Goal: Communication & Community: Answer question/provide support

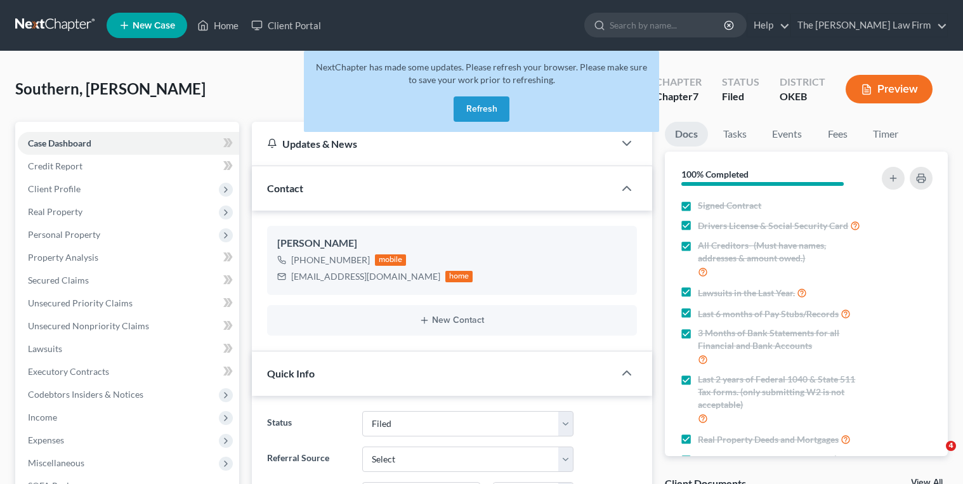
select select "2"
click at [461, 112] on button "Refresh" at bounding box center [482, 108] width 56 height 25
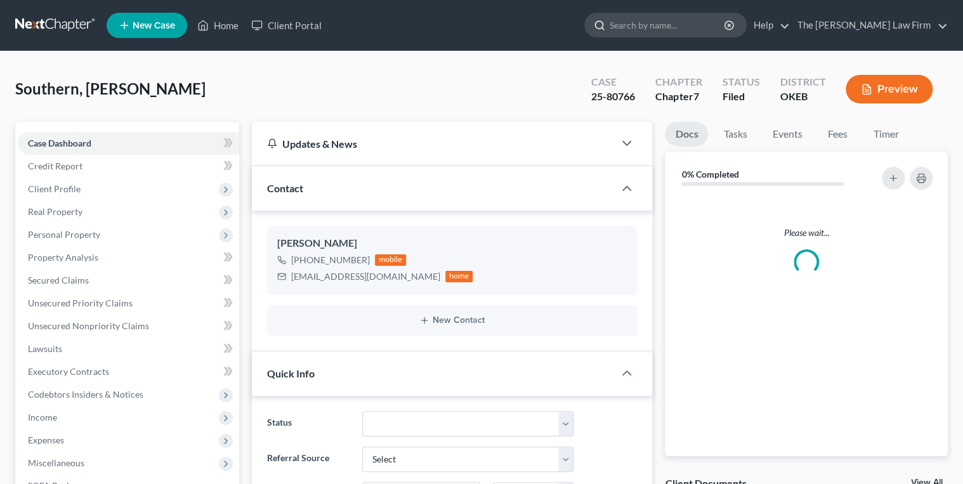
click at [670, 25] on input "search" at bounding box center [668, 24] width 116 height 23
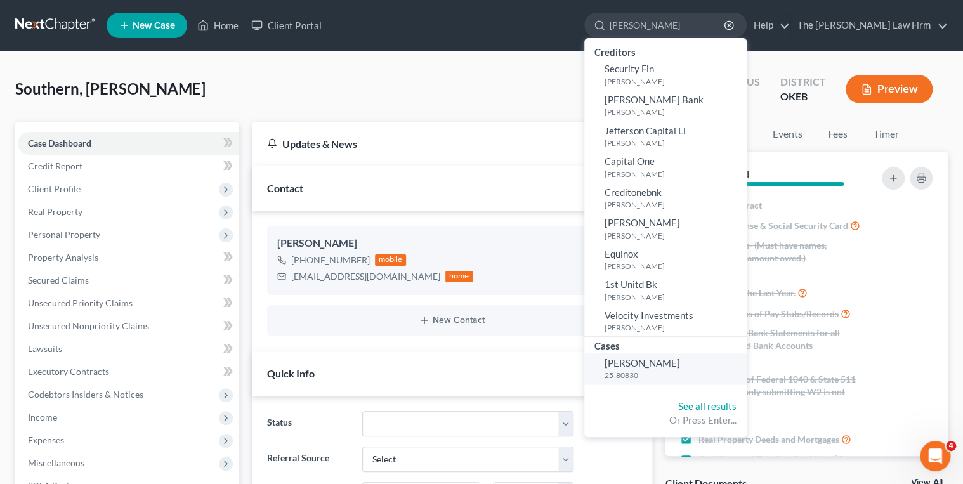
type input "[PERSON_NAME]"
click at [680, 367] on span "[PERSON_NAME]" at bounding box center [642, 362] width 75 height 11
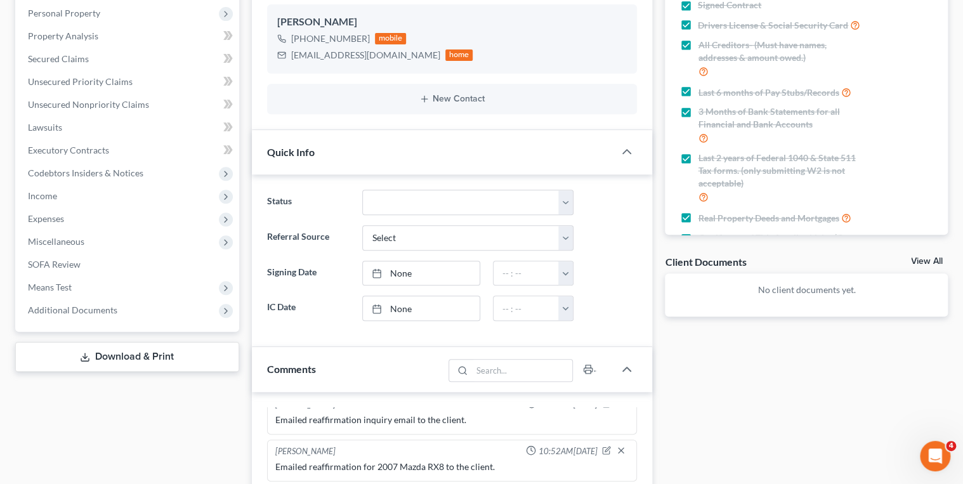
scroll to position [152, 0]
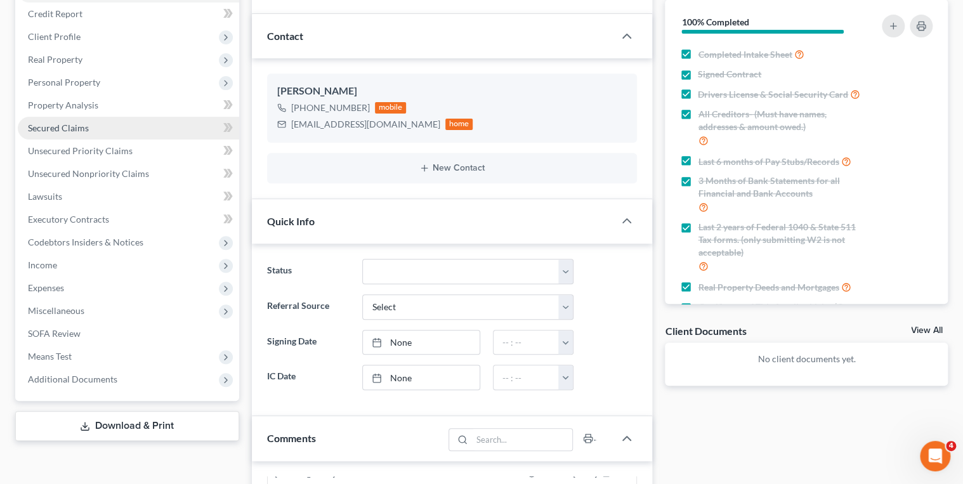
click at [79, 126] on span "Secured Claims" at bounding box center [58, 127] width 61 height 11
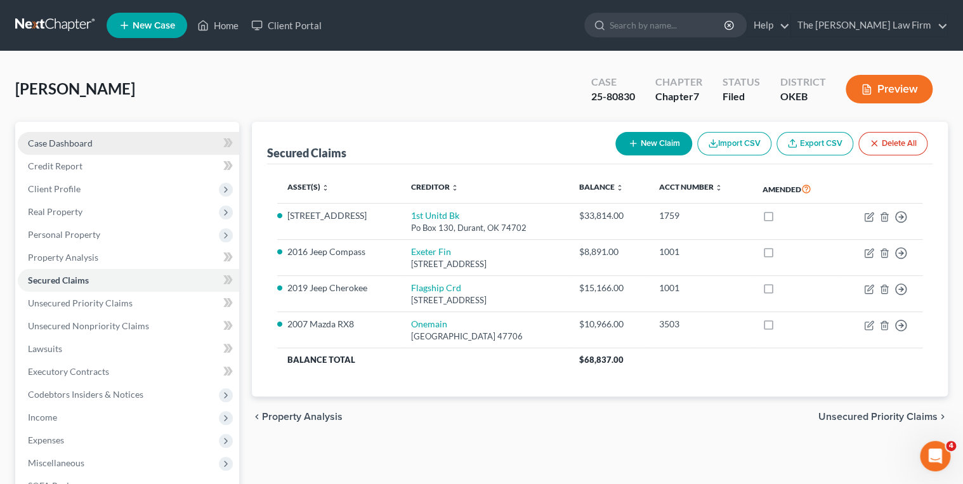
click at [108, 141] on link "Case Dashboard" at bounding box center [128, 143] width 221 height 23
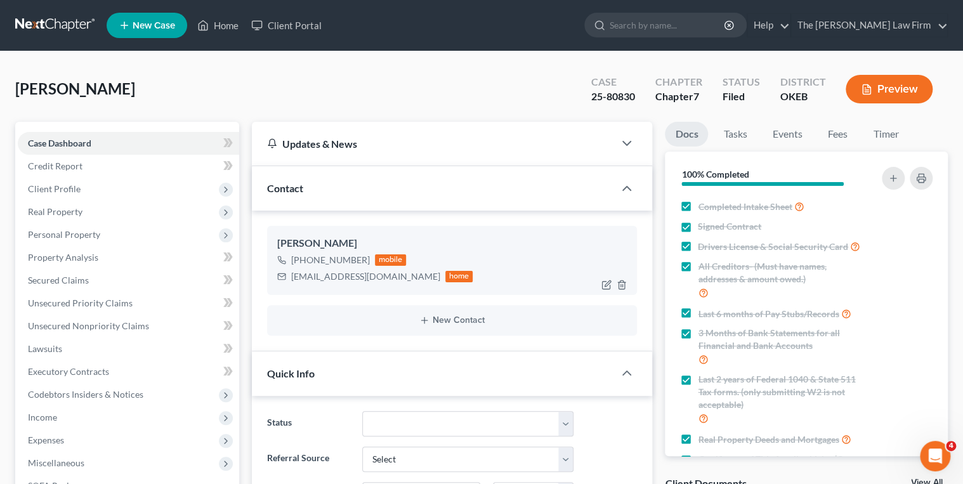
scroll to position [409, 0]
click at [346, 273] on div "jcartet4045408@gmail.com" at bounding box center [365, 276] width 149 height 13
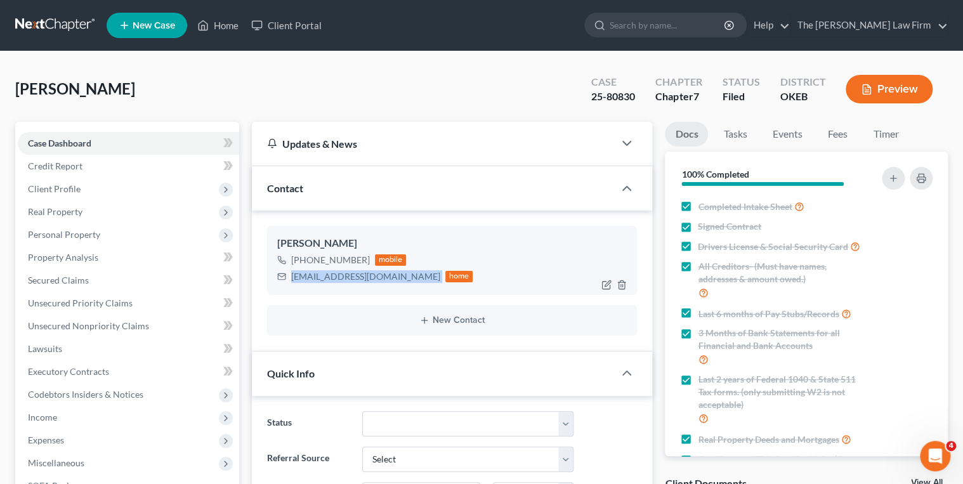
copy div "jcartet4045408@gmail.com"
click at [665, 25] on input "search" at bounding box center [668, 24] width 116 height 23
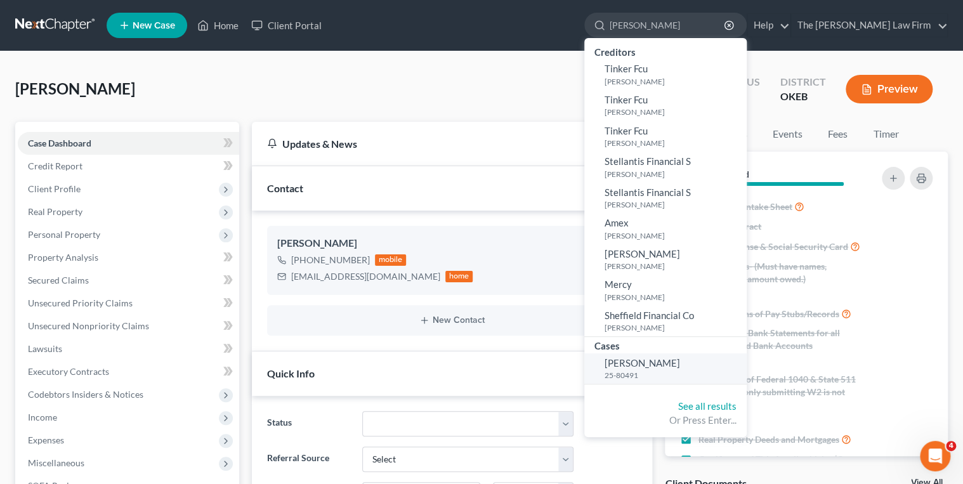
type input "Traylor, Jere"
click at [700, 369] on link "Traylor, Jeremy 25-80491" at bounding box center [665, 368] width 162 height 31
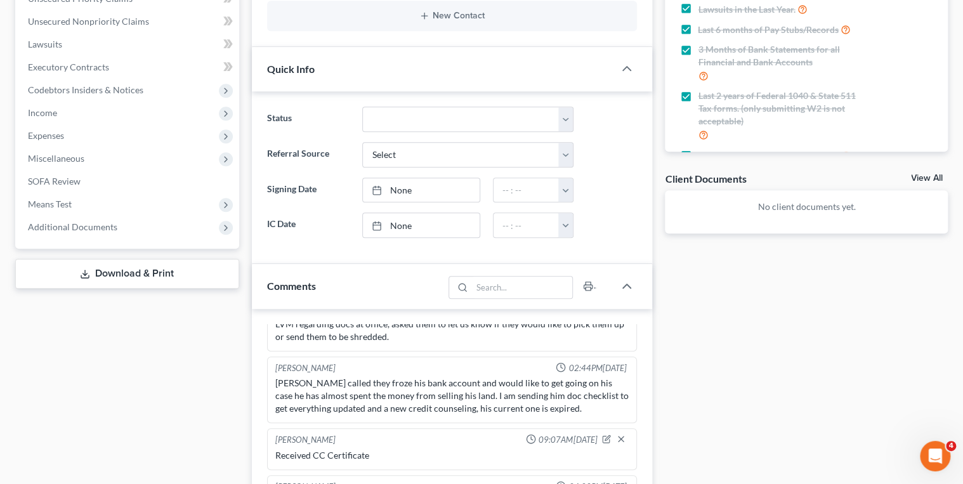
scroll to position [583, 0]
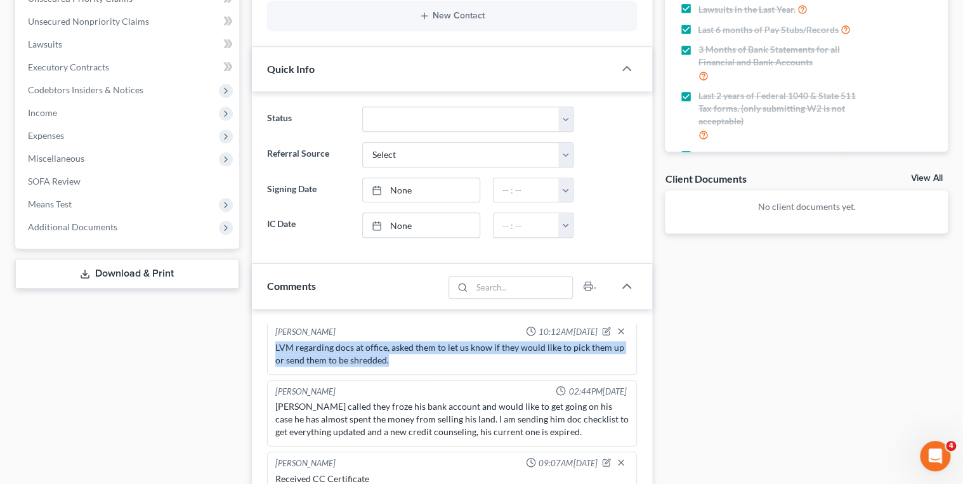
drag, startPoint x: 393, startPoint y: 355, endPoint x: 275, endPoint y: 343, distance: 119.3
click at [275, 343] on div "LVM regarding docs at office, asked them to let us know if they would like to p…" at bounding box center [452, 353] width 354 height 25
drag, startPoint x: 275, startPoint y: 343, endPoint x: 286, endPoint y: 340, distance: 11.7
copy div "LVM regarding docs at office, asked them to let us know if they would like to p…"
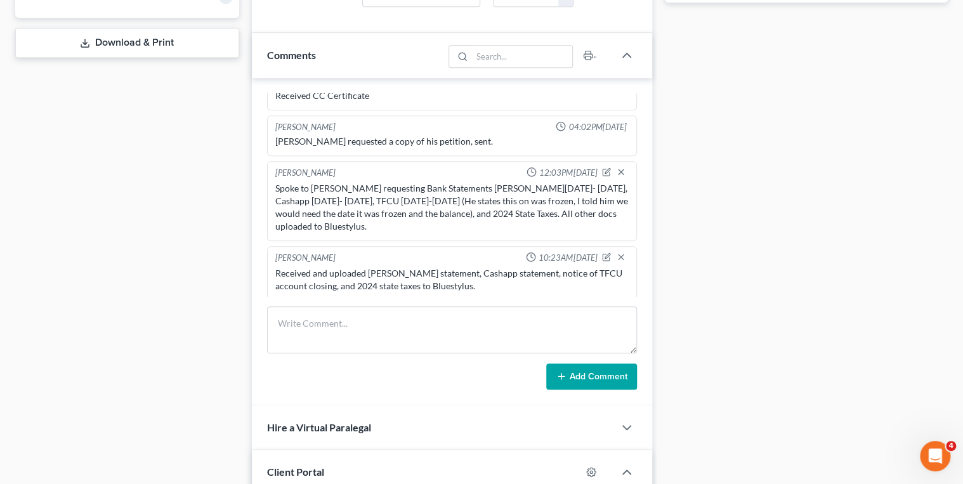
scroll to position [558, 0]
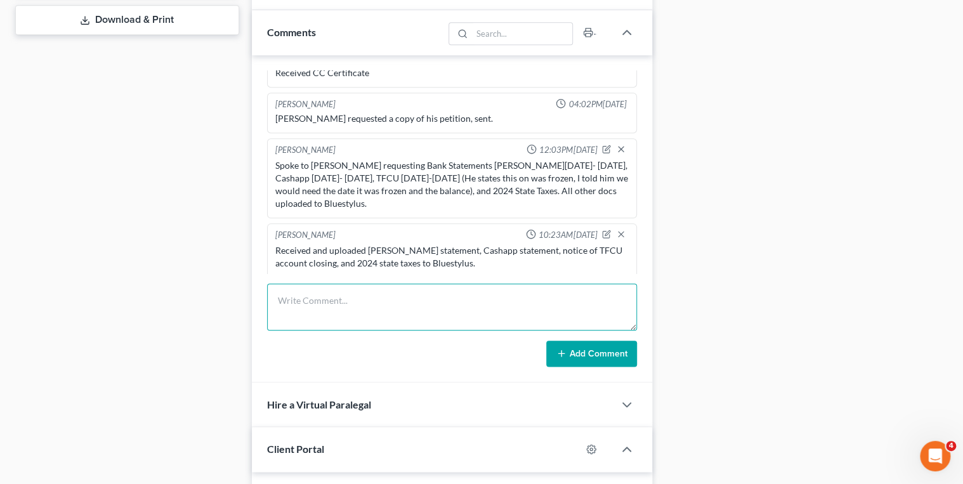
click at [374, 299] on textarea at bounding box center [452, 307] width 370 height 47
paste textarea "LVM regarding docs at office, asked them to let us know if they would like to p…"
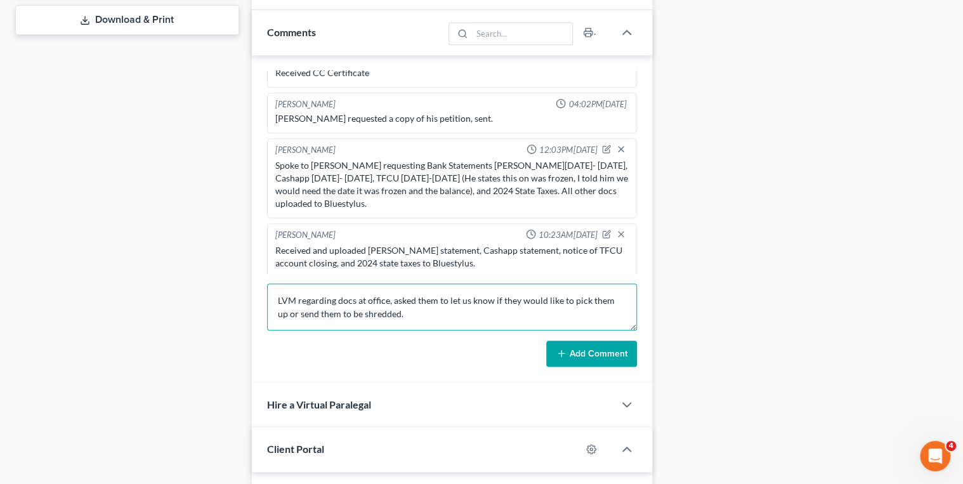
type textarea "LVM regarding docs at office, asked them to let us know if they would like to p…"
click at [562, 355] on icon at bounding box center [561, 353] width 10 height 10
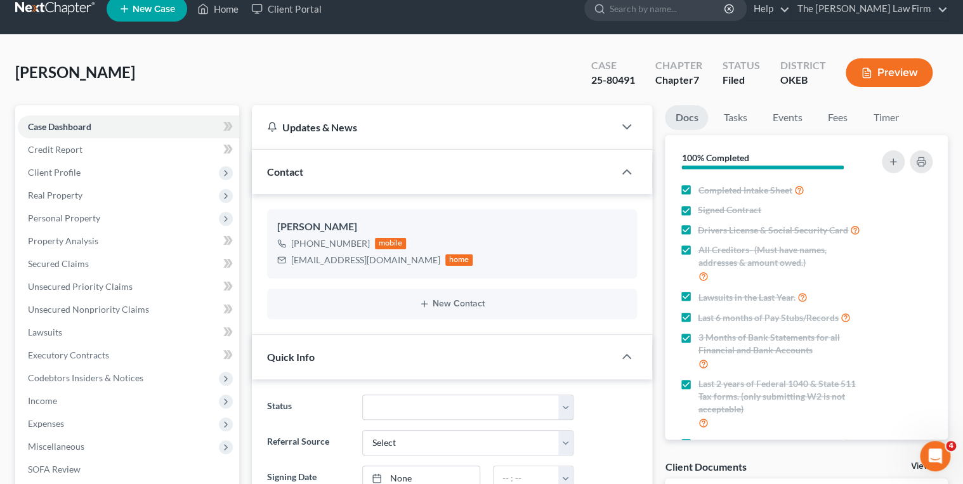
scroll to position [0, 0]
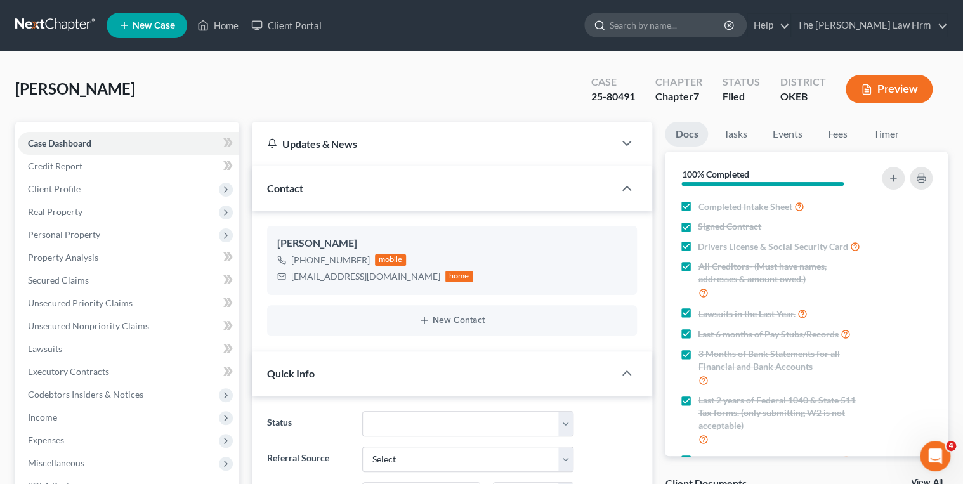
click at [690, 20] on input "search" at bounding box center [668, 24] width 116 height 23
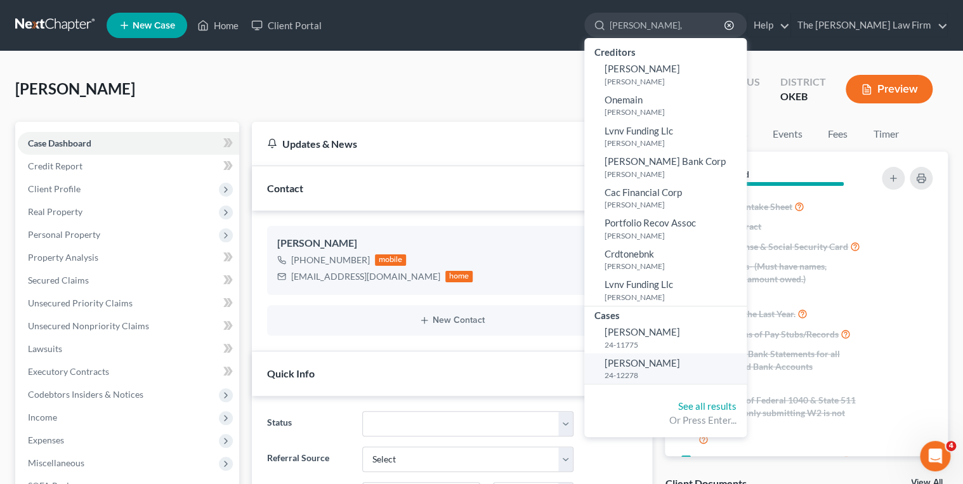
type input "Stockwell,"
click at [694, 355] on link "Stockwell, Taylor 24-12278" at bounding box center [665, 368] width 162 height 31
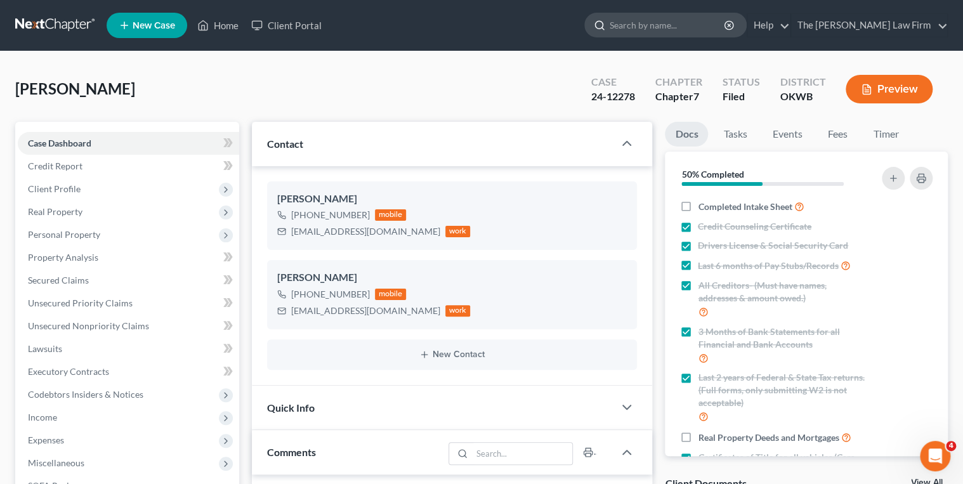
click at [690, 16] on input "search" at bounding box center [668, 24] width 116 height 23
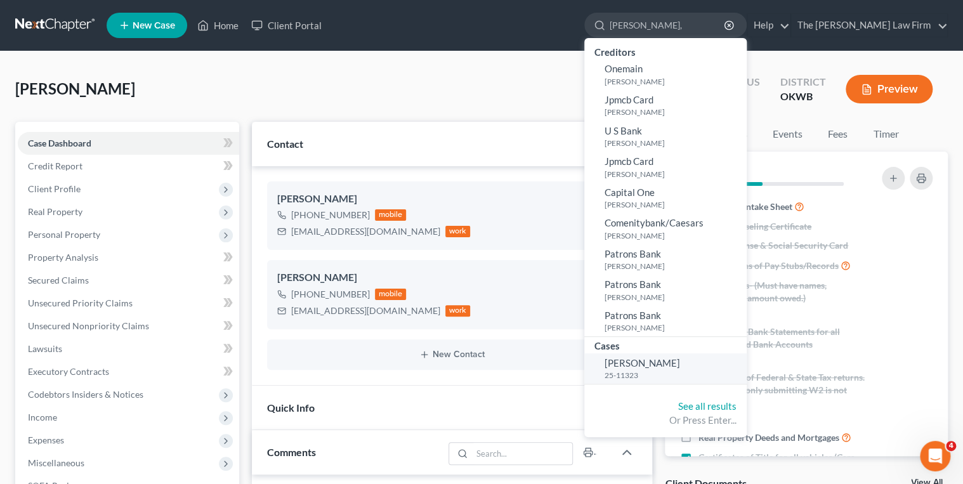
type input "Dinsmore,"
click at [695, 369] on link "Dinsmore, Laura 25-11323" at bounding box center [665, 368] width 162 height 31
select select "4"
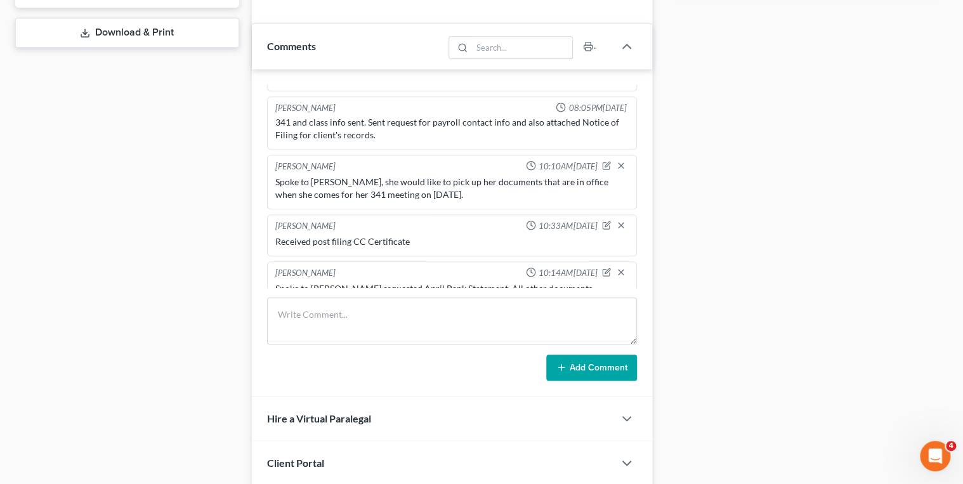
scroll to position [558, 0]
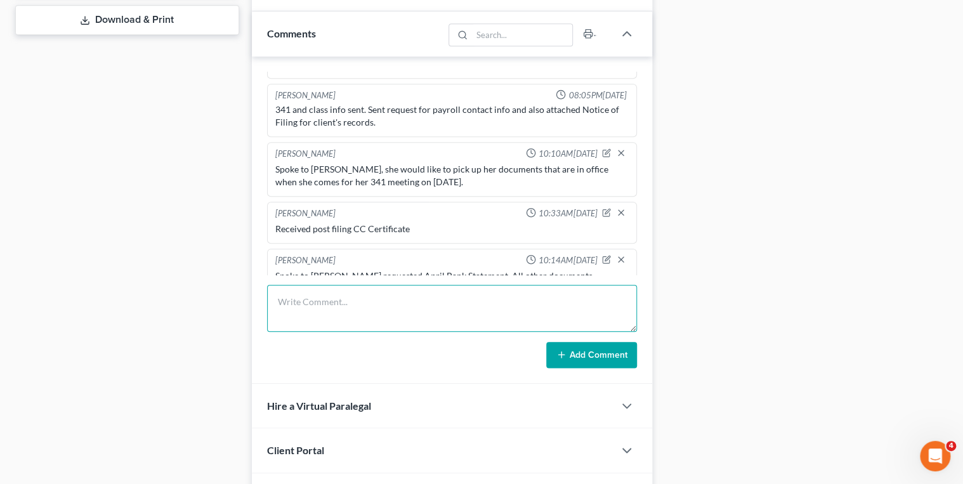
click at [280, 292] on textarea at bounding box center [452, 308] width 370 height 47
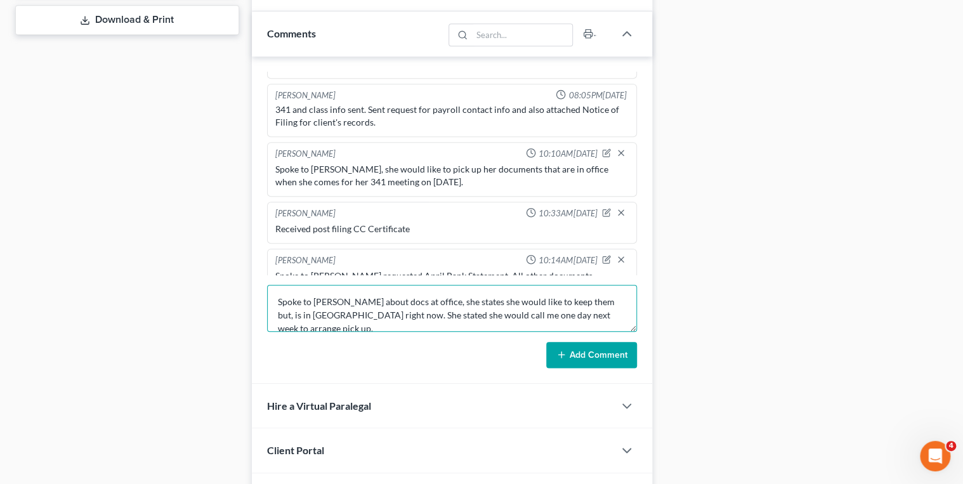
type textarea "Spoke to Laura about docs at office, she states she would like to keep them but…"
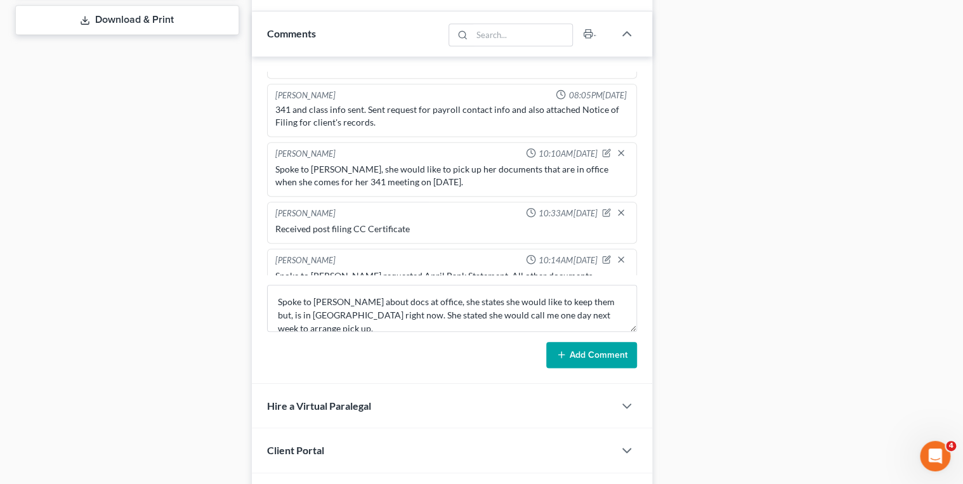
click at [598, 348] on button "Add Comment" at bounding box center [591, 355] width 91 height 27
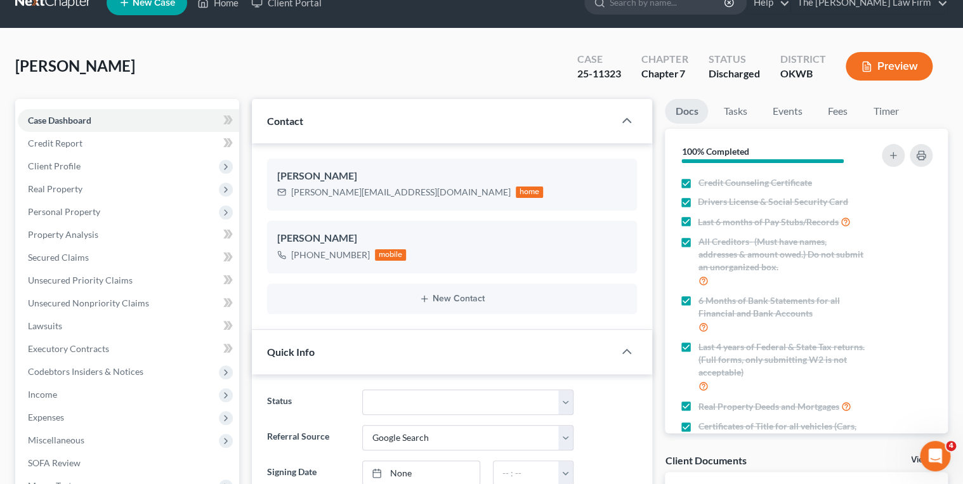
scroll to position [0, 0]
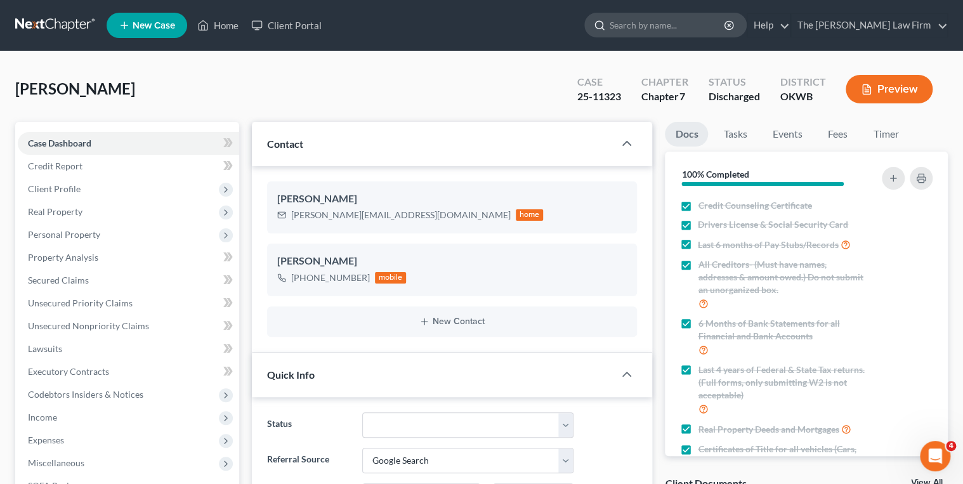
click at [684, 29] on input "search" at bounding box center [668, 24] width 116 height 23
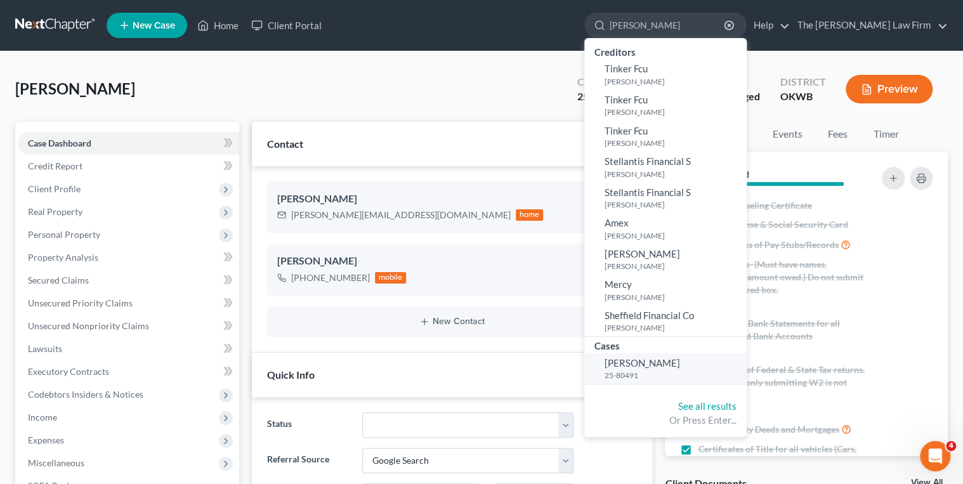
type input "Traylor"
click at [667, 365] on span "Traylor, Jeremy" at bounding box center [642, 362] width 75 height 11
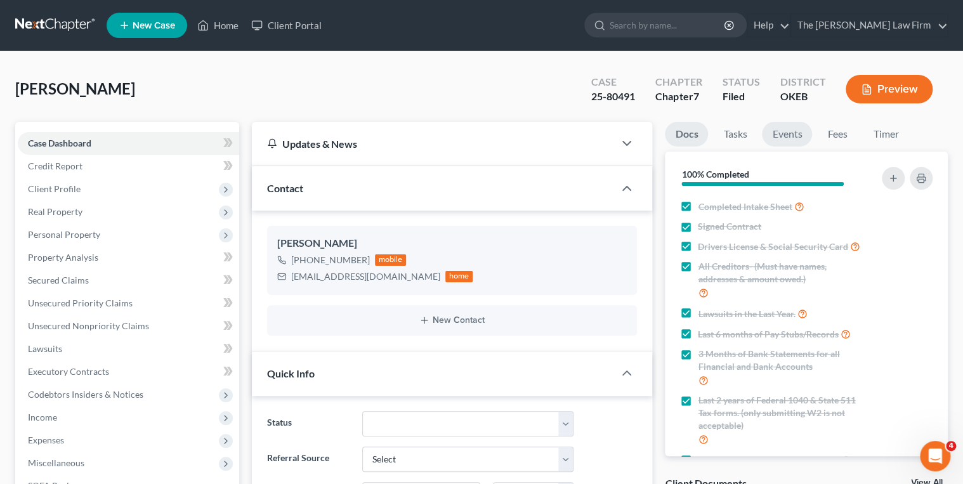
scroll to position [794, 0]
click at [785, 135] on link "Events" at bounding box center [787, 134] width 50 height 25
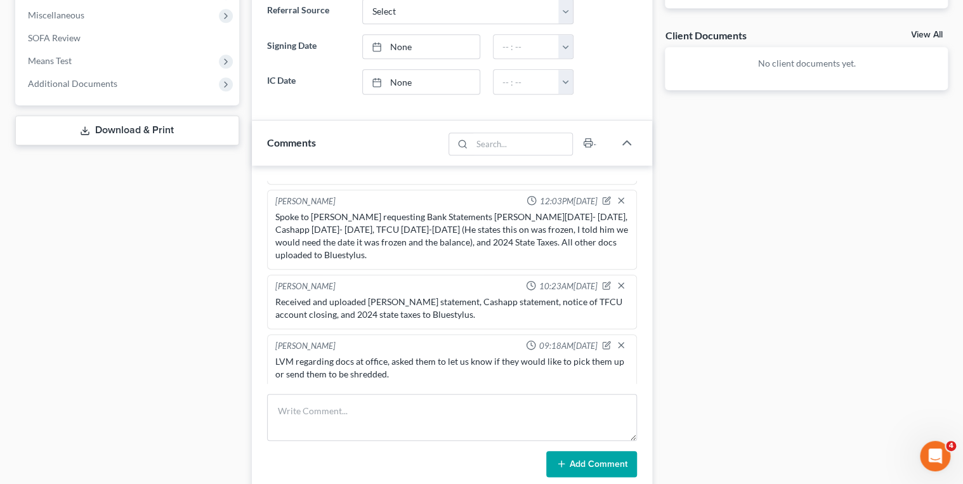
scroll to position [457, 0]
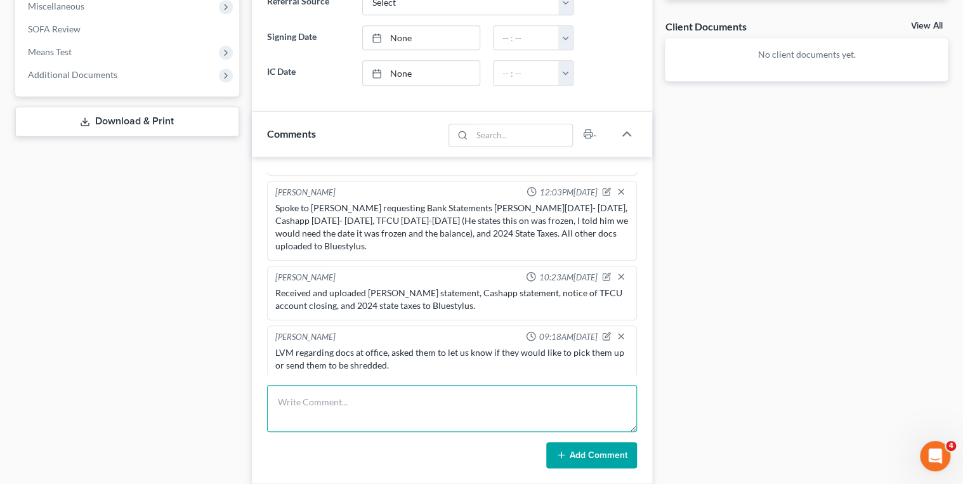
click at [436, 398] on textarea at bounding box center [452, 408] width 370 height 47
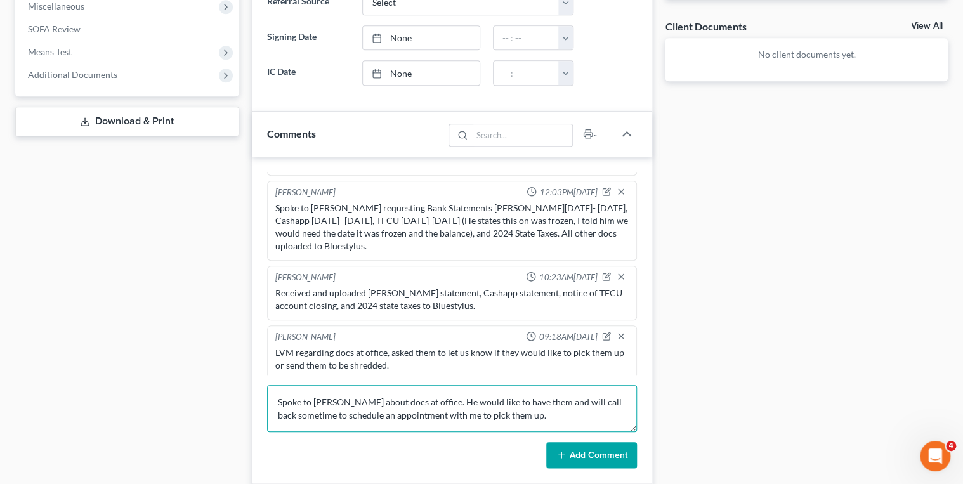
type textarea "Spoke to Jeremy about docs at office. He would like to have them and will call …"
click at [563, 443] on button "Add Comment" at bounding box center [591, 455] width 91 height 27
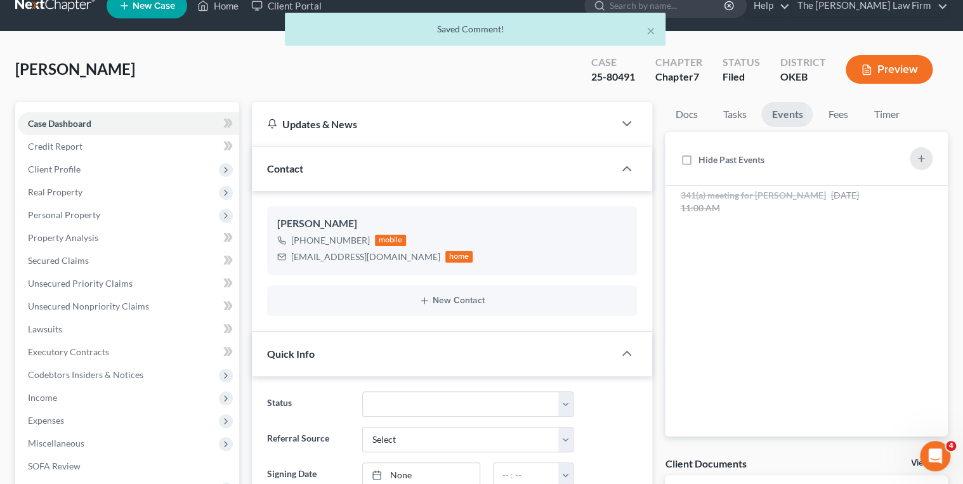
scroll to position [0, 0]
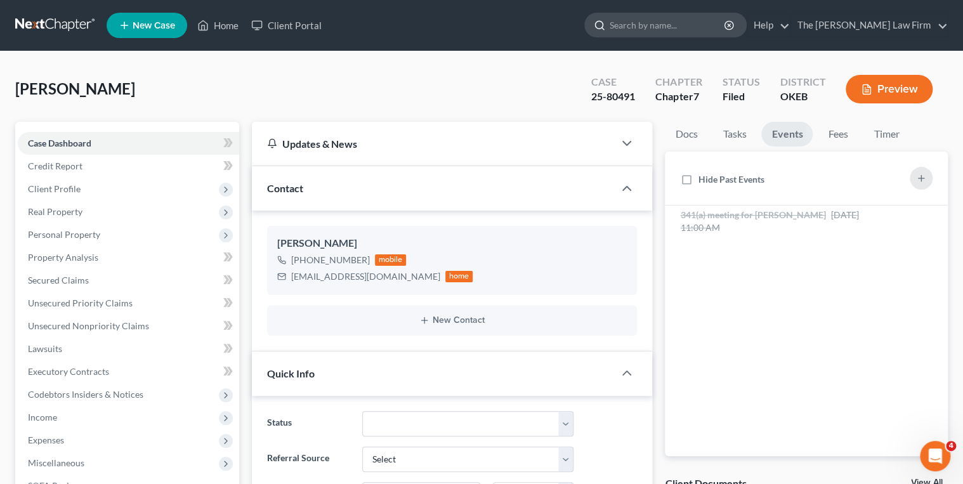
click at [705, 26] on input "search" at bounding box center [668, 24] width 116 height 23
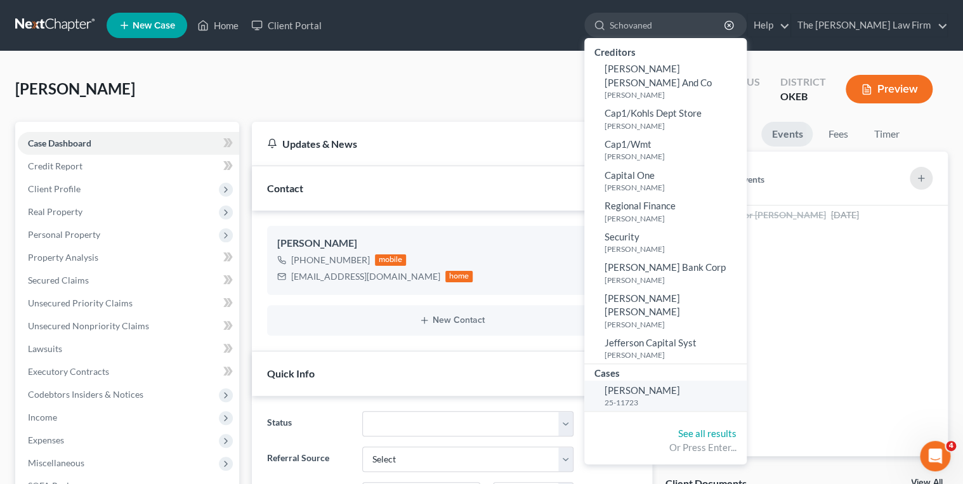
type input "Schovaned"
click at [700, 381] on link "Schovanec, Marla 25-11723" at bounding box center [665, 396] width 162 height 31
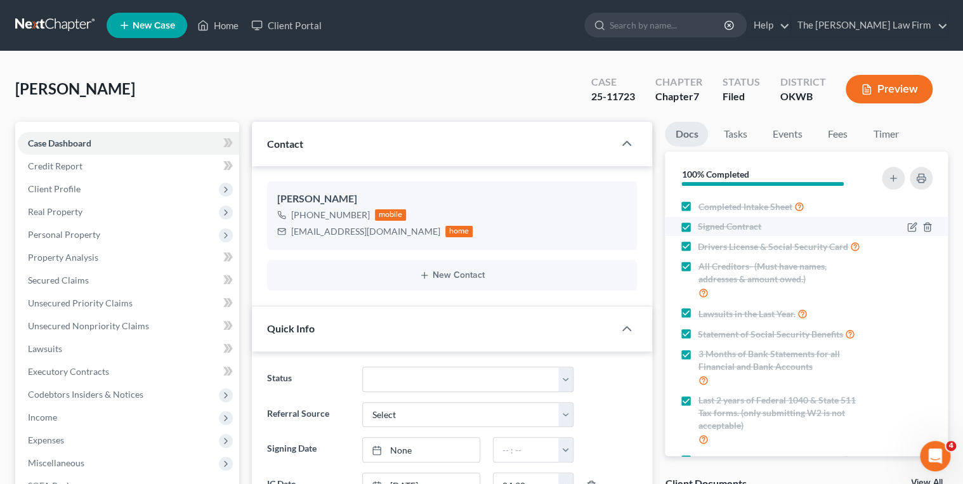
scroll to position [835, 0]
click at [787, 127] on link "Events" at bounding box center [787, 134] width 50 height 25
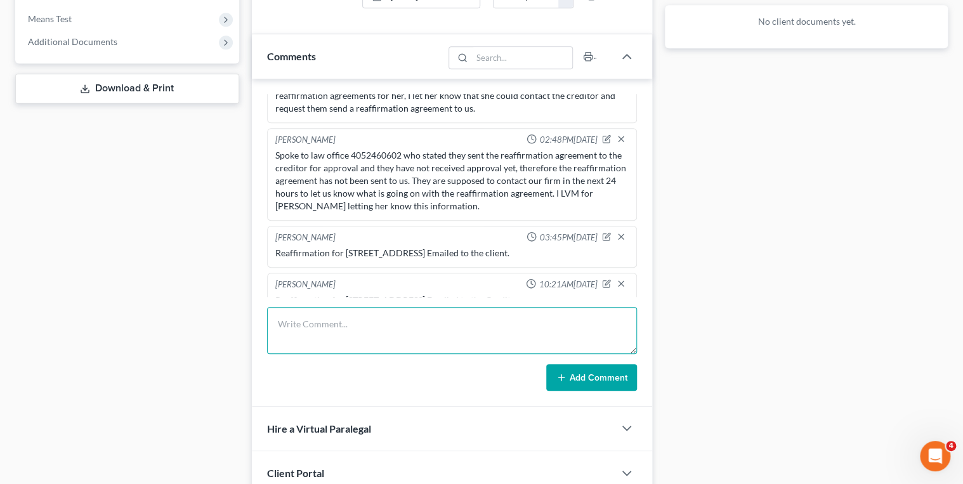
click at [393, 307] on textarea at bounding box center [452, 330] width 370 height 47
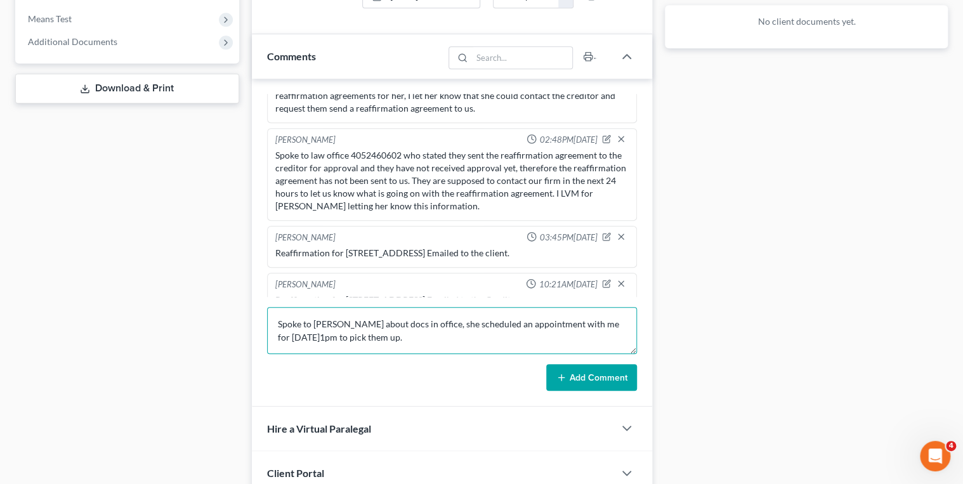
type textarea "Spoke to Marla about docs in office, she scheduled an appointment with me for 9…"
click at [563, 373] on icon at bounding box center [561, 377] width 10 height 10
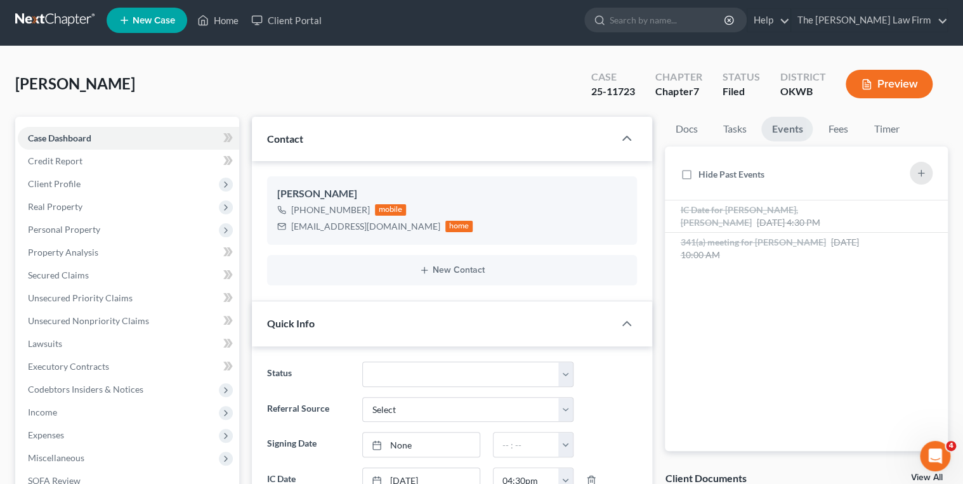
scroll to position [0, 0]
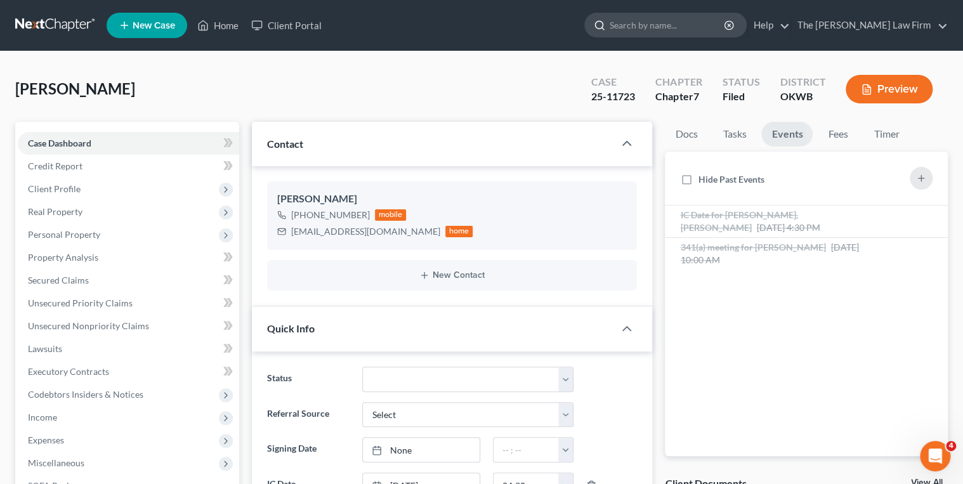
click at [683, 16] on input "search" at bounding box center [668, 24] width 116 height 23
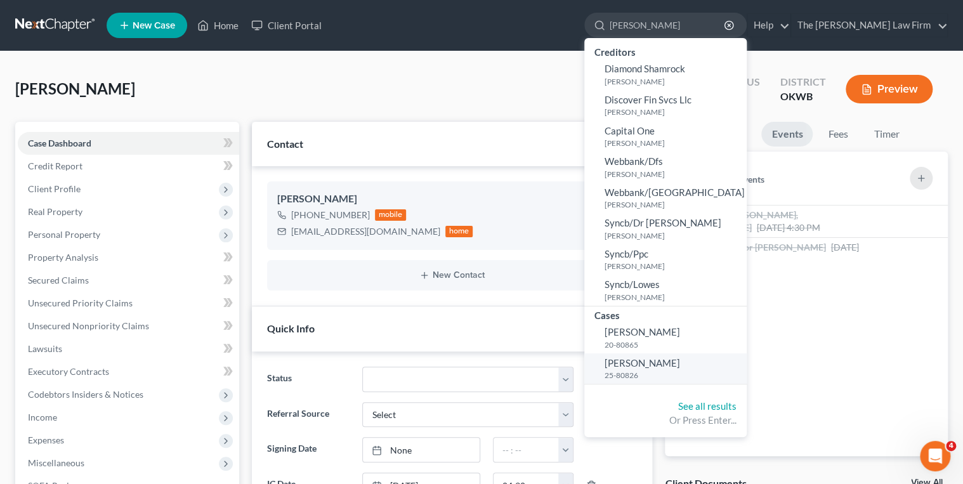
type input "Schotts, Erin"
click at [691, 355] on link "Schotts, Erin 25-80826" at bounding box center [665, 368] width 162 height 31
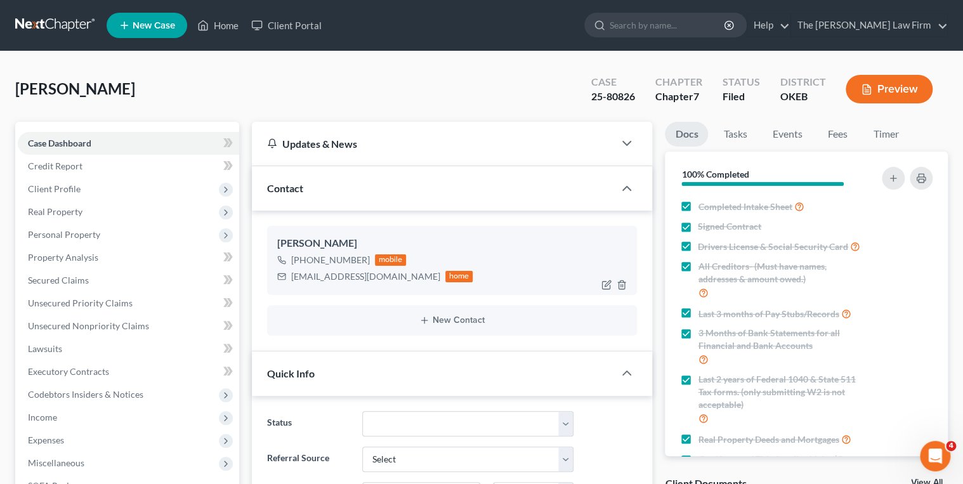
scroll to position [845, 0]
click at [63, 277] on span "Secured Claims" at bounding box center [58, 280] width 61 height 11
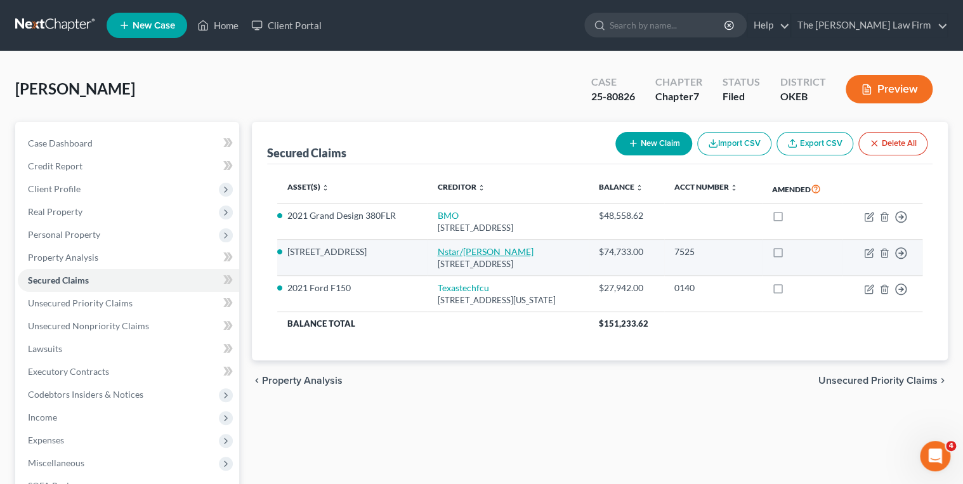
click at [437, 249] on link "Nstar/Cooper" at bounding box center [485, 251] width 96 height 11
select select "45"
select select "2"
select select "0"
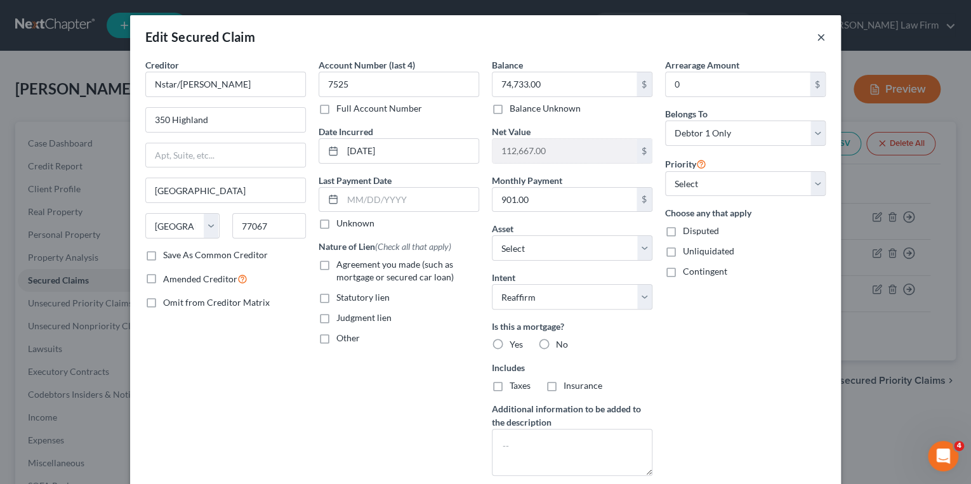
click at [820, 36] on button "×" at bounding box center [820, 36] width 9 height 15
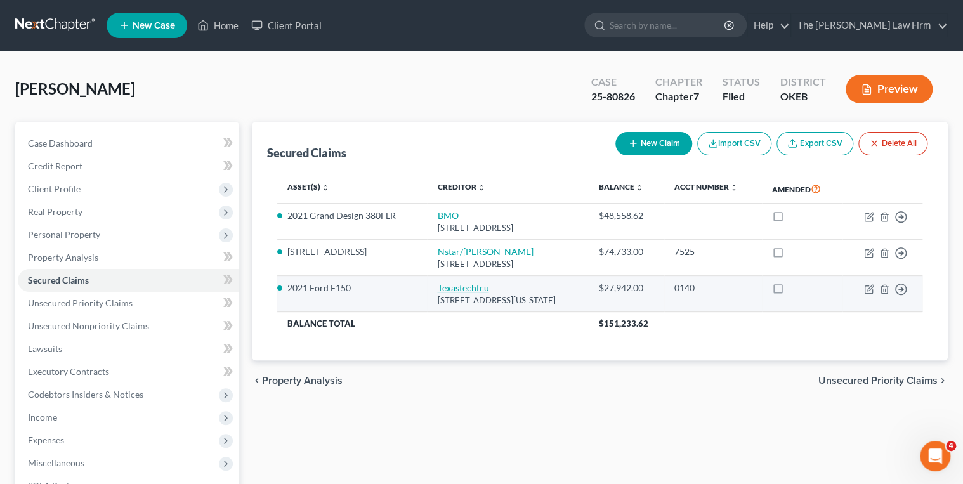
click at [467, 283] on link "Texastechfcu" at bounding box center [462, 287] width 51 height 11
select select "45"
select select "2"
select select "0"
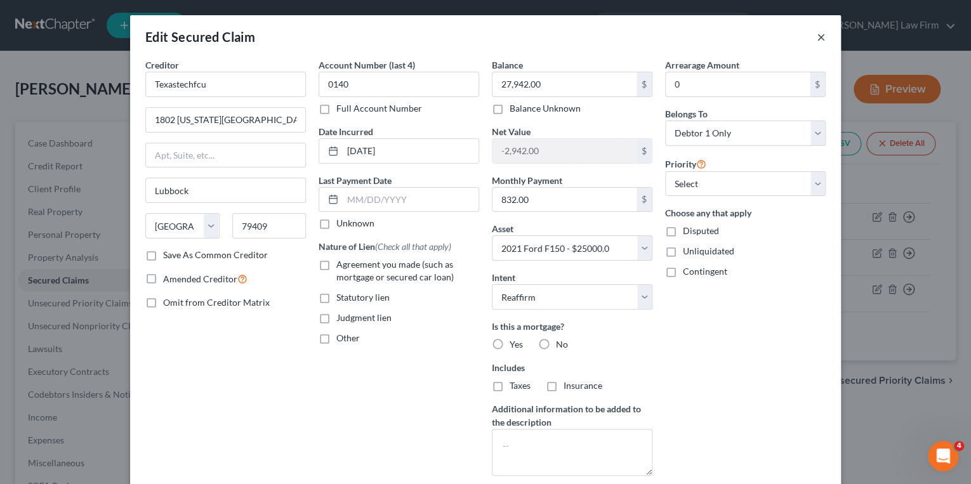
click at [819, 34] on button "×" at bounding box center [820, 36] width 9 height 15
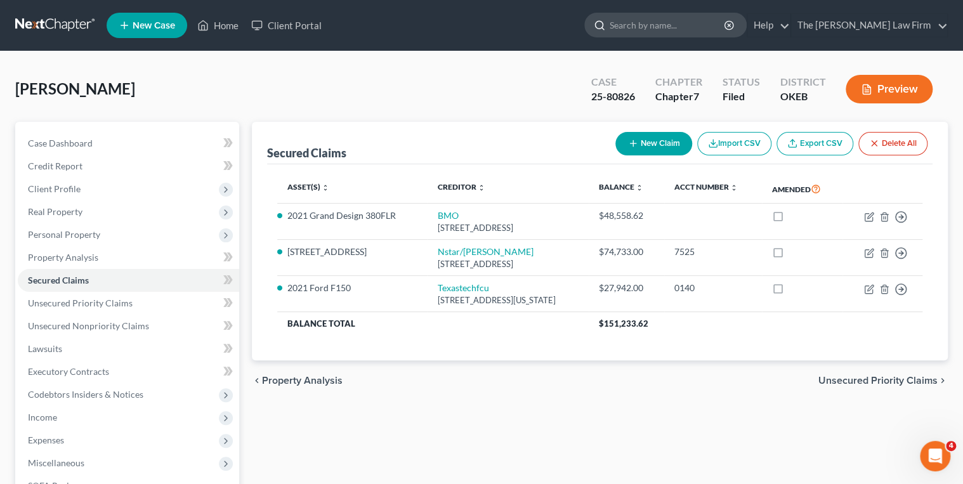
click at [668, 30] on input "search" at bounding box center [668, 24] width 116 height 23
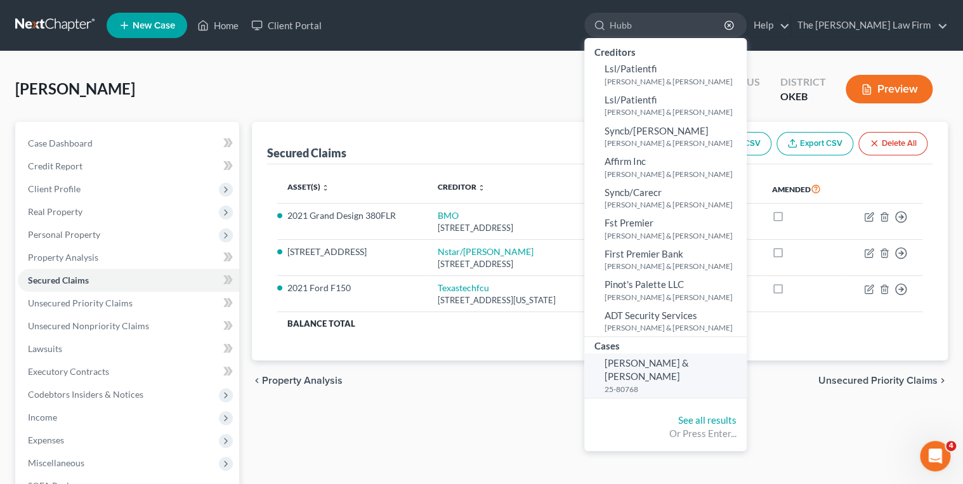
type input "Hubb"
click at [689, 359] on span "Allen, Andrew & Hubbard, Nancy" at bounding box center [647, 369] width 84 height 25
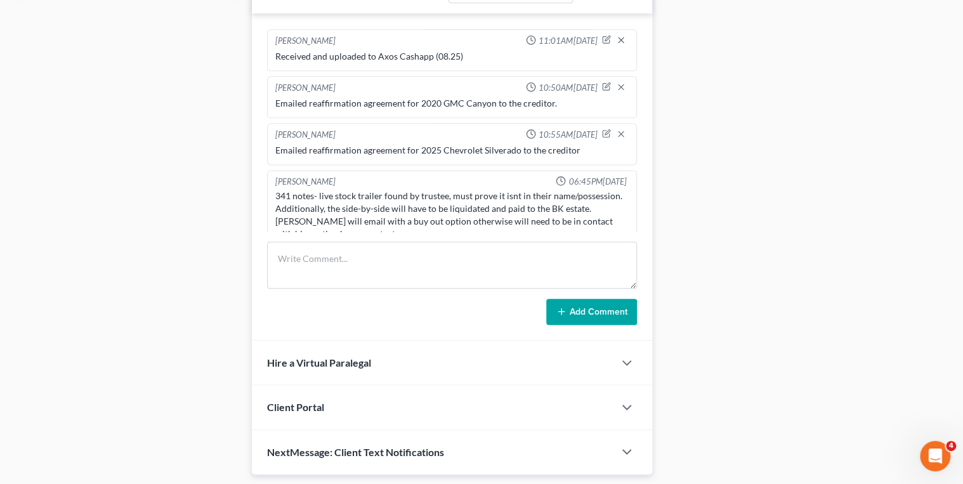
scroll to position [609, 0]
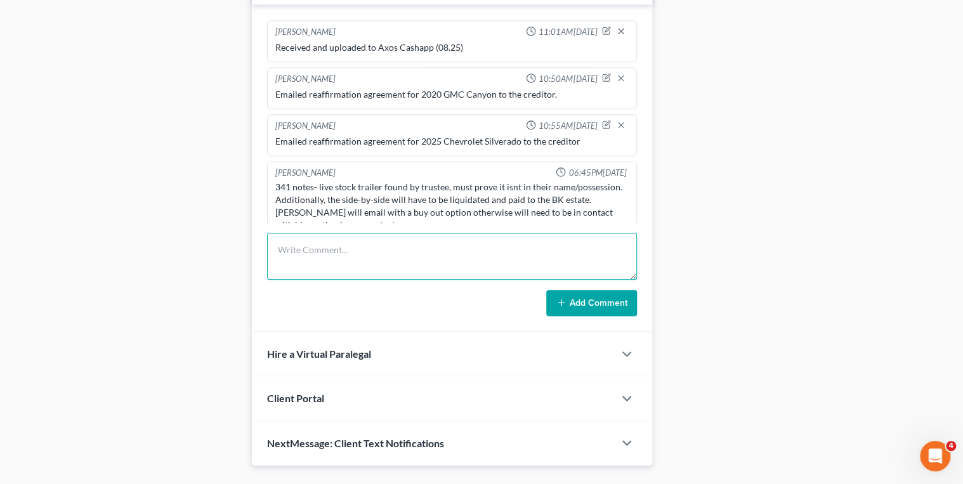
click at [384, 240] on textarea at bounding box center [452, 256] width 370 height 47
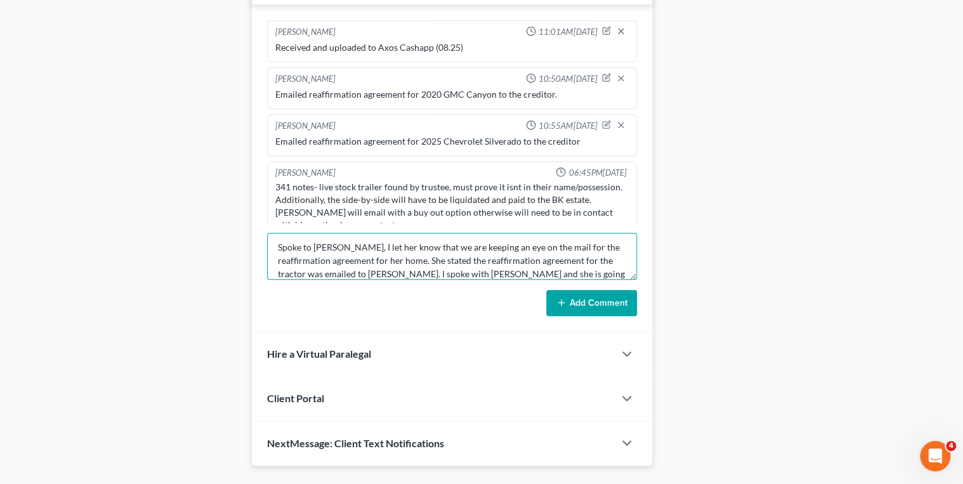
scroll to position [15, 0]
type textarea "Spoke to Nancy, I let her know that we are keeping an eye on the mail for the r…"
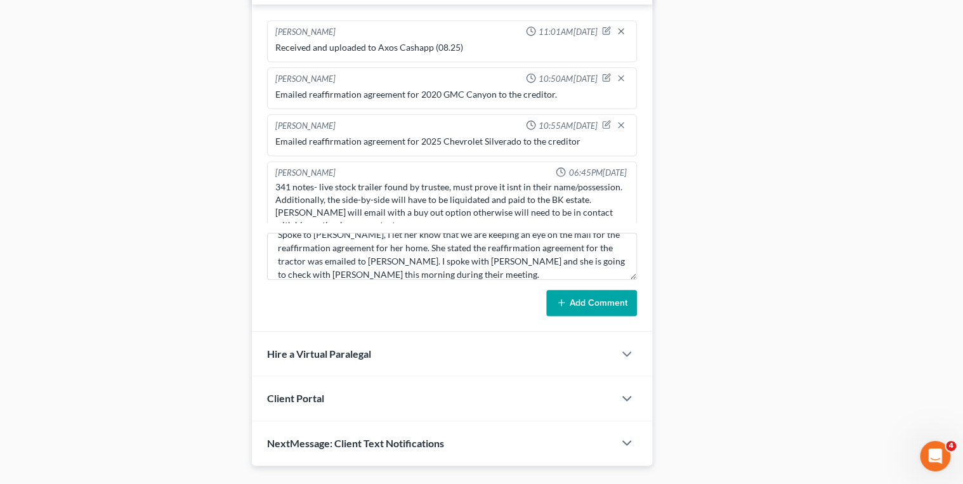
click at [568, 291] on button "Add Comment" at bounding box center [591, 303] width 91 height 27
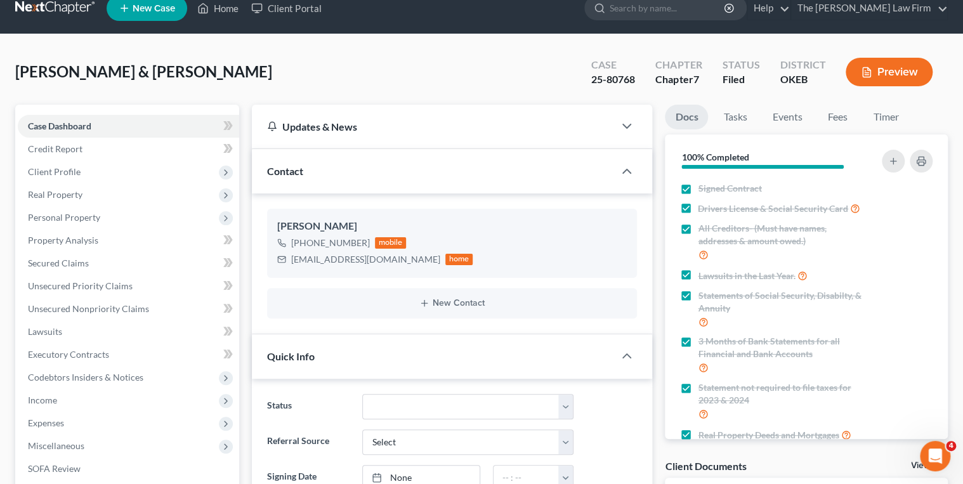
scroll to position [0, 0]
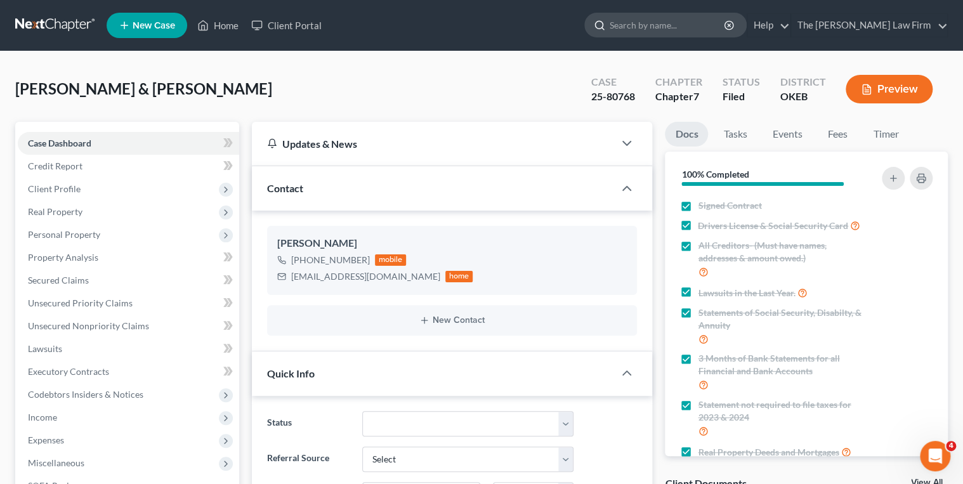
click at [687, 23] on input "search" at bounding box center [668, 24] width 116 height 23
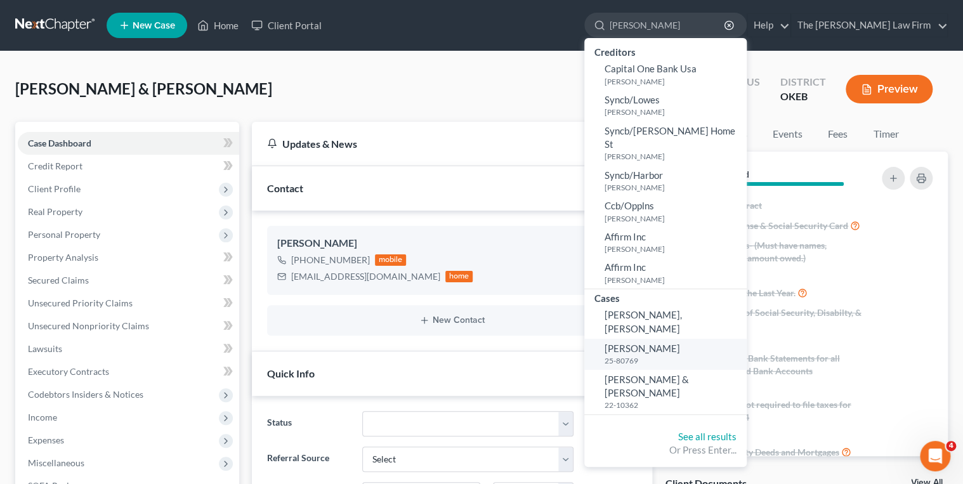
type input "Miller, Johnnie"
click at [680, 343] on span "Miller, Johnnie" at bounding box center [642, 348] width 75 height 11
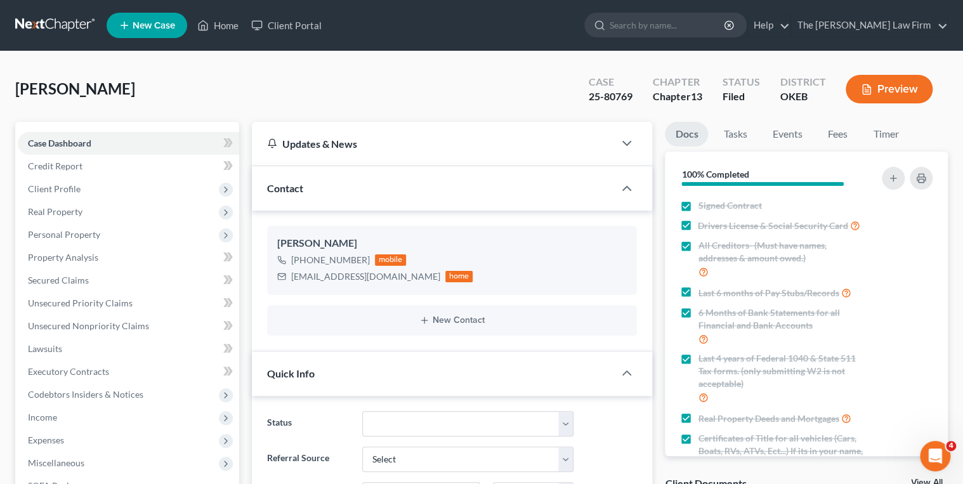
scroll to position [912, 0]
click at [783, 134] on link "Events" at bounding box center [787, 134] width 50 height 25
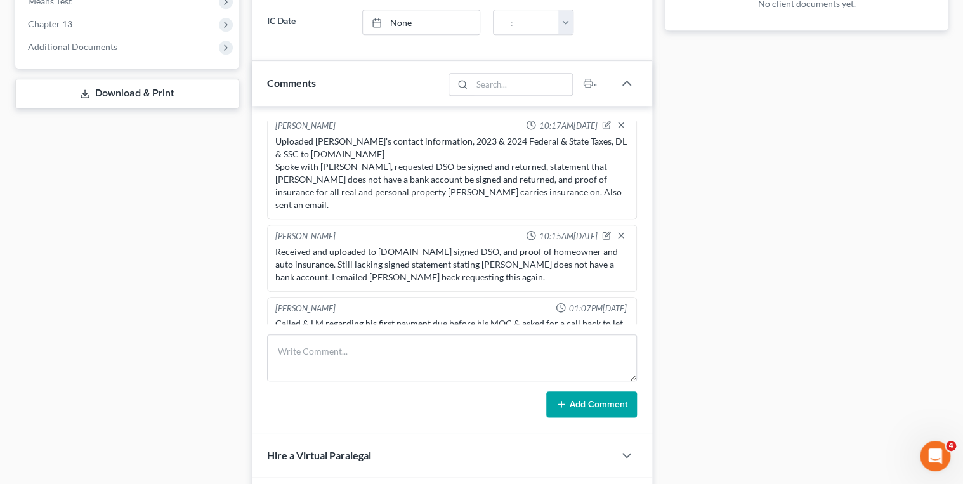
scroll to position [709, 0]
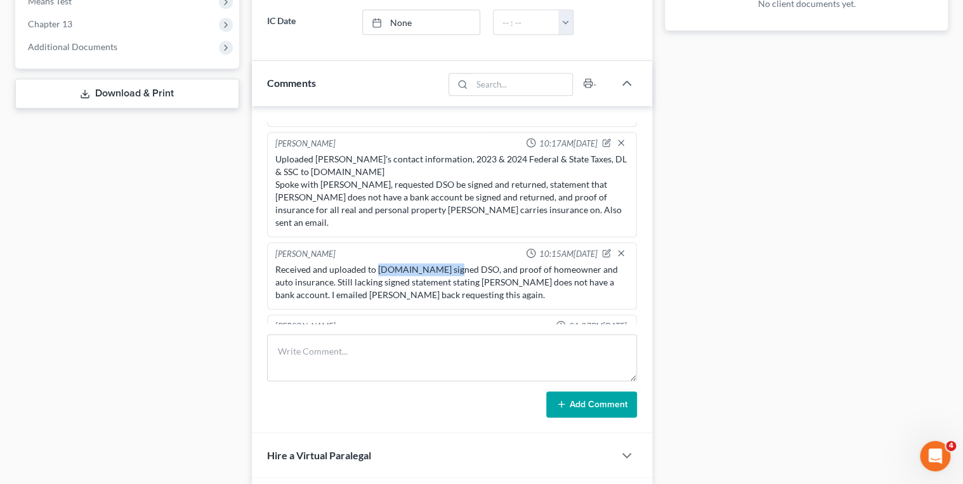
drag, startPoint x: 377, startPoint y: 250, endPoint x: 454, endPoint y: 251, distance: 77.4
click at [454, 263] on div "Received and uploaded to www.trustee13.com signed DSO, and proof of homeowner a…" at bounding box center [452, 282] width 354 height 38
drag, startPoint x: 452, startPoint y: 252, endPoint x: 436, endPoint y: 251, distance: 16.0
copy div "www.trustee13.com"
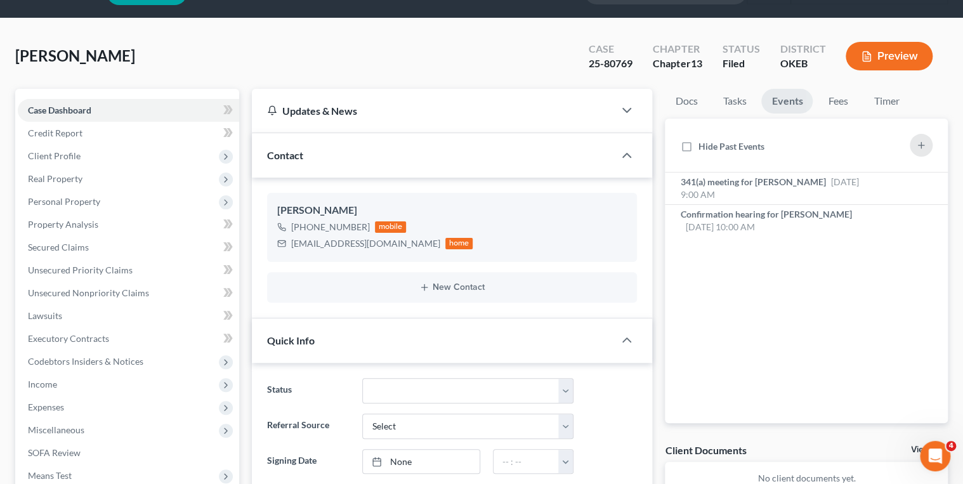
scroll to position [0, 0]
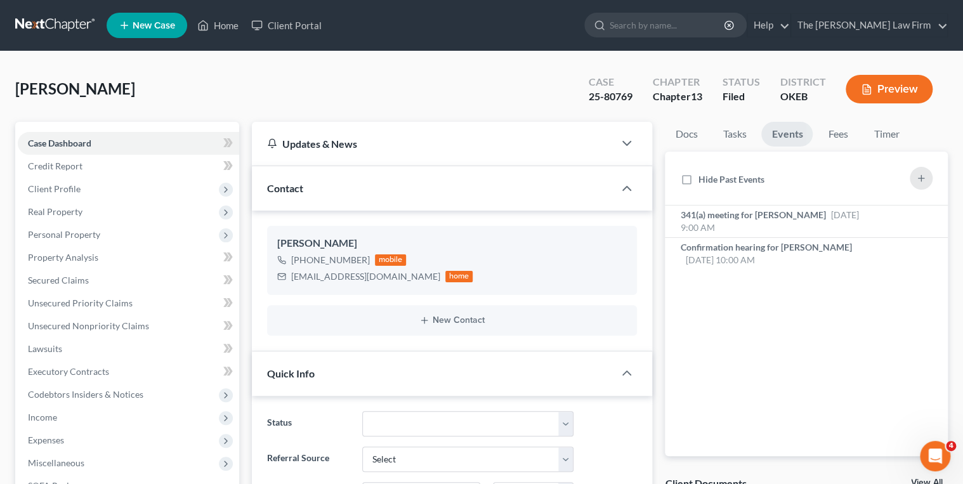
click at [608, 97] on div "25-80769" at bounding box center [611, 96] width 44 height 15
copy div "25-80769"
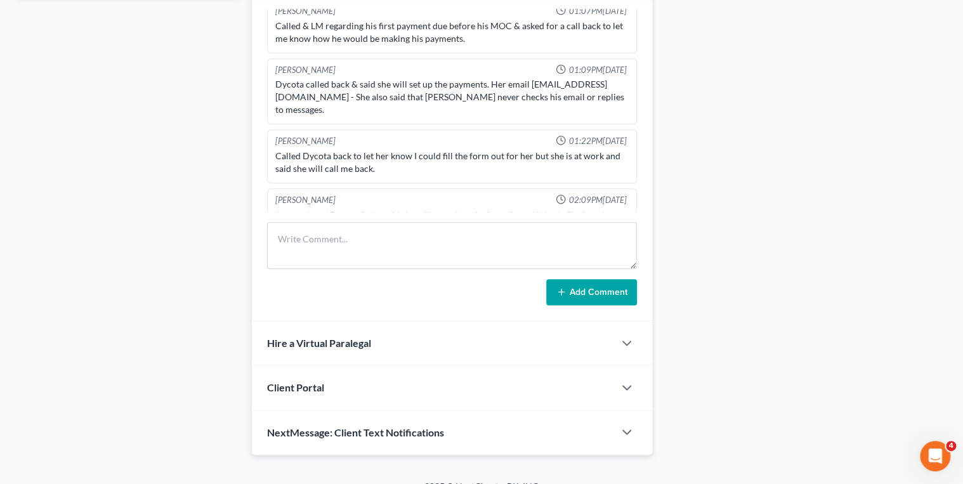
scroll to position [636, 0]
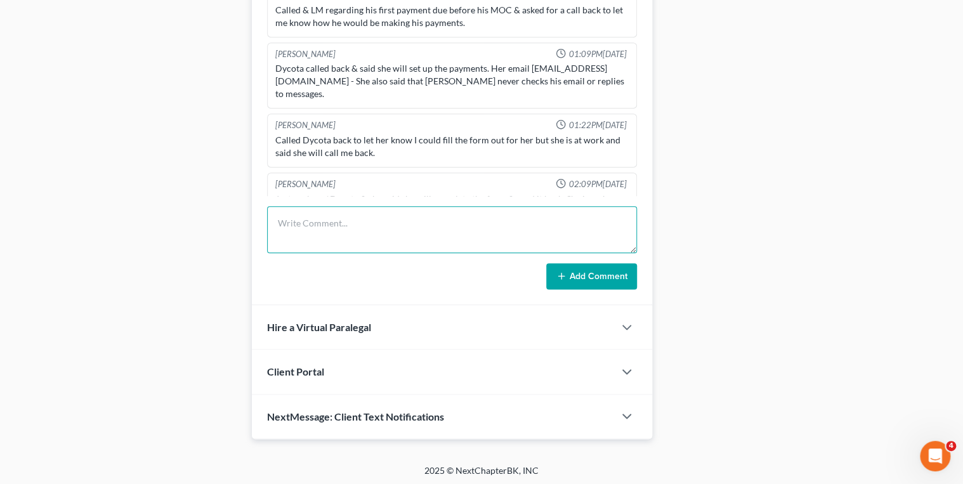
click at [409, 218] on textarea at bounding box center [452, 229] width 370 height 47
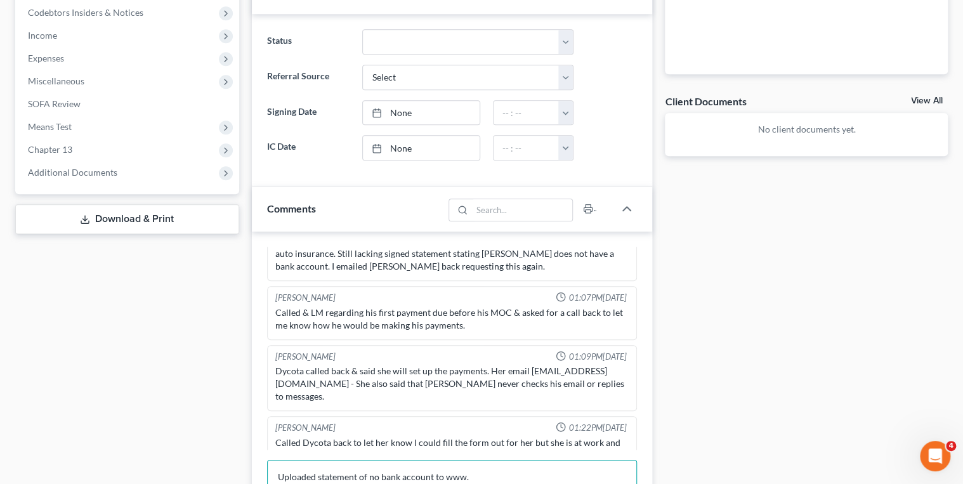
scroll to position [759, 0]
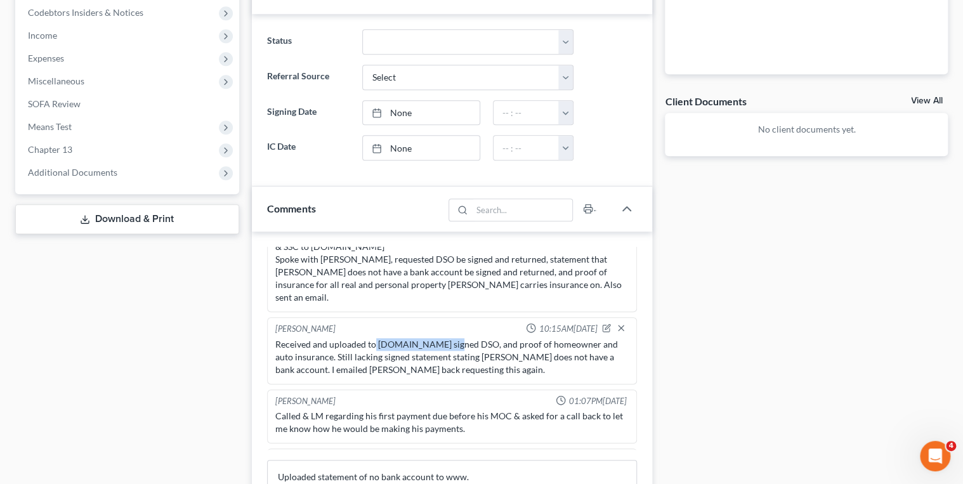
drag, startPoint x: 375, startPoint y: 325, endPoint x: 453, endPoint y: 331, distance: 78.2
click at [453, 338] on div "Received and uploaded to www.trustee13.com signed DSO, and proof of homeowner a…" at bounding box center [452, 357] width 354 height 38
drag, startPoint x: 453, startPoint y: 331, endPoint x: 442, endPoint y: 326, distance: 12.5
copy div "www.trustee13.com"
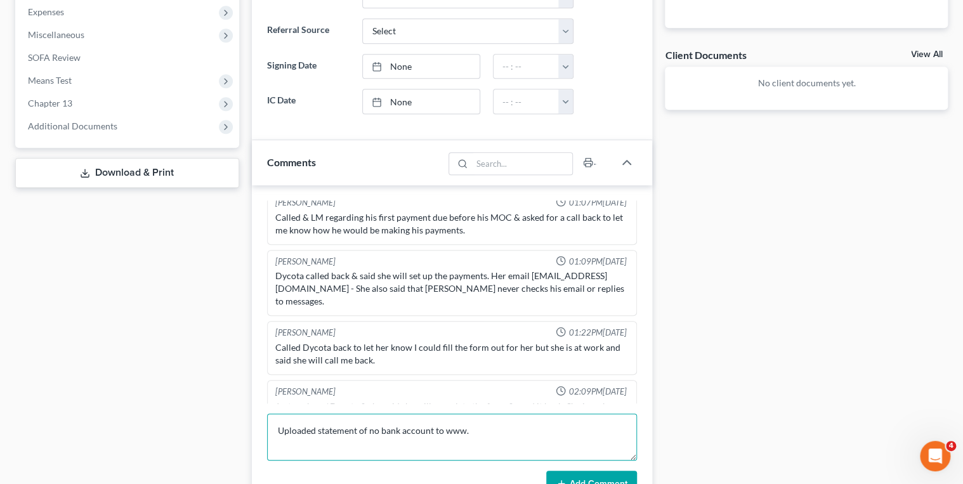
scroll to position [444, 0]
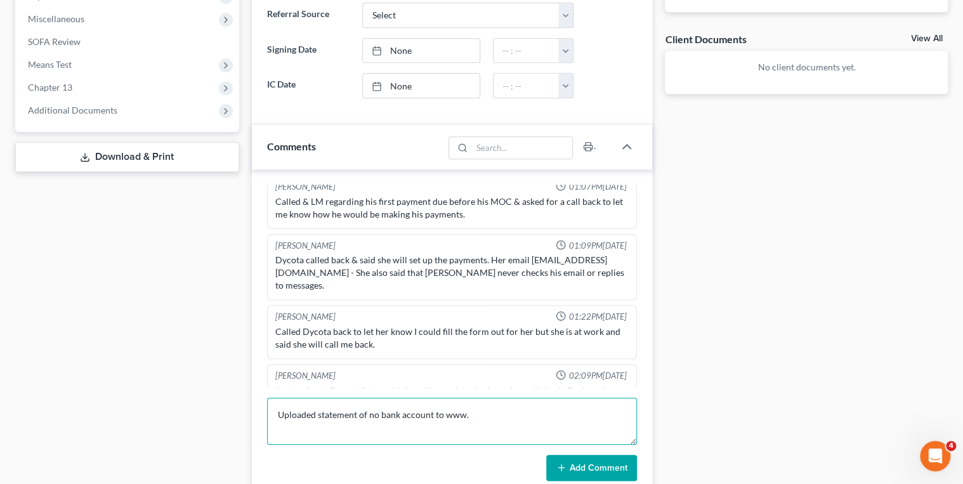
drag, startPoint x: 475, startPoint y: 475, endPoint x: 443, endPoint y: 445, distance: 43.6
click at [443, 445] on form "Uploaded statement of no bank account to www. Add Comment" at bounding box center [452, 440] width 370 height 84
paste textarea "www.trustee13.com"
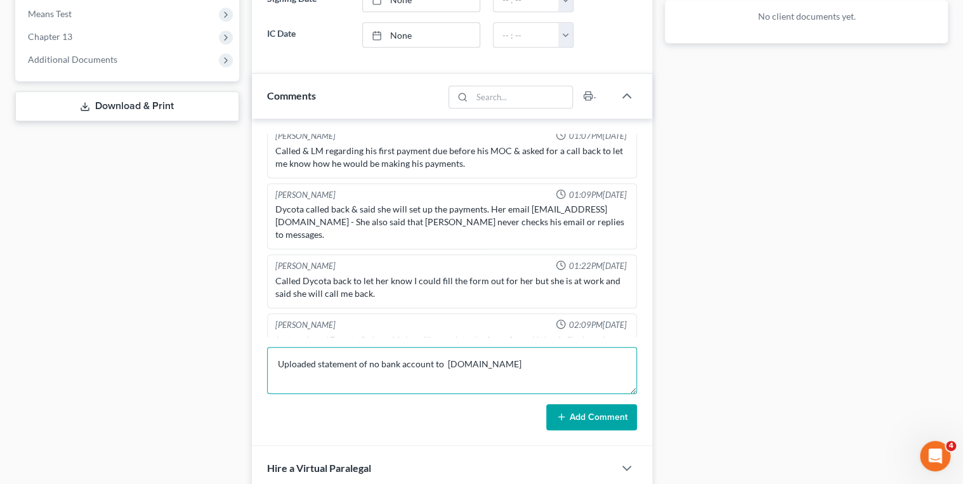
type textarea "Uploaded statement of no bank account to www.trustee13.com"
click at [568, 419] on button "Add Comment" at bounding box center [591, 417] width 91 height 27
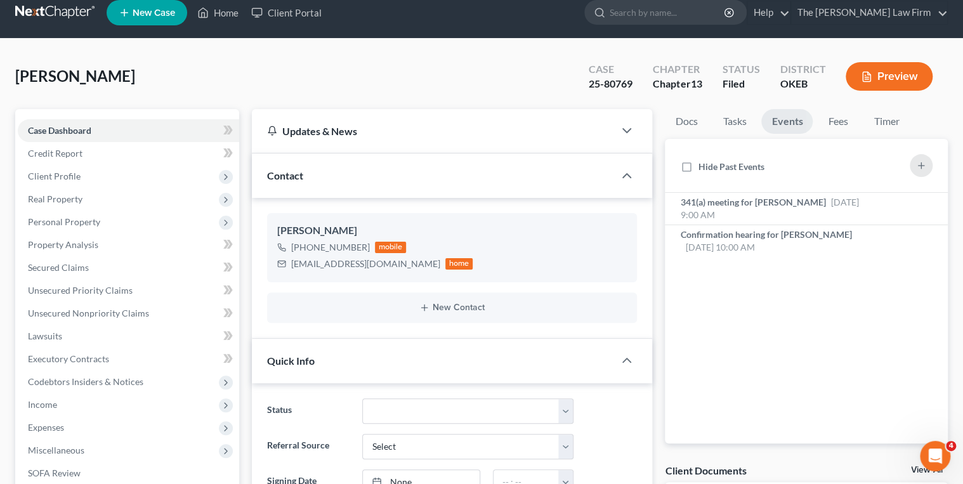
scroll to position [0, 0]
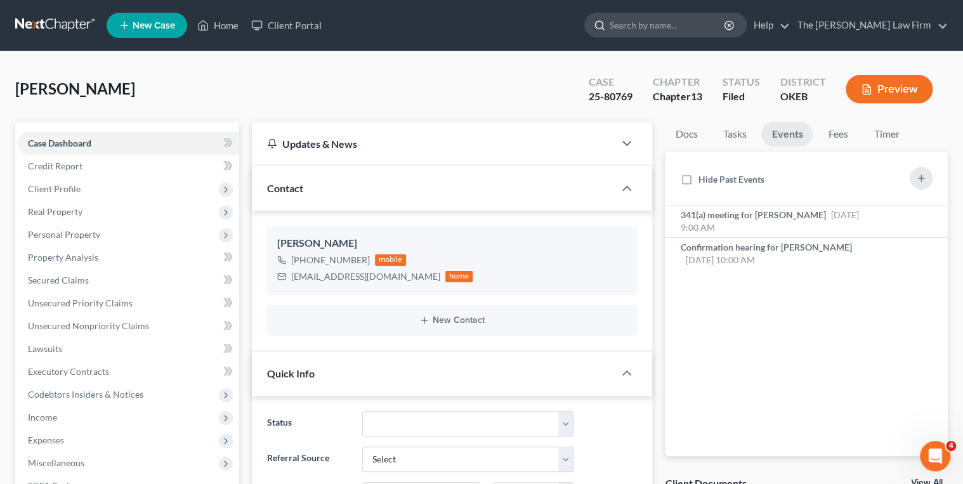
click at [726, 32] on input "search" at bounding box center [668, 24] width 116 height 23
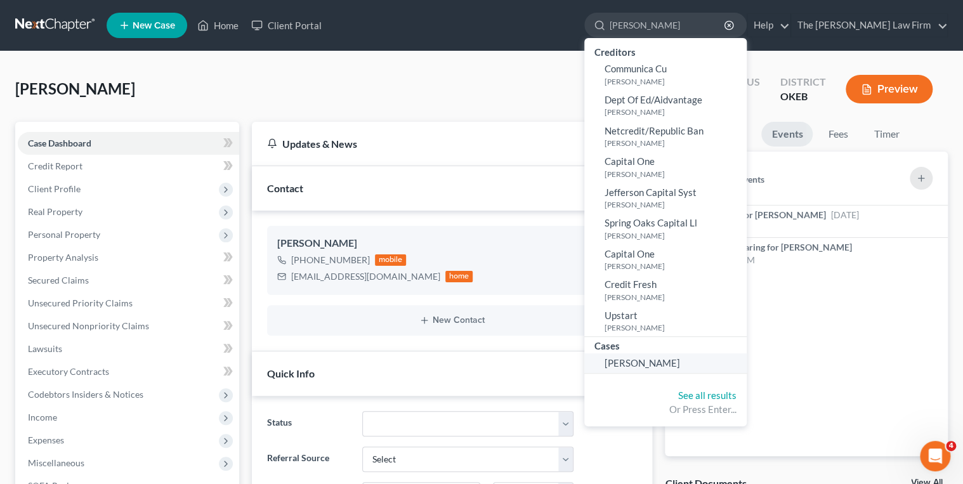
type input "Wilson, Cecil"
click at [673, 357] on span "Wilson, Cecil" at bounding box center [642, 362] width 75 height 11
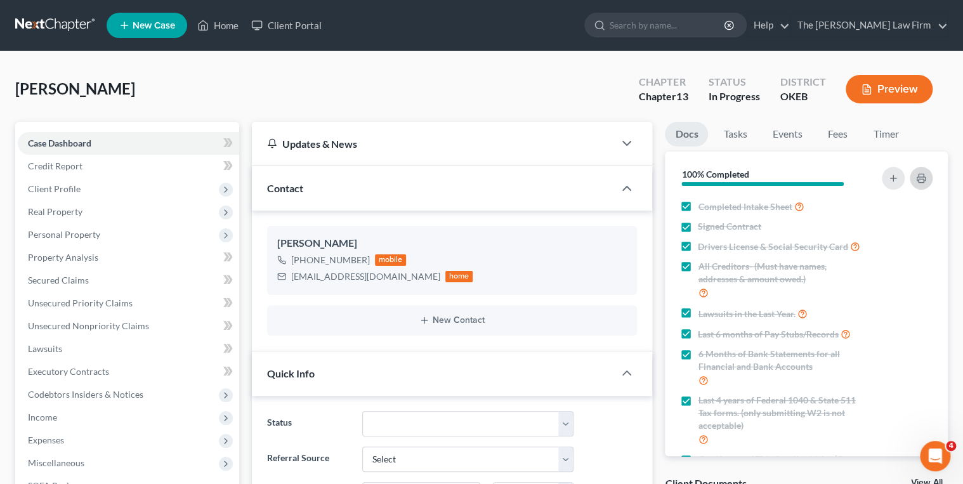
click at [916, 177] on icon "button" at bounding box center [921, 178] width 10 height 10
click at [698, 333] on label "Last 6 months of Pay Stubs/Records" at bounding box center [774, 334] width 153 height 15
click at [703, 333] on input "Last 6 months of Pay Stubs/Records" at bounding box center [707, 331] width 8 height 8
checkbox input "false"
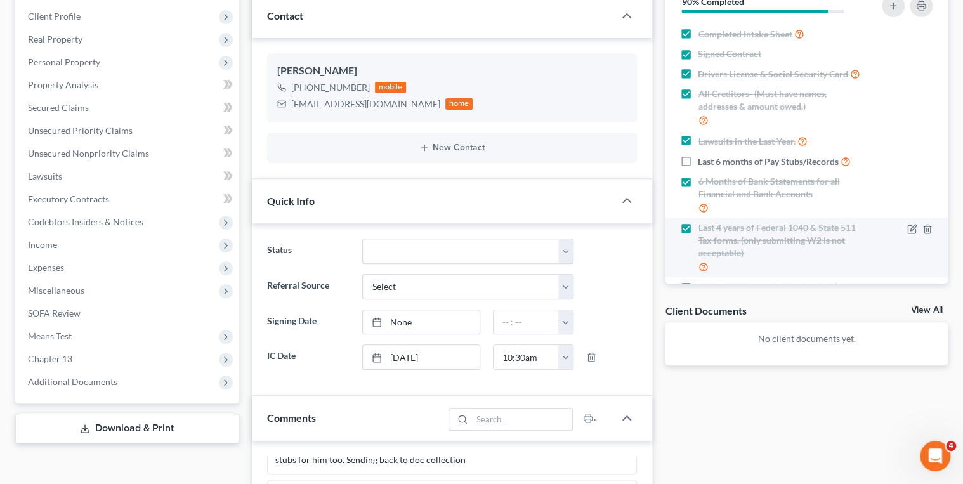
scroll to position [203, 0]
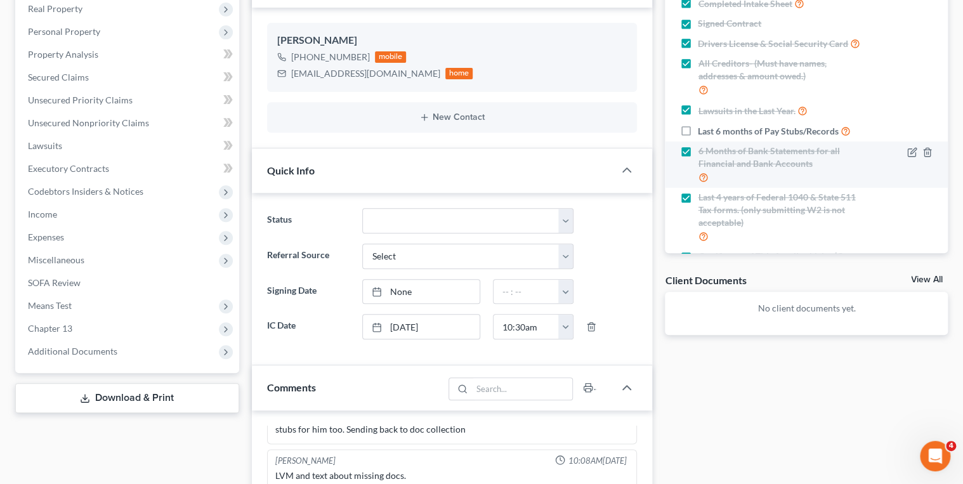
click at [698, 147] on label "6 Months of Bank Statements for all Financial and Bank Accounts" at bounding box center [782, 165] width 168 height 40
click at [703, 147] on input "6 Months of Bank Statements for all Financial and Bank Accounts" at bounding box center [707, 149] width 8 height 8
checkbox input "false"
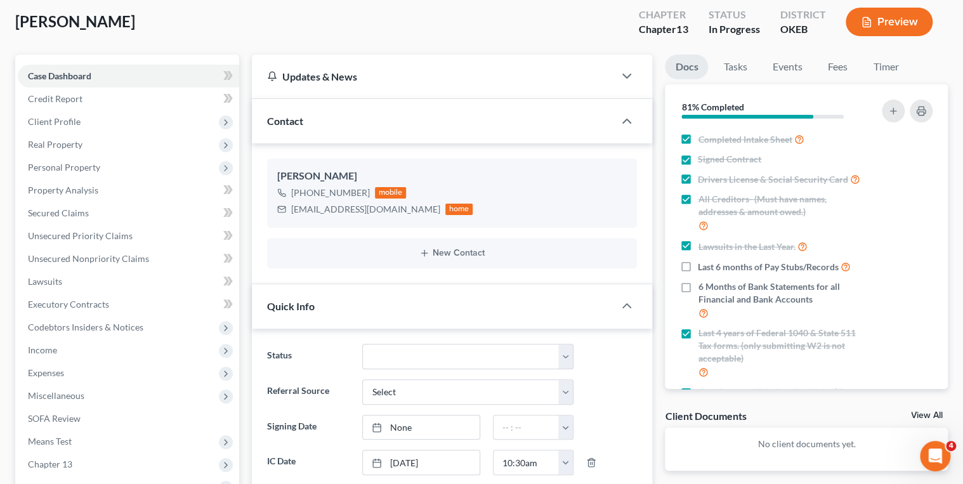
scroll to position [0, 0]
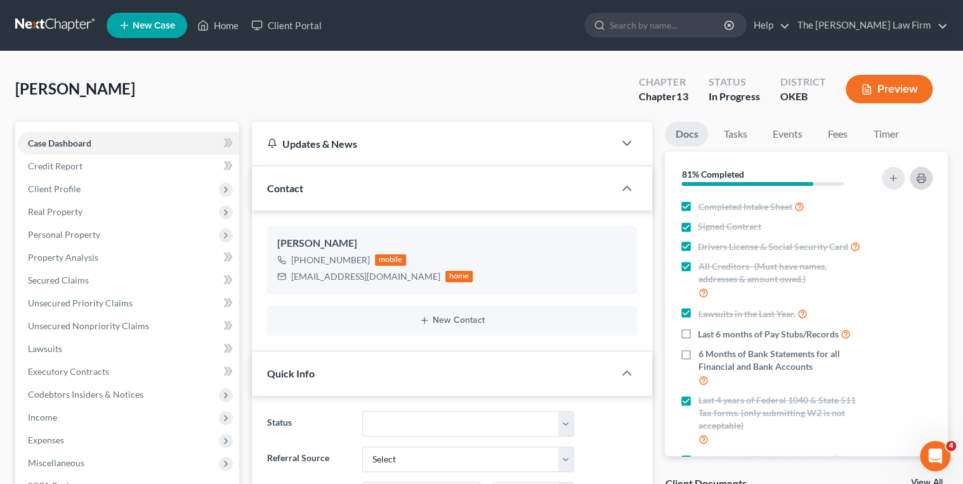
click at [916, 174] on icon "button" at bounding box center [921, 178] width 10 height 10
click at [338, 277] on div "Cecalwilson@gmail.com" at bounding box center [365, 276] width 149 height 13
copy div "Cecalwilson@gmail.com"
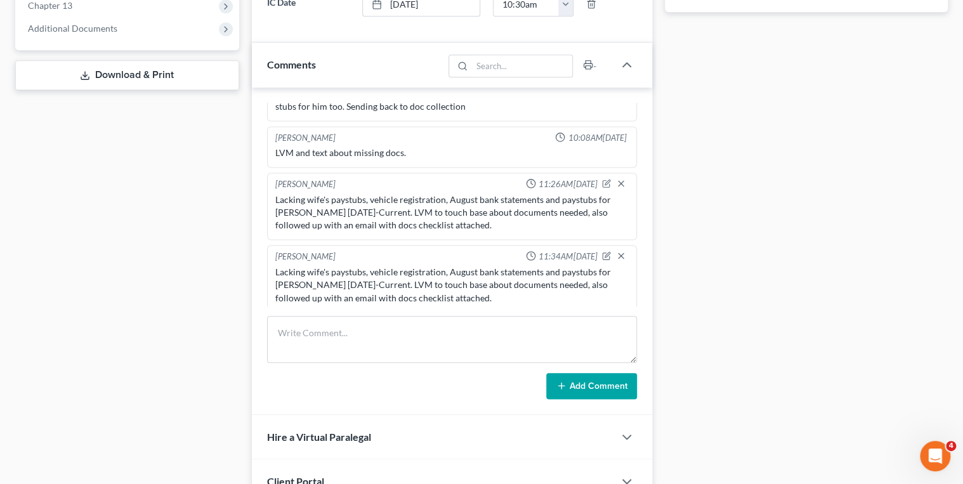
scroll to position [558, 0]
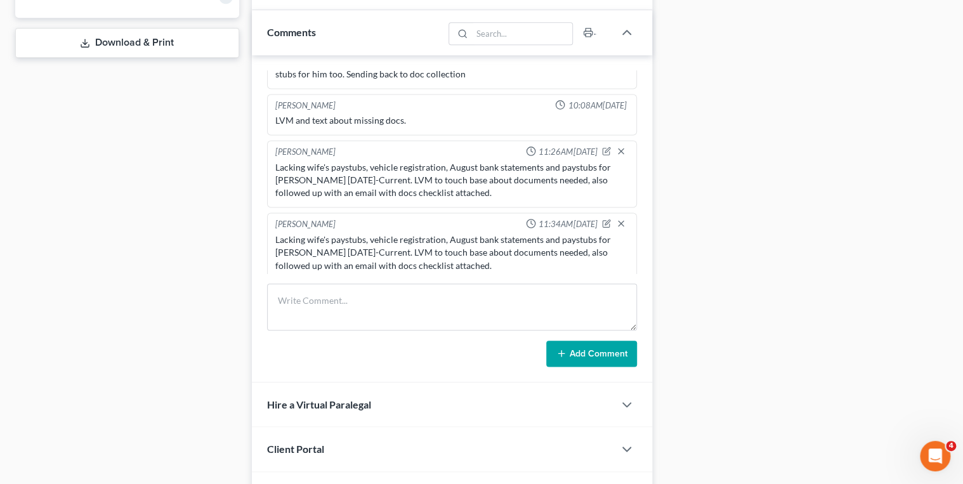
click at [419, 249] on div "Lacking wife's paystubs, vehicle registration, August bank statements and payst…" at bounding box center [452, 252] width 354 height 38
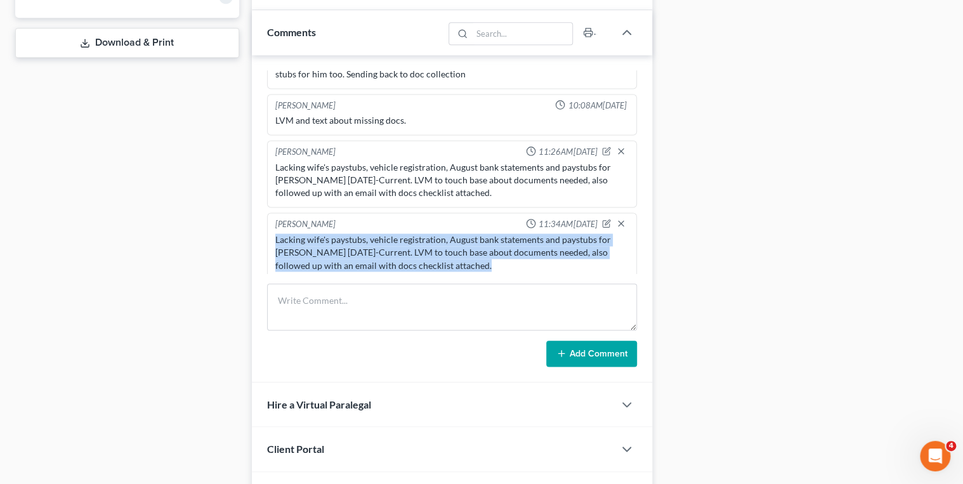
click at [419, 249] on div "Lacking wife's paystubs, vehicle registration, August bank statements and payst…" at bounding box center [452, 252] width 354 height 38
copy div "Lacking wife's paystubs, vehicle registration, August bank statements and payst…"
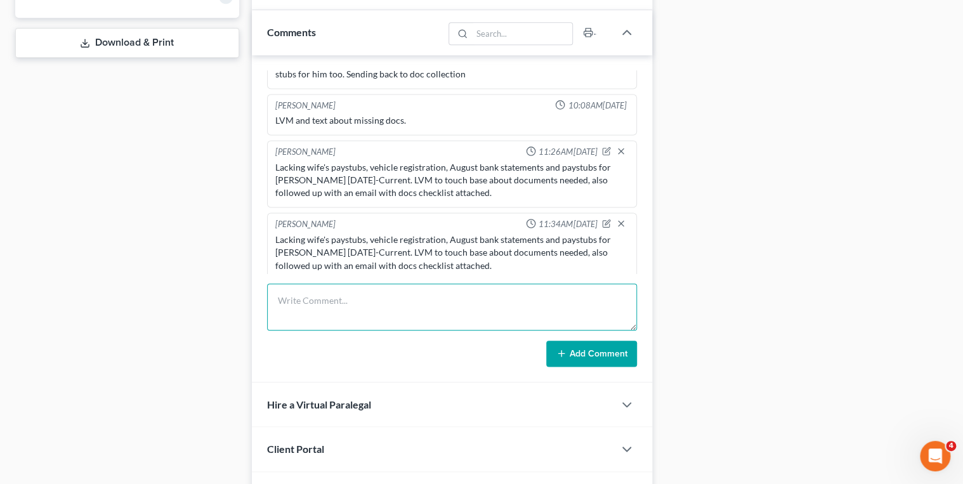
click at [403, 300] on textarea at bounding box center [452, 307] width 370 height 47
paste textarea "Lacking wife's paystubs, vehicle registration, August bank statements and payst…"
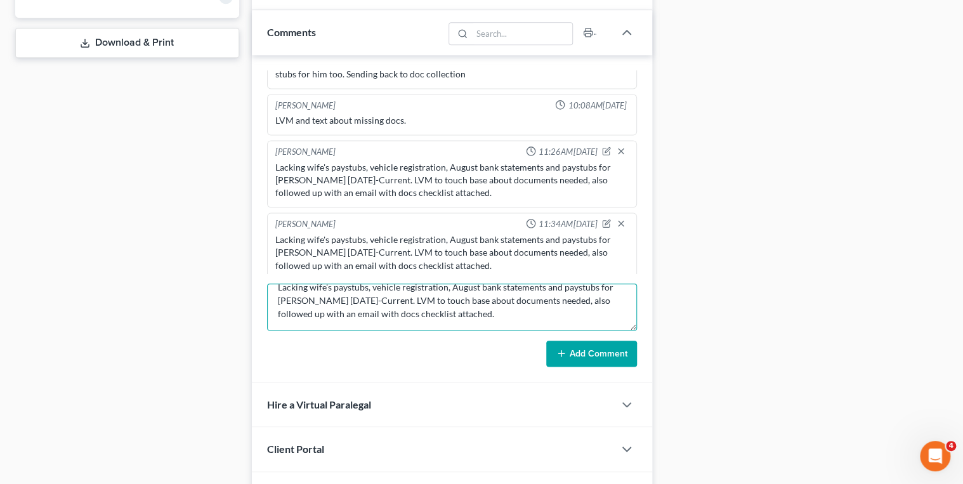
scroll to position [0, 0]
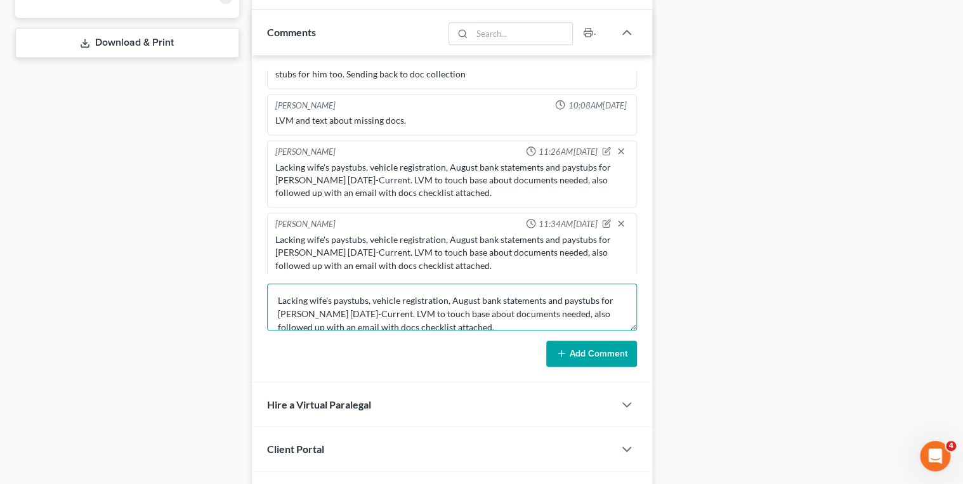
type textarea "Lacking wife's paystubs, vehicle registration, August bank statements and payst…"
click at [569, 344] on button "Add Comment" at bounding box center [591, 354] width 91 height 27
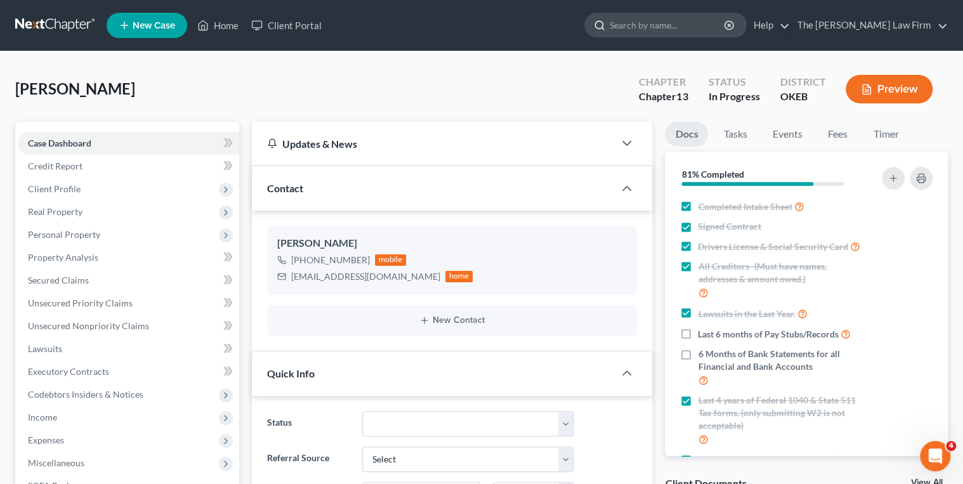
click at [693, 22] on input "search" at bounding box center [668, 24] width 116 height 23
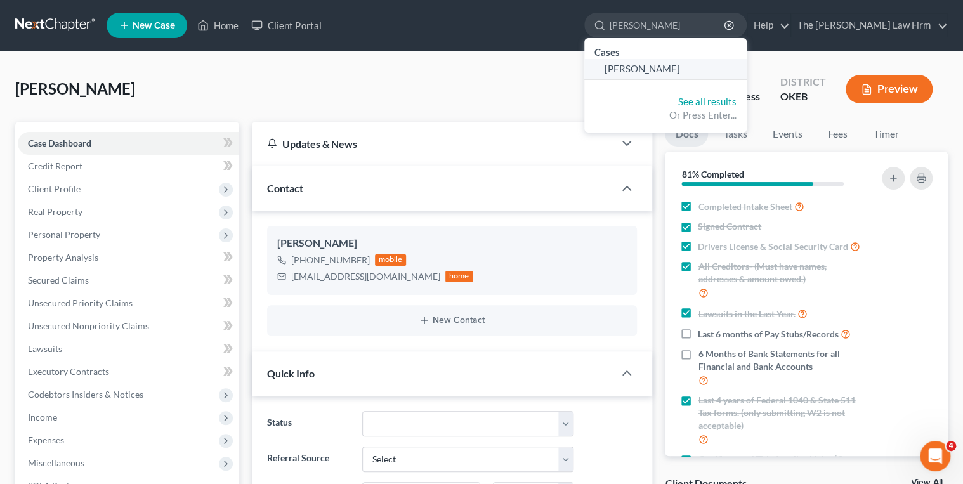
type input "Butler, Ashley"
click at [680, 66] on span "Butler, Ashley" at bounding box center [642, 68] width 75 height 11
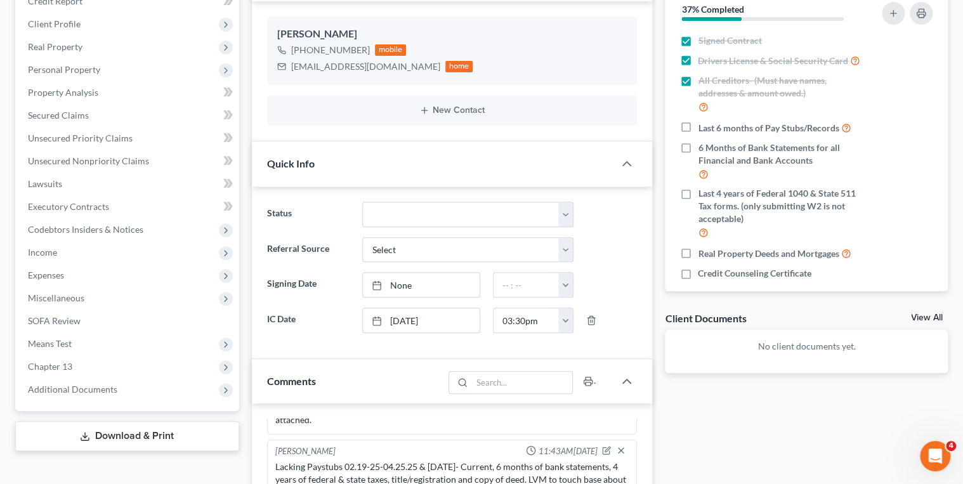
scroll to position [102, 0]
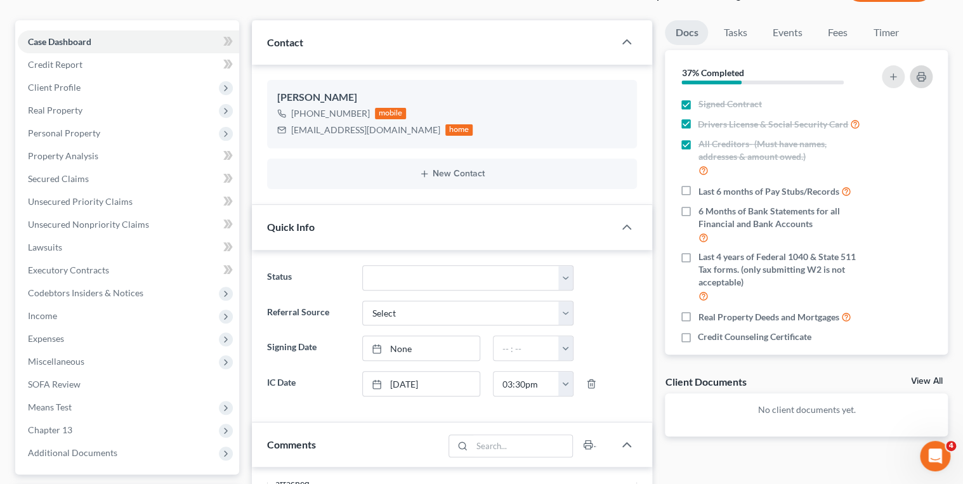
click at [924, 79] on icon "button" at bounding box center [921, 77] width 8 height 4
click at [339, 134] on div "ashleybutler053@gmail.com" at bounding box center [365, 130] width 149 height 13
copy div "ashleybutler053@gmail.com"
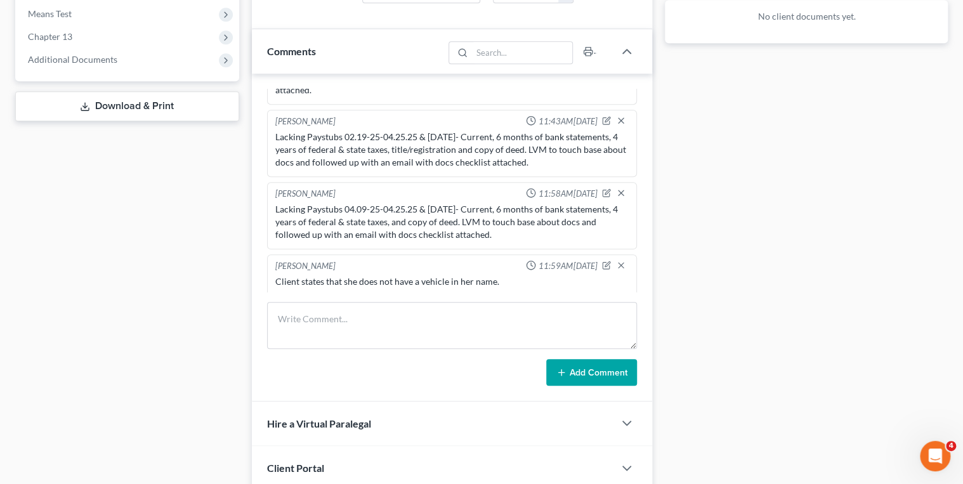
scroll to position [508, 0]
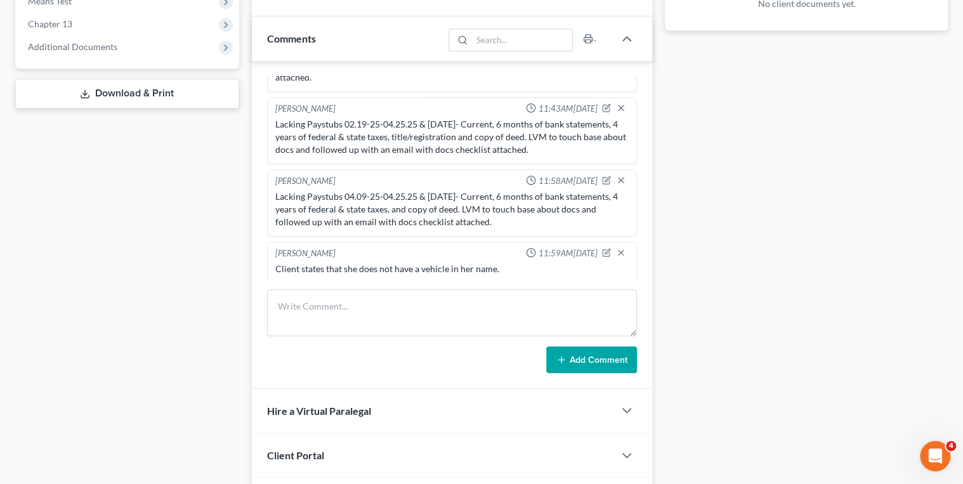
drag, startPoint x: 490, startPoint y: 216, endPoint x: 274, endPoint y: 194, distance: 217.5
click at [274, 194] on div "Lacking Paystubs 04.09-25-04.25.25 & 06.14.25- Current, 6 months of bank statem…" at bounding box center [452, 209] width 359 height 43
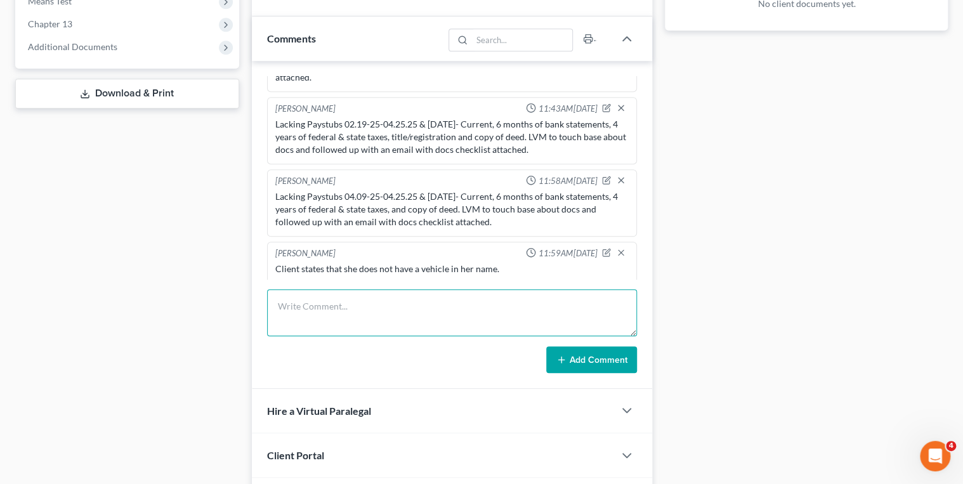
click at [314, 303] on textarea at bounding box center [452, 312] width 370 height 47
paste textarea "Lacking Paystubs 04.09-25-04.25.25 & 06.14.25- Current, 6 months of bank statem…"
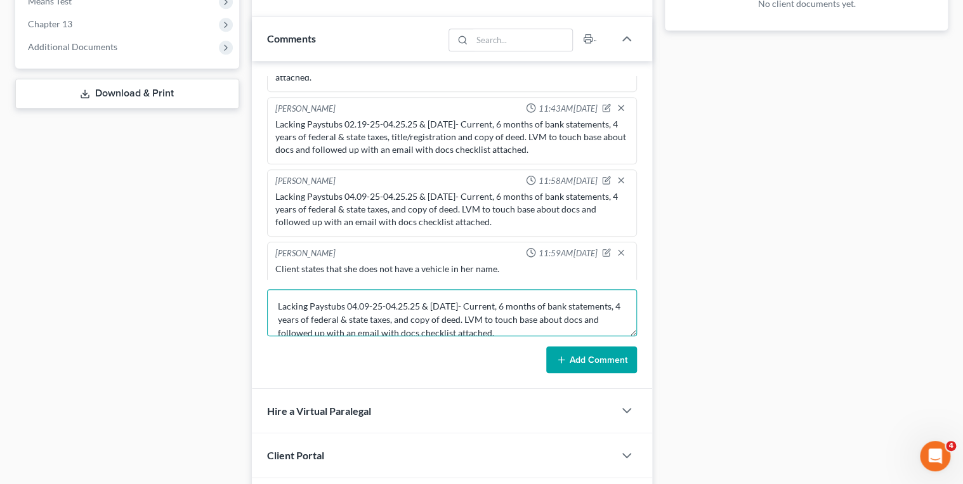
scroll to position [3, 0]
click at [487, 315] on textarea "Lacking Paystubs 04.09-25-04.25.25 & 06.14.25- Current, 6 months of bank statem…" at bounding box center [452, 312] width 370 height 47
click at [589, 315] on textarea "Lacking Paystubs 04.09-25-04.25.25 & 06.14.25- Current, 6 months of bank statem…" at bounding box center [452, 312] width 370 height 47
click at [495, 327] on textarea "Lacking Paystubs 04.09-25-04.25.25 & 06.14.25- Current, 6 months of bank statem…" at bounding box center [452, 312] width 370 height 47
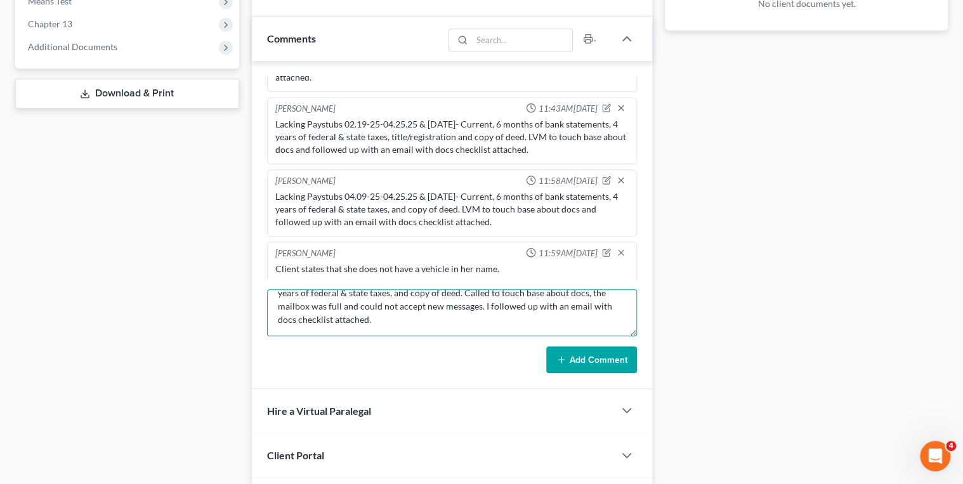
click at [424, 325] on textarea "Lacking Paystubs 04.09-25-04.25.25 & 06.14.25- Current, 6 months of bank statem…" at bounding box center [452, 312] width 370 height 47
click at [423, 325] on textarea "Lacking Paystubs 04.09-25-04.25.25 & 06.14.25- Current, 6 months of bank statem…" at bounding box center [452, 312] width 370 height 47
type textarea "Lacking Paystubs 04.09-25-04.25.25 & 06.14.25- Current, 6 months of bank statem…"
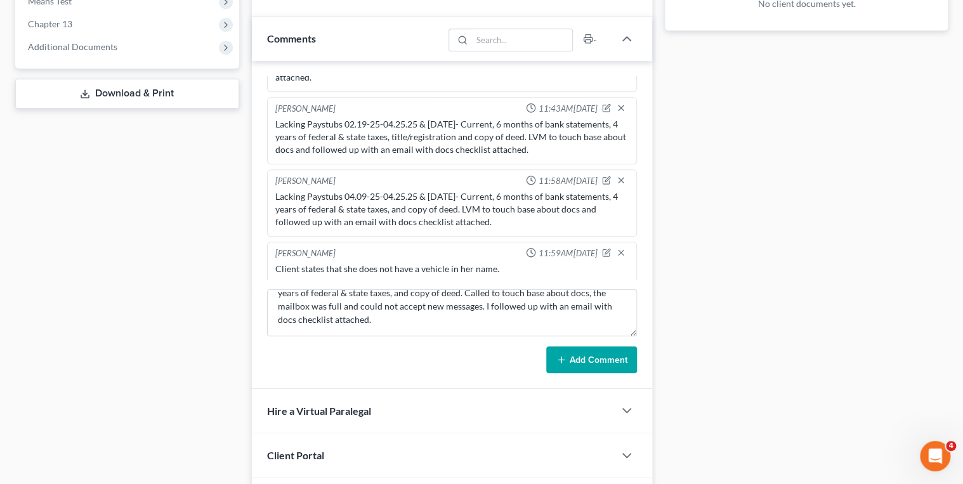
click at [586, 350] on button "Add Comment" at bounding box center [591, 359] width 91 height 27
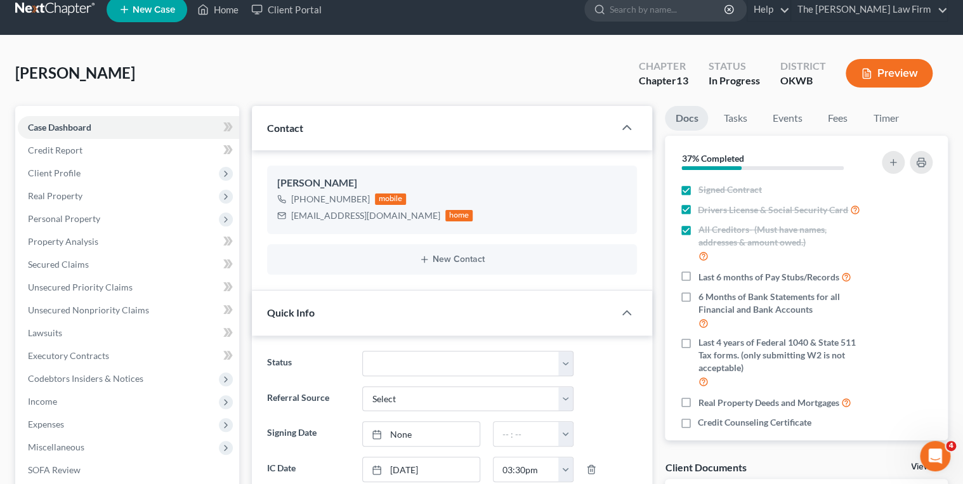
scroll to position [0, 0]
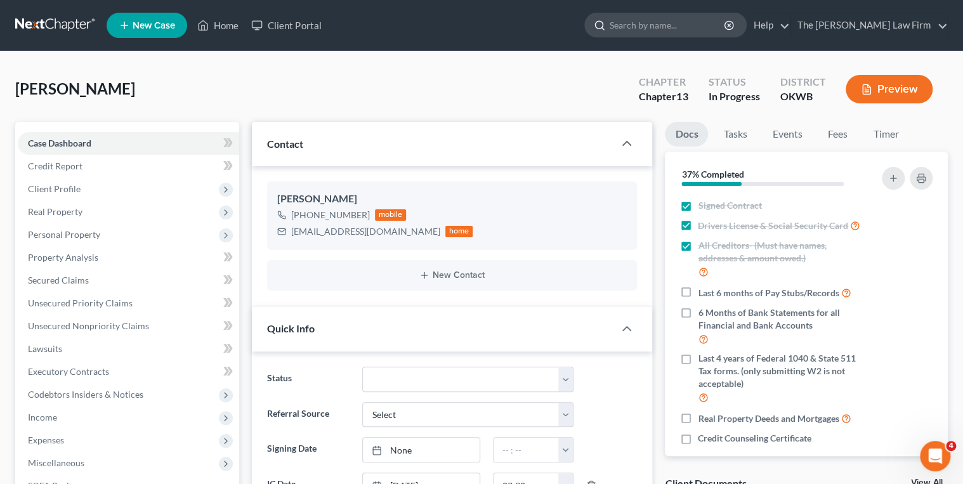
click at [723, 25] on input "search" at bounding box center [668, 24] width 116 height 23
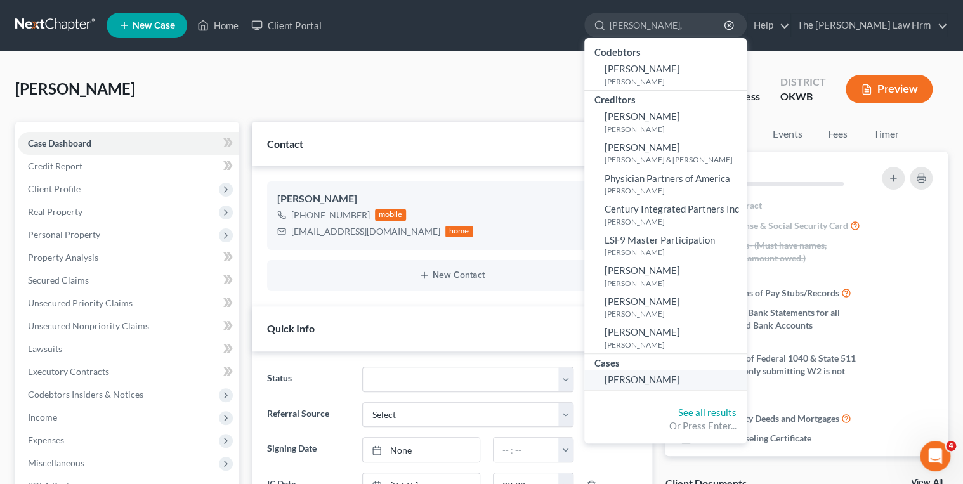
type input "Partin,"
click at [707, 381] on link "Partin, Julie" at bounding box center [665, 380] width 162 height 20
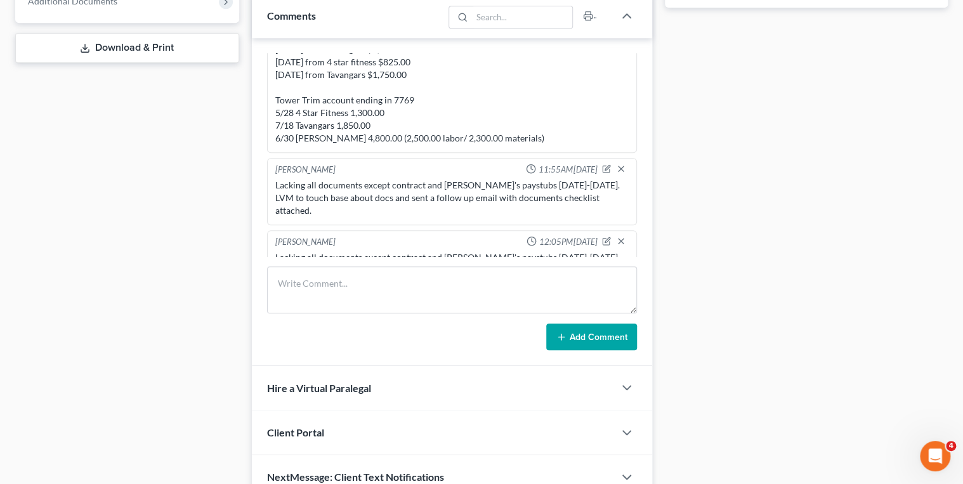
scroll to position [591, 0]
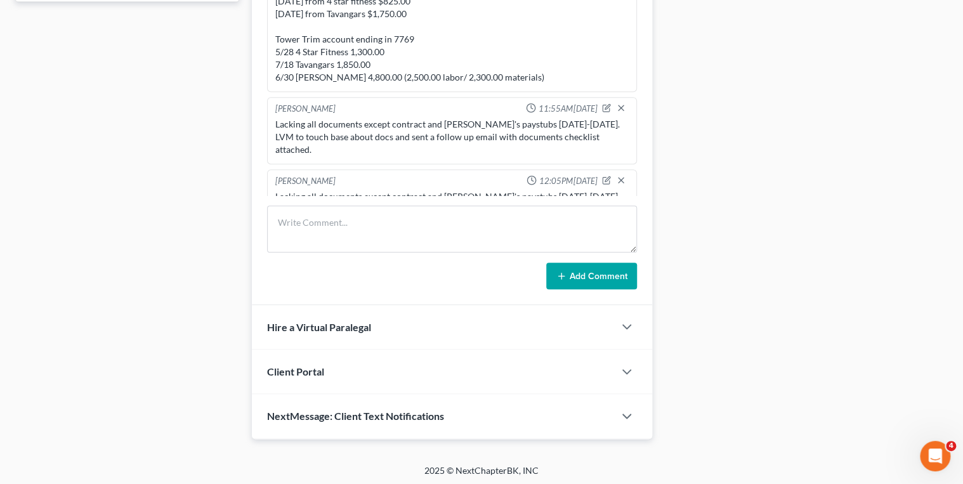
click at [484, 190] on div "Lacking all documents except contract and Julie's paystubs 05.08.25-07.17.25. L…" at bounding box center [452, 209] width 354 height 38
drag, startPoint x: 484, startPoint y: 178, endPoint x: 477, endPoint y: 178, distance: 7.0
click at [478, 214] on textarea at bounding box center [452, 229] width 370 height 47
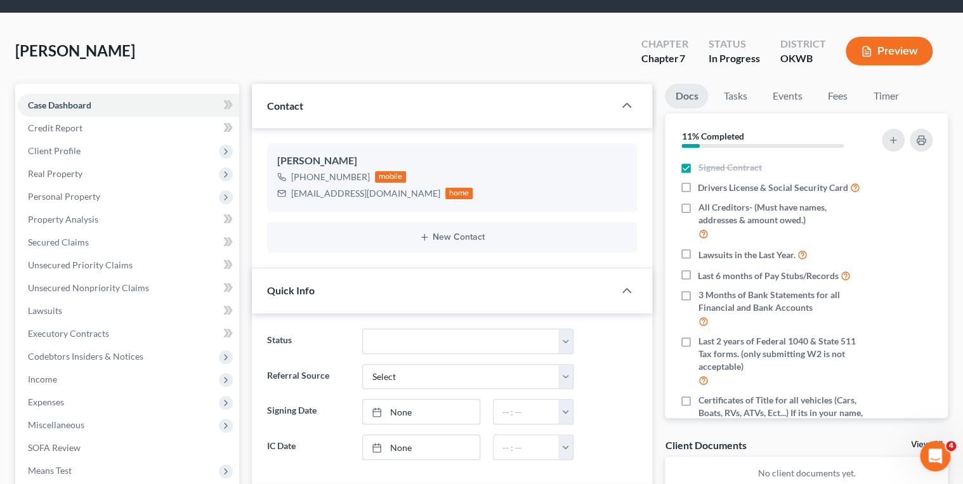
scroll to position [0, 0]
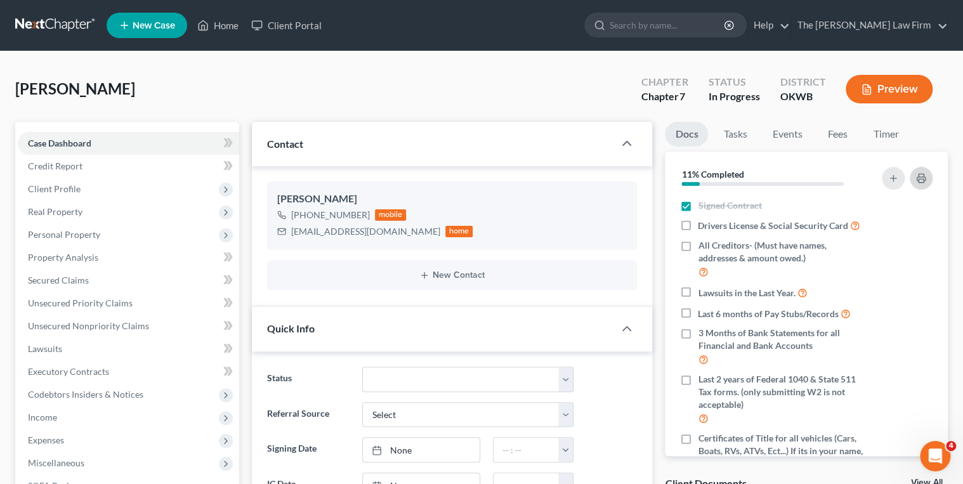
click at [914, 178] on button "button" at bounding box center [921, 178] width 23 height 23
click at [305, 233] on div "japartin@icloud.com" at bounding box center [365, 231] width 149 height 13
click at [305, 232] on div "japartin@icloud.com" at bounding box center [365, 231] width 149 height 13
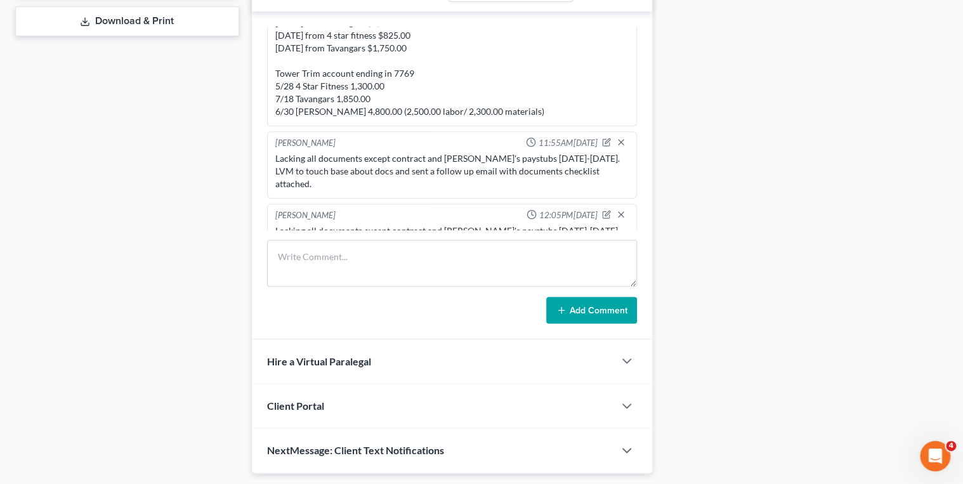
scroll to position [558, 0]
click at [447, 223] on div "Lacking all documents except contract and Julie's paystubs 05.08.25-07.17.25. L…" at bounding box center [452, 242] width 354 height 38
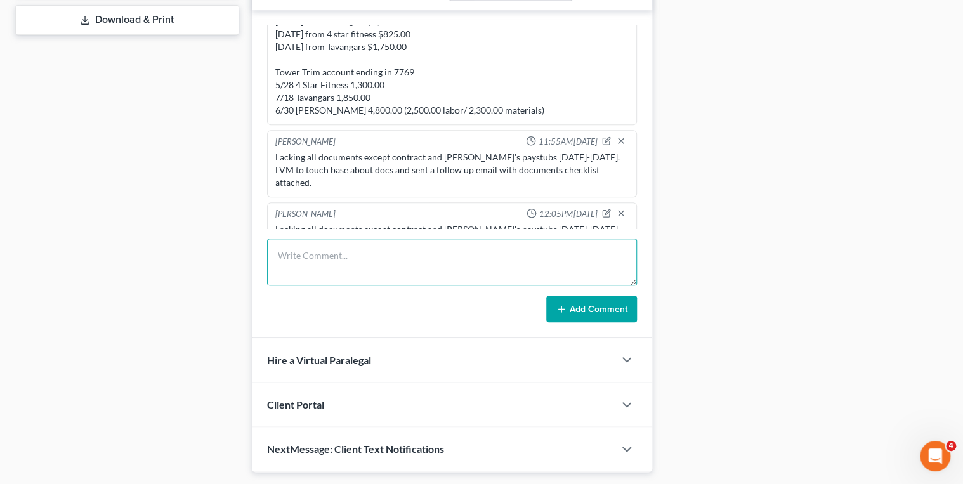
click at [429, 249] on textarea at bounding box center [452, 262] width 370 height 47
paste textarea "Lacking all documents except contract and Julie's paystubs 05.08.25-07.17.25. L…"
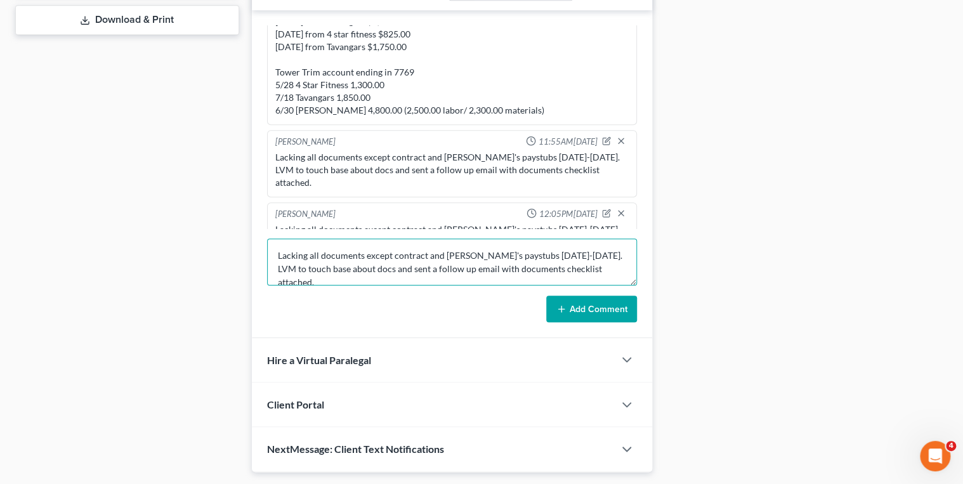
scroll to position [3, 0]
type textarea "Lacking all documents except contract and Julie's paystubs 05.08.25-07.17.25. L…"
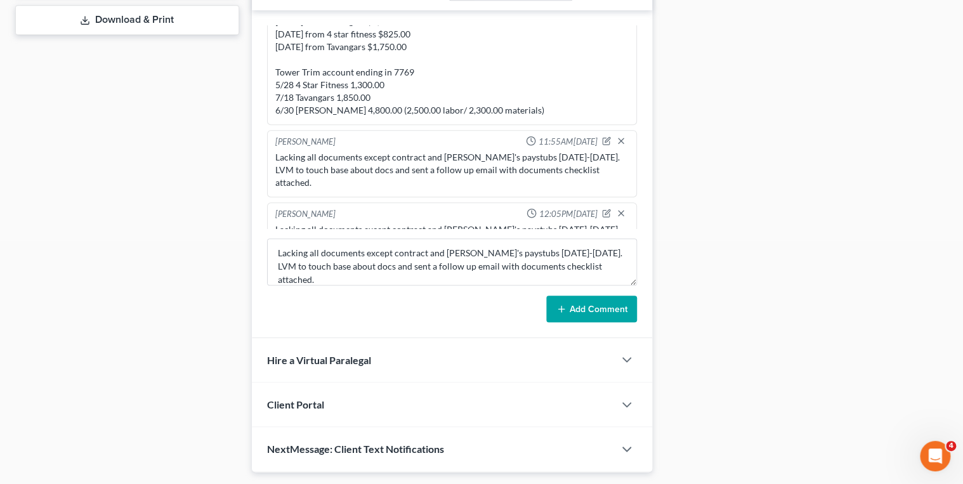
click at [570, 306] on button "Add Comment" at bounding box center [591, 309] width 91 height 27
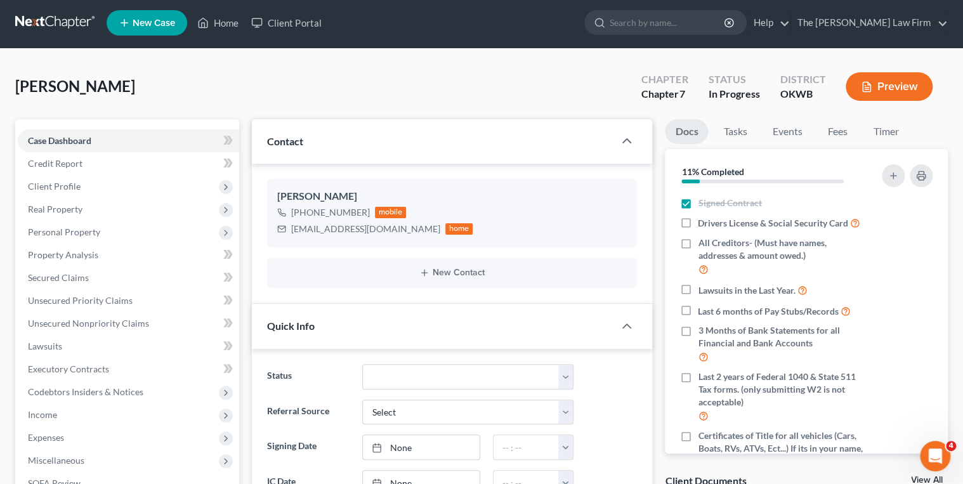
scroll to position [0, 0]
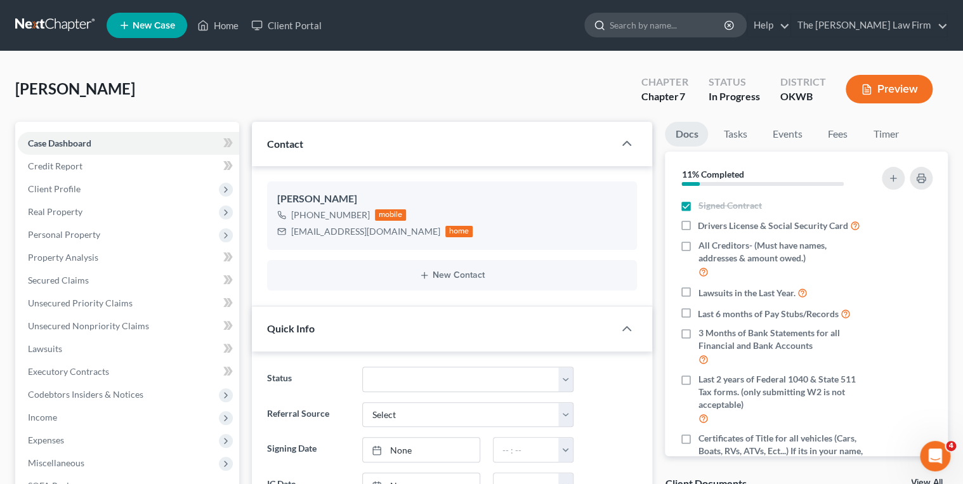
click at [669, 29] on input "search" at bounding box center [668, 24] width 116 height 23
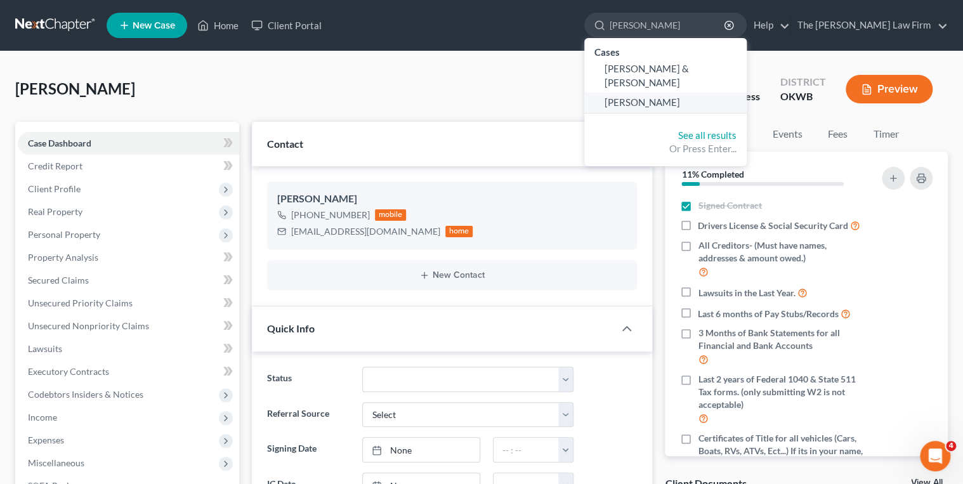
type input "Van Fossen"
click at [680, 96] on span "Van Fossen, Kevin" at bounding box center [642, 101] width 75 height 11
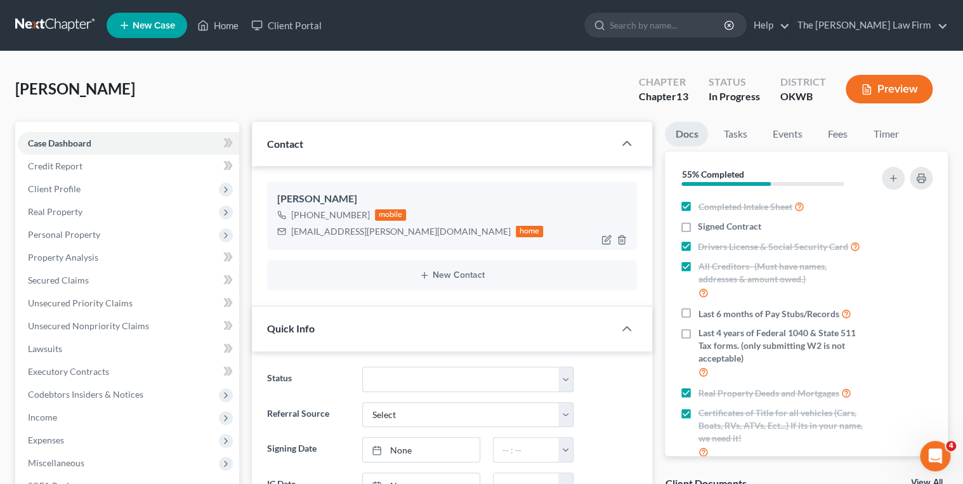
click at [309, 231] on div "elexa.vanfossen@yahoo.com" at bounding box center [400, 231] width 219 height 13
click at [927, 181] on button "button" at bounding box center [921, 178] width 23 height 23
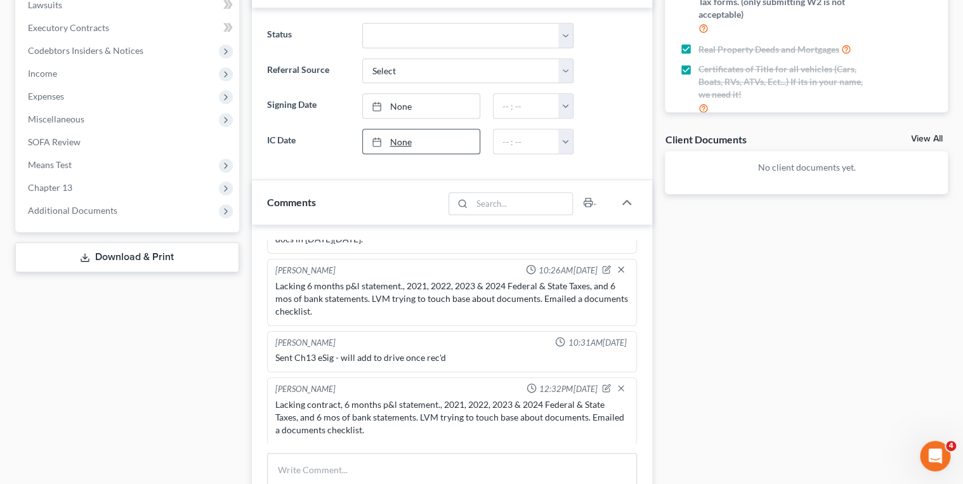
scroll to position [457, 0]
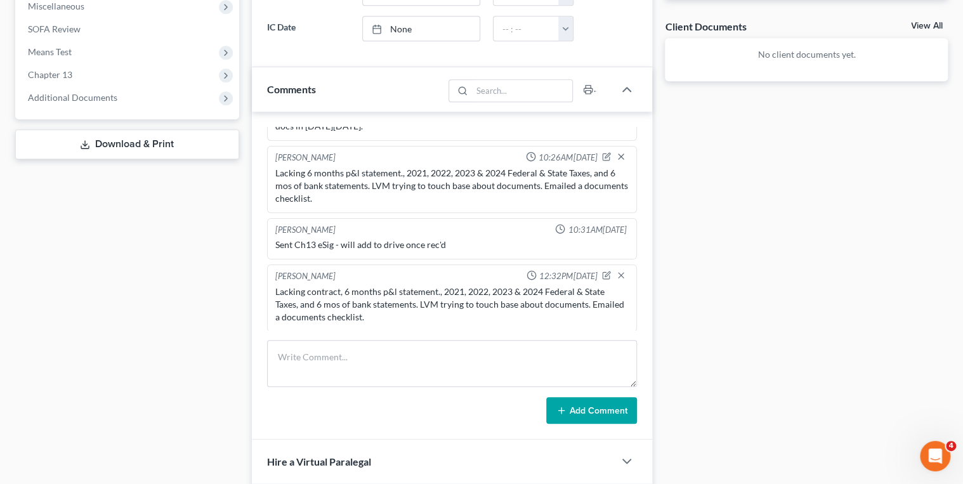
click at [345, 310] on div "Lacking contract, 6 months p&l statement., 2021, 2022, 2023 & 2024 Federal & St…" at bounding box center [452, 304] width 354 height 38
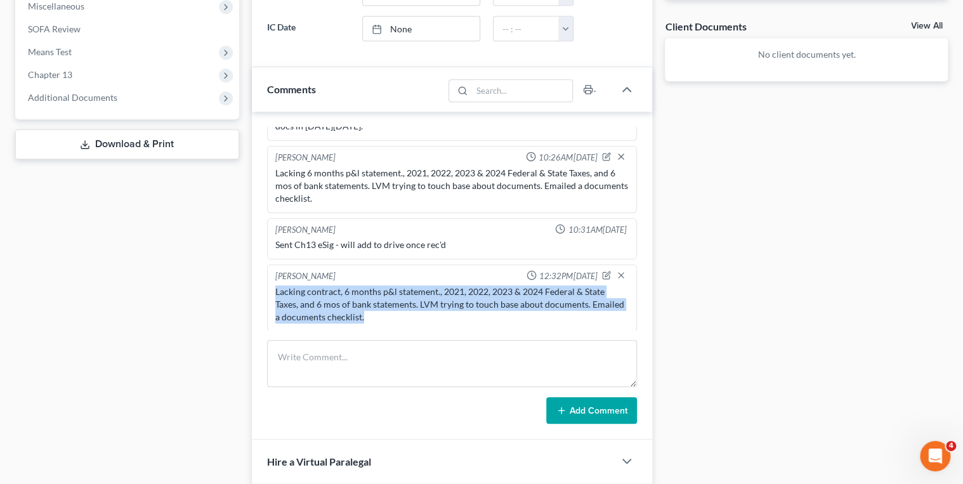
drag, startPoint x: 345, startPoint y: 310, endPoint x: 337, endPoint y: 306, distance: 8.5
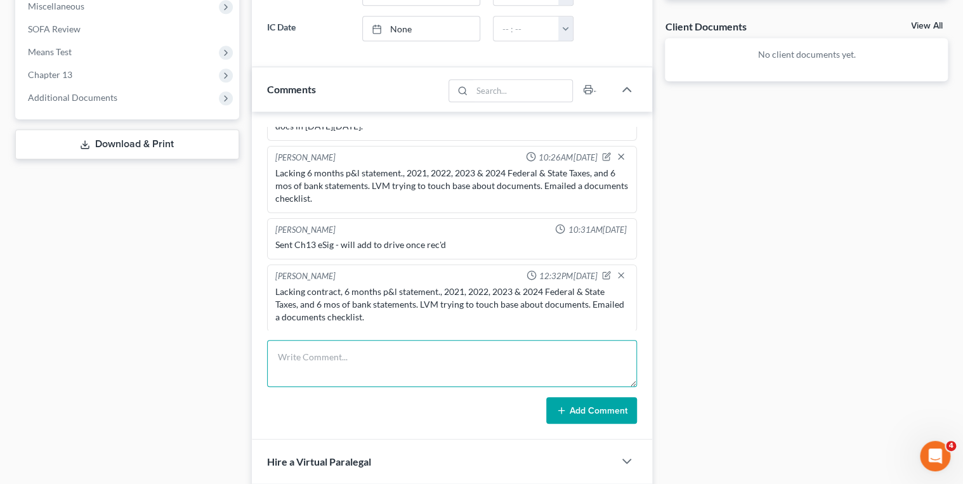
click at [355, 355] on textarea at bounding box center [452, 363] width 370 height 47
paste textarea "Lacking contract, 6 months p&l statement., 2021, 2022, 2023 & 2024 Federal & St…"
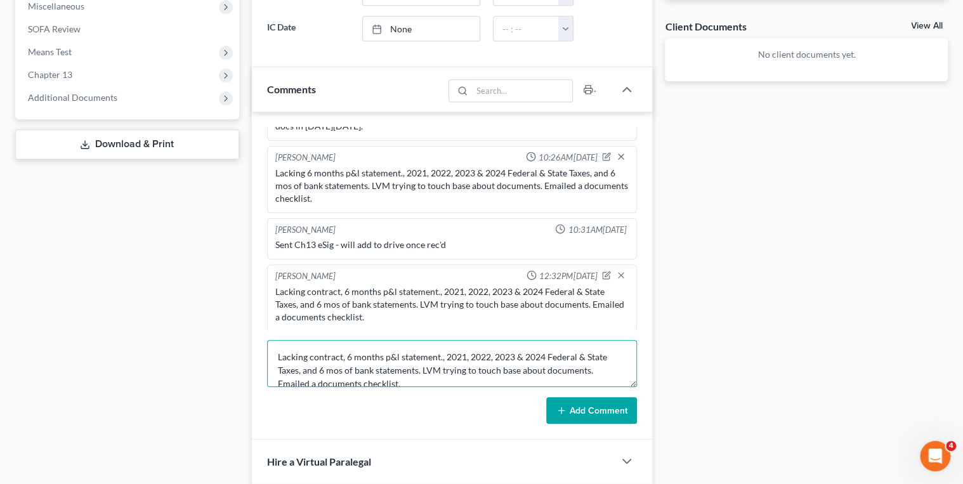
scroll to position [15, 0]
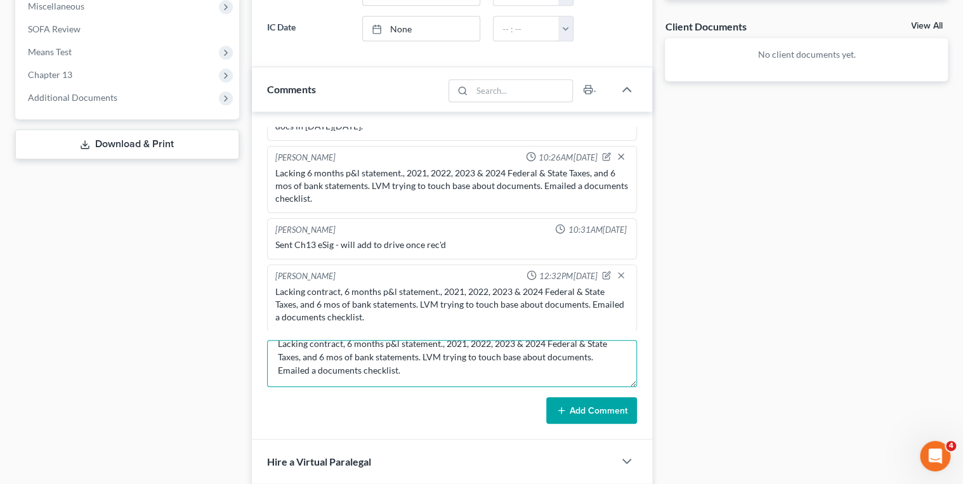
type textarea "Lacking contract, 6 months p&l statement., 2021, 2022, 2023 & 2024 Federal & St…"
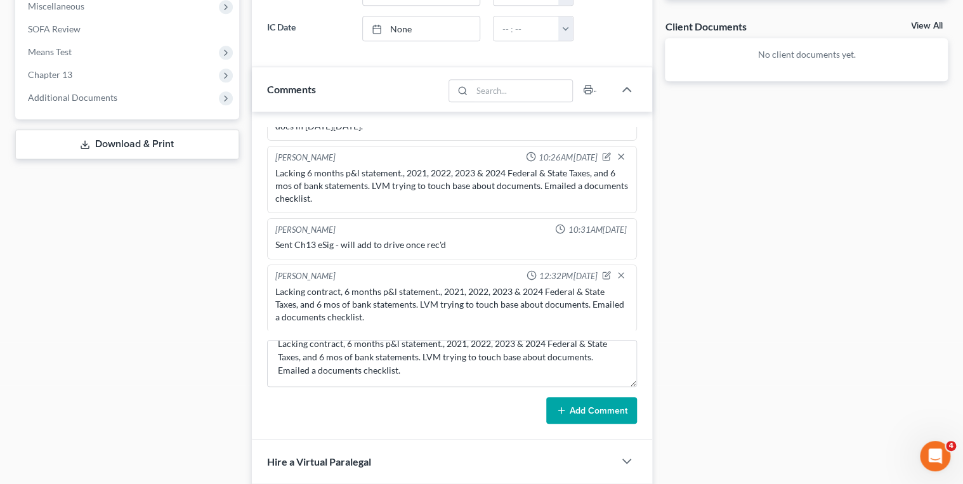
click at [565, 406] on icon at bounding box center [561, 410] width 10 height 10
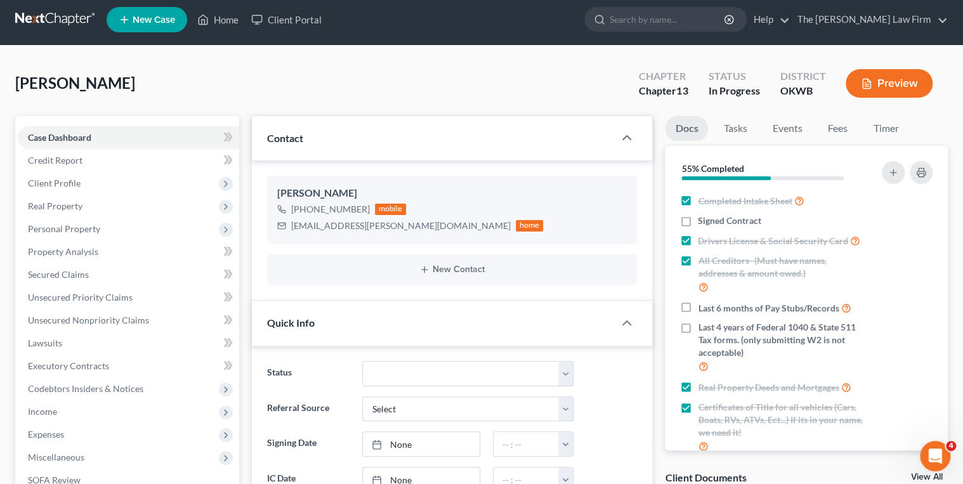
scroll to position [0, 0]
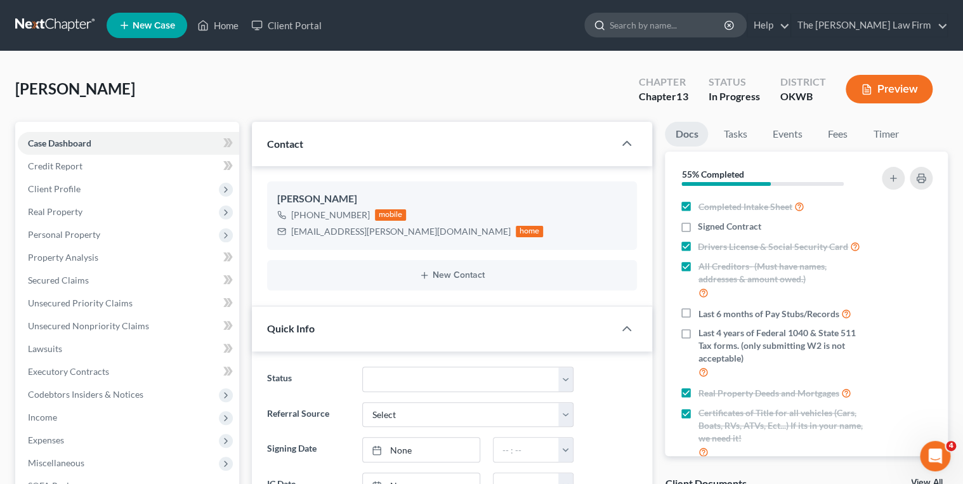
click at [695, 23] on input "search" at bounding box center [668, 24] width 116 height 23
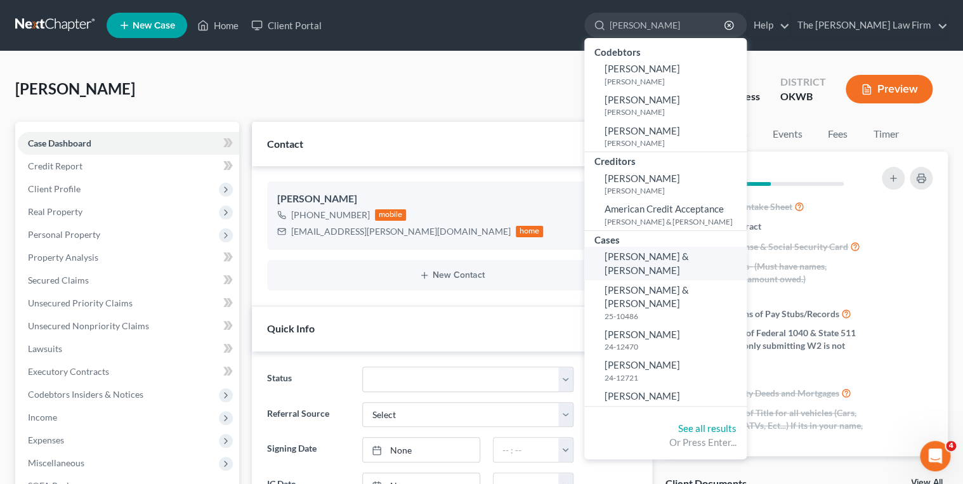
type input "McGrath"
click at [689, 256] on span "Conduff, Rocky & McGrath, Leah" at bounding box center [647, 263] width 84 height 25
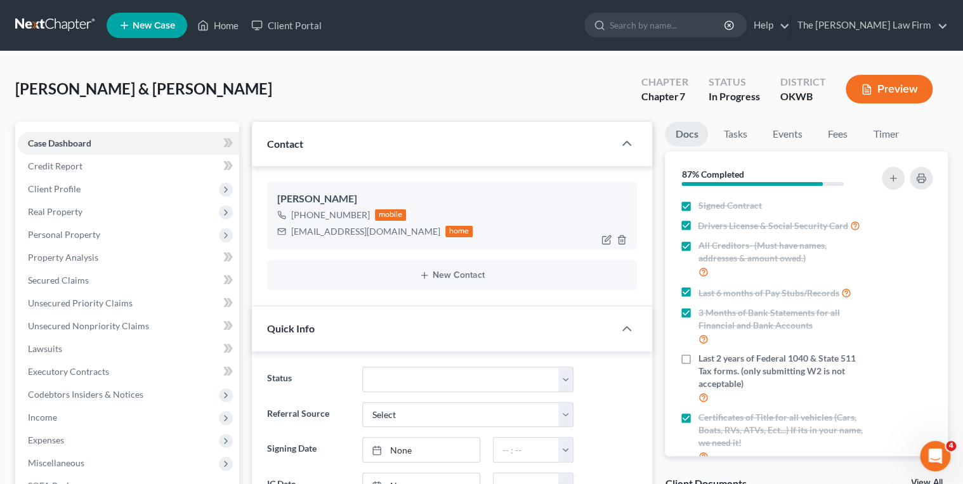
scroll to position [632, 0]
click at [339, 231] on div "lilwatermama@gmail.com" at bounding box center [365, 231] width 149 height 13
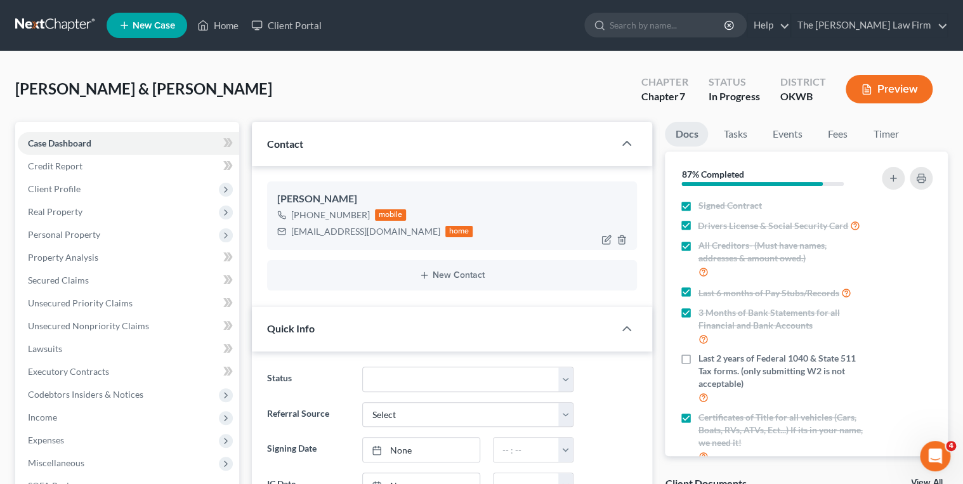
drag, startPoint x: 339, startPoint y: 231, endPoint x: 318, endPoint y: 231, distance: 20.9
click at [318, 231] on div "lilwatermama@gmail.com" at bounding box center [365, 231] width 149 height 13
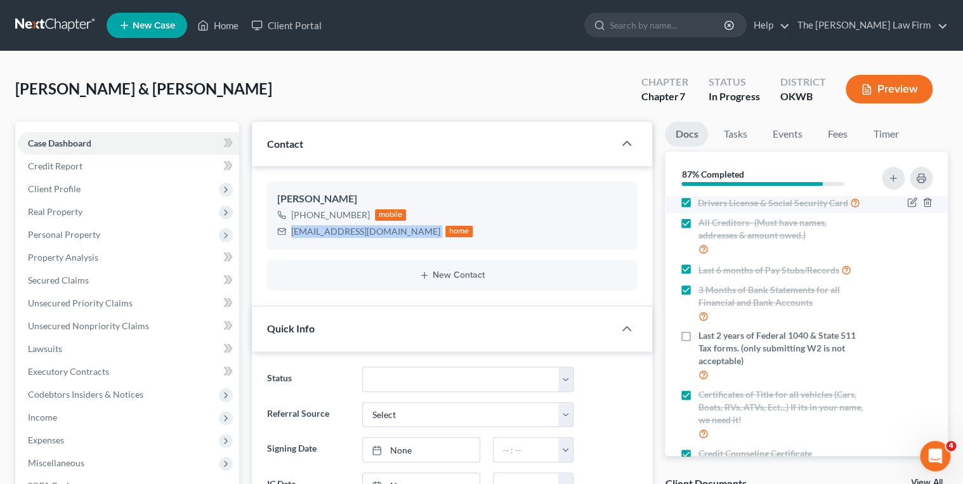
scroll to position [0, 0]
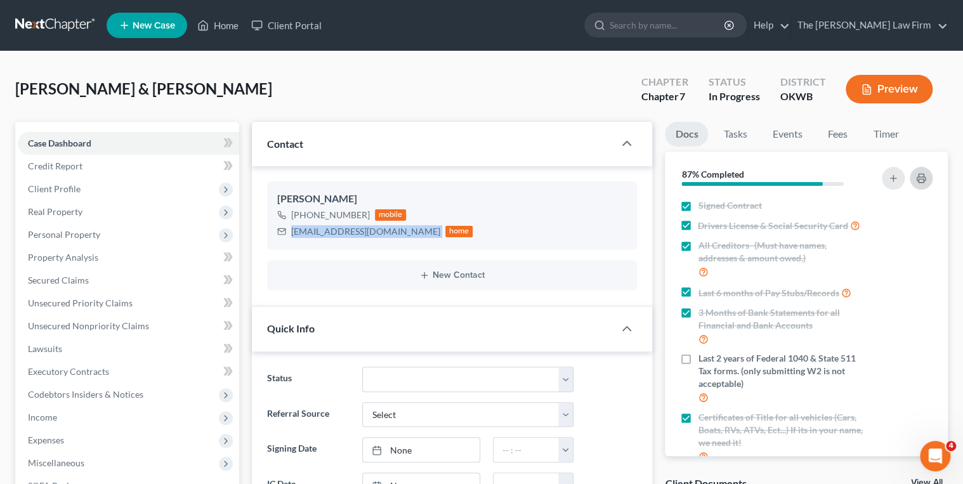
click at [916, 180] on icon "button" at bounding box center [921, 178] width 10 height 10
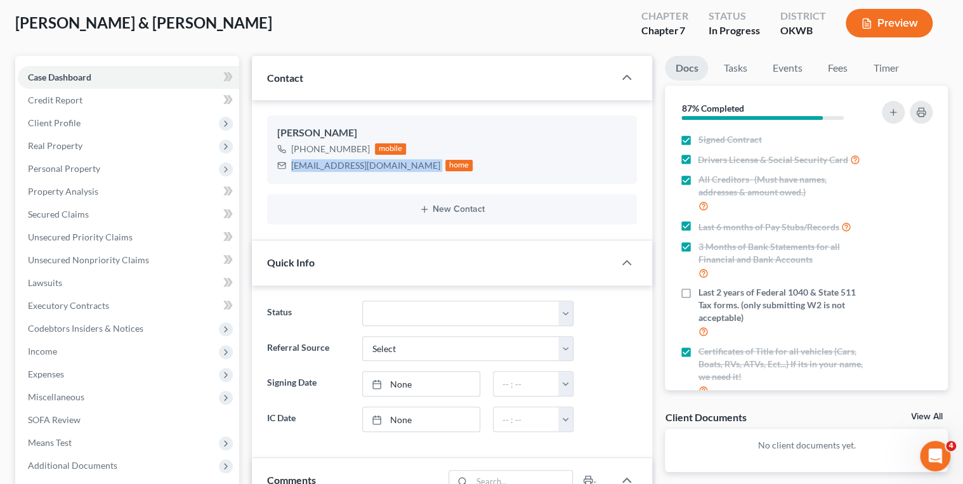
scroll to position [406, 0]
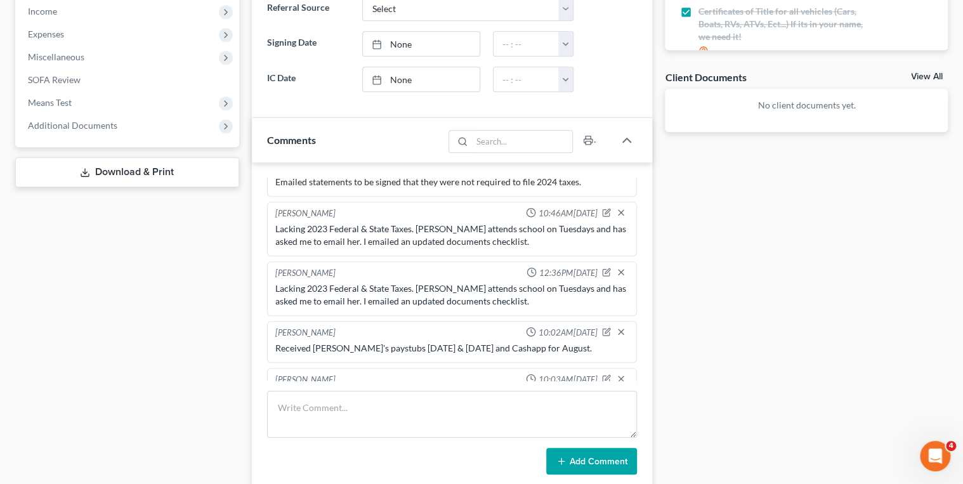
click at [383, 389] on div "Lacking 2023 Federal & State Taxes. Leah states they are working with their CPA…" at bounding box center [452, 401] width 354 height 25
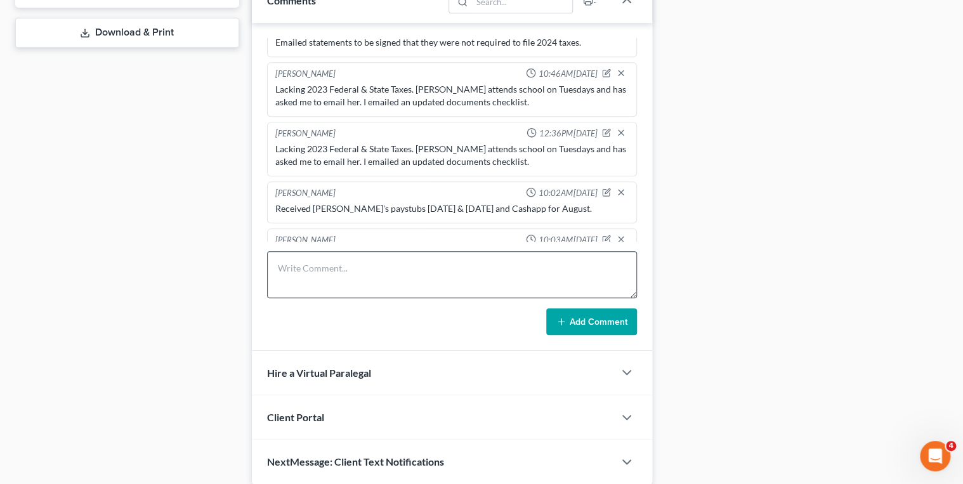
scroll to position [490, 0]
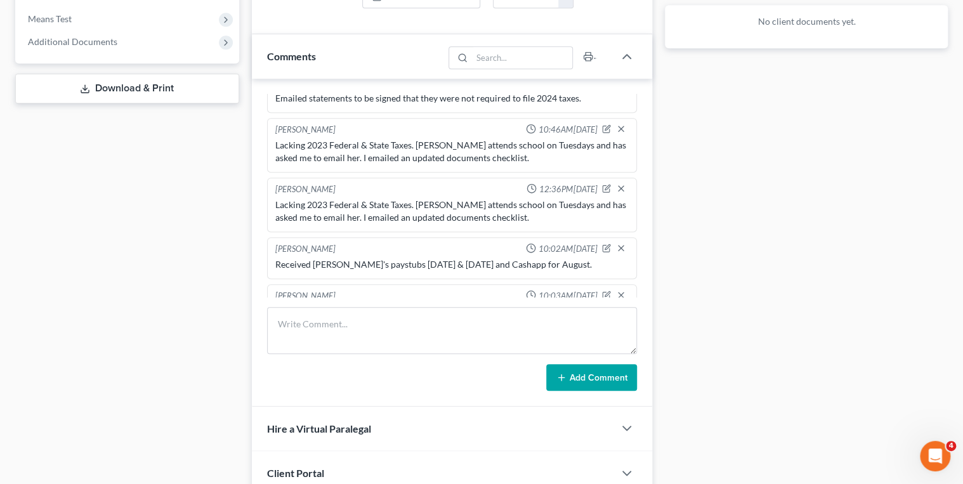
click at [322, 199] on div "Lacking 2023 Federal & State Taxes. Leah attends school on Tuesdays and has ask…" at bounding box center [452, 211] width 354 height 25
click at [353, 324] on textarea at bounding box center [452, 330] width 370 height 47
paste textarea "Lacking 2023 Federal & State Taxes. Leah attends school on Tuesdays and has ask…"
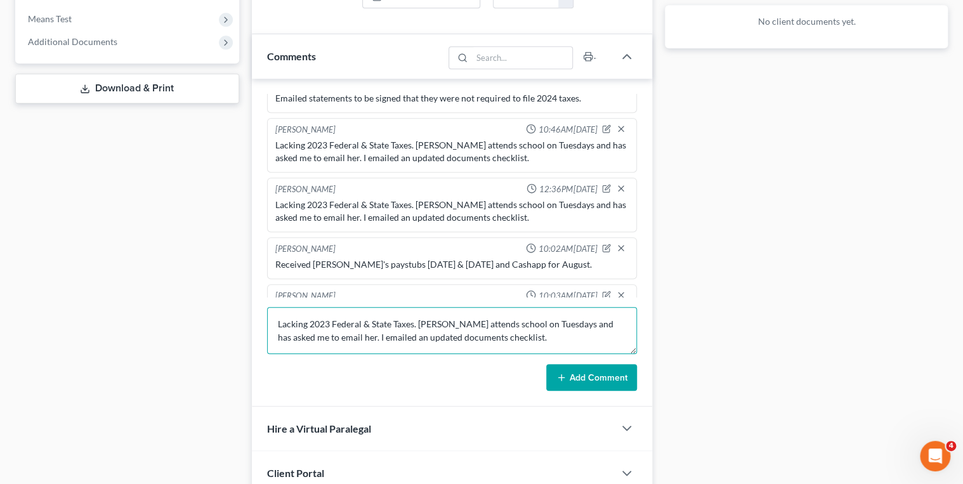
scroll to position [3, 0]
type textarea "Lacking 2023 Federal & State Taxes. Leah attends school on Tuesdays and has ask…"
click at [564, 374] on icon at bounding box center [561, 377] width 10 height 10
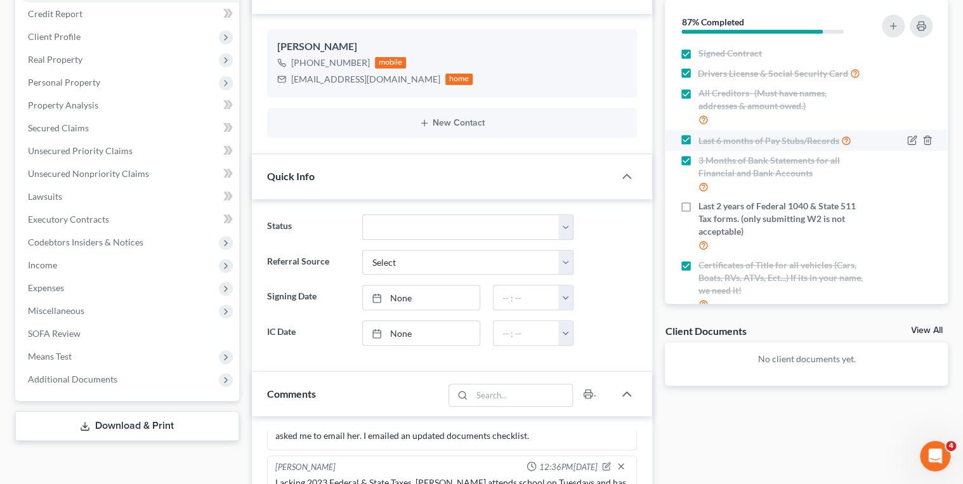
scroll to position [0, 0]
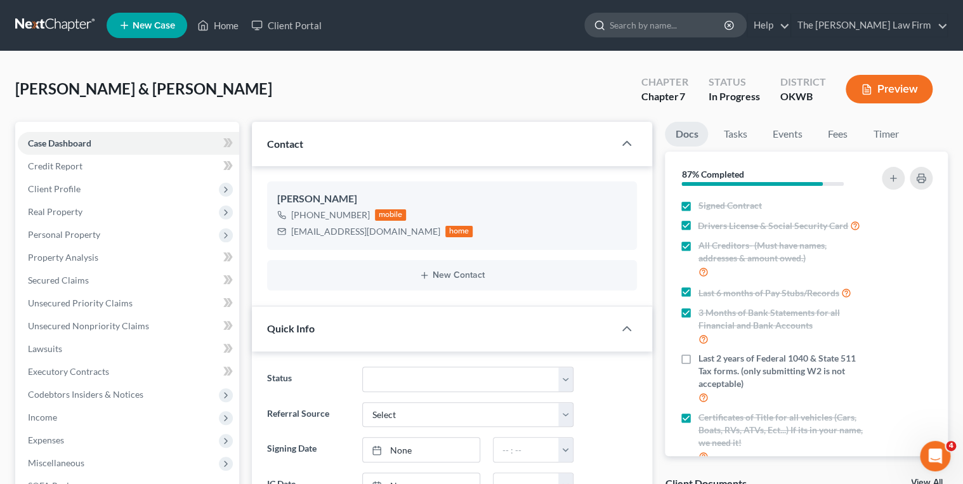
click at [690, 28] on input "search" at bounding box center [668, 24] width 116 height 23
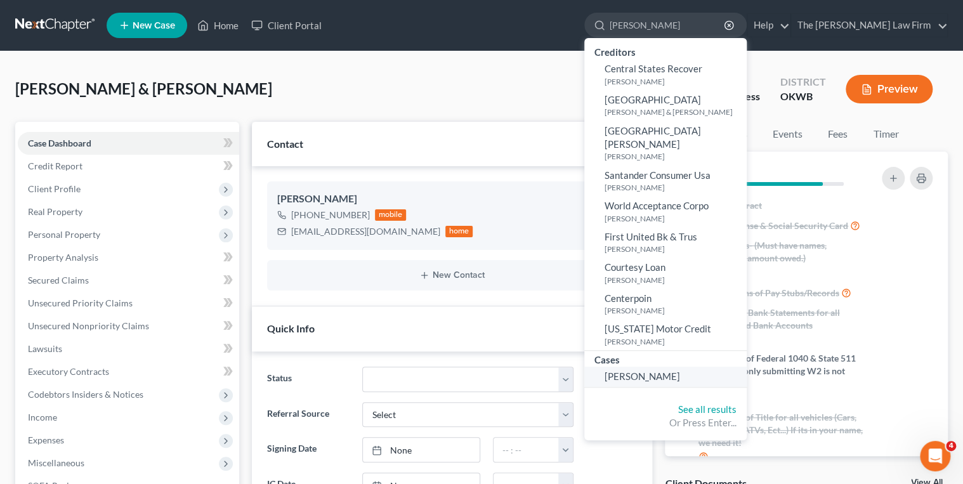
type input "Stringfellow"
click at [680, 370] on span "Stringfellow, Lindsey" at bounding box center [642, 375] width 75 height 11
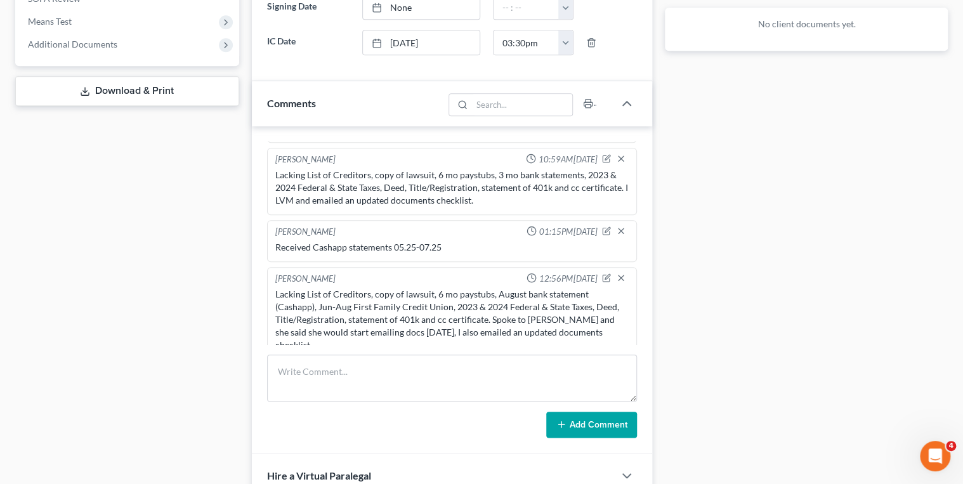
scroll to position [508, 0]
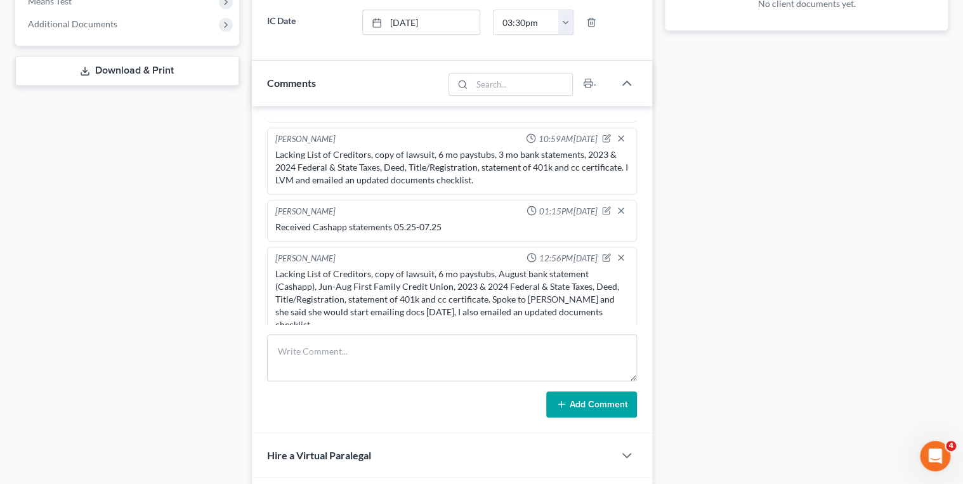
click at [489, 298] on div "Lacking List of Creditors, copy of lawsuit, 6 mo paystubs, August bank statemen…" at bounding box center [452, 299] width 354 height 63
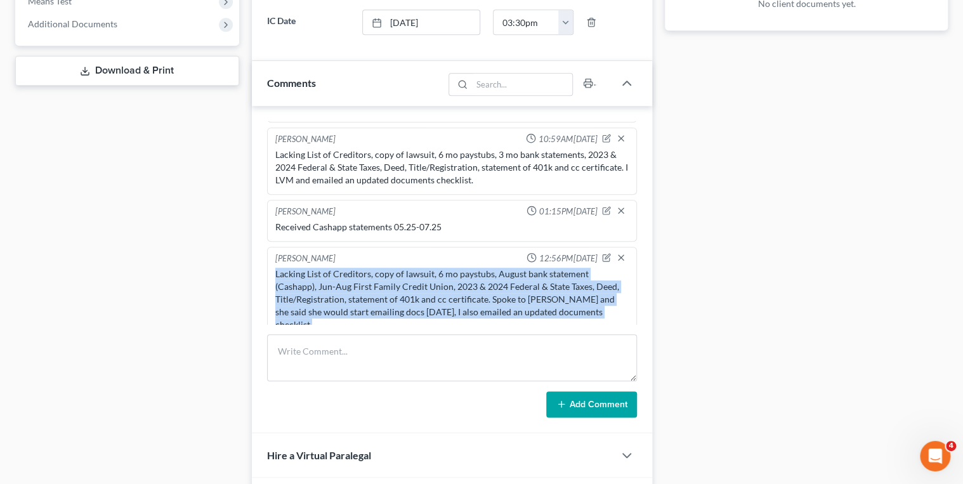
drag, startPoint x: 489, startPoint y: 298, endPoint x: 571, endPoint y: 300, distance: 81.9
click at [571, 300] on div "Lacking List of Creditors, copy of lawsuit, 6 mo paystubs, August bank statemen…" at bounding box center [452, 299] width 354 height 63
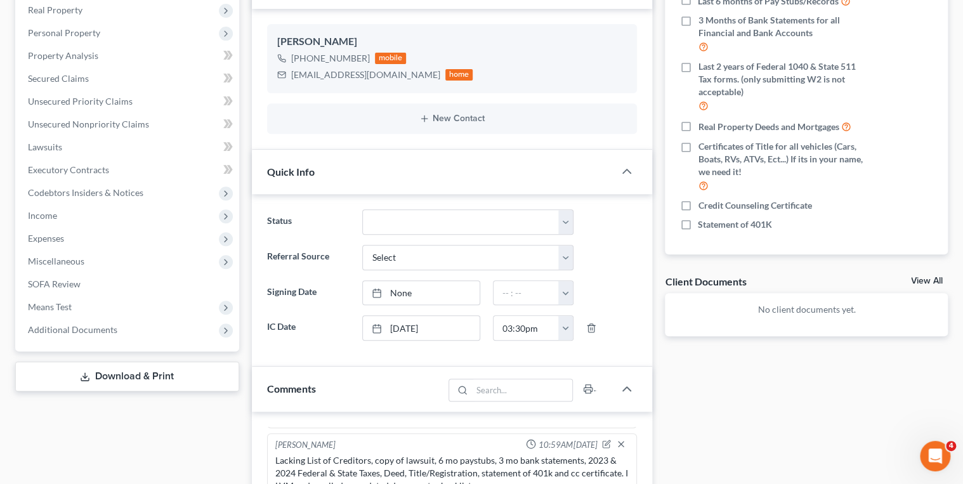
scroll to position [203, 0]
click at [698, 124] on label "Real Property Deeds and Mortgages" at bounding box center [774, 125] width 153 height 15
click at [703, 124] on input "Real Property Deeds and Mortgages" at bounding box center [707, 122] width 8 height 8
checkbox input "true"
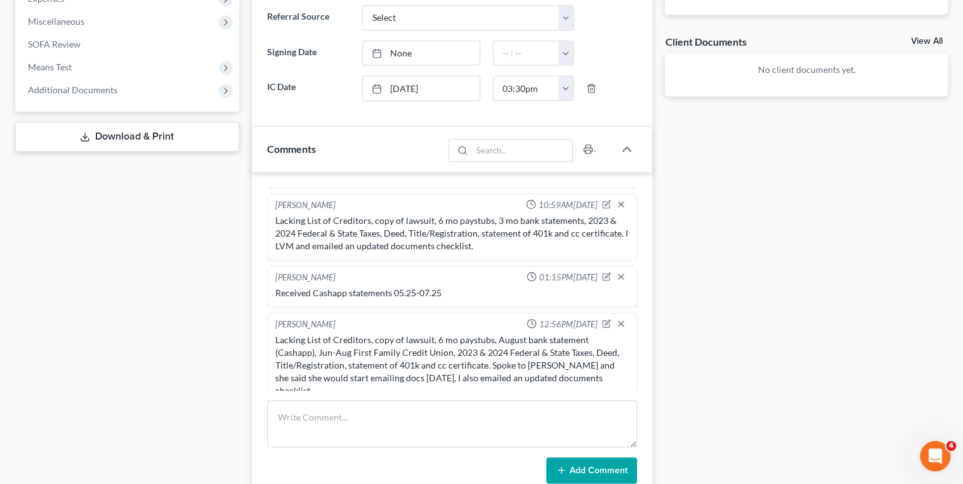
scroll to position [558, 0]
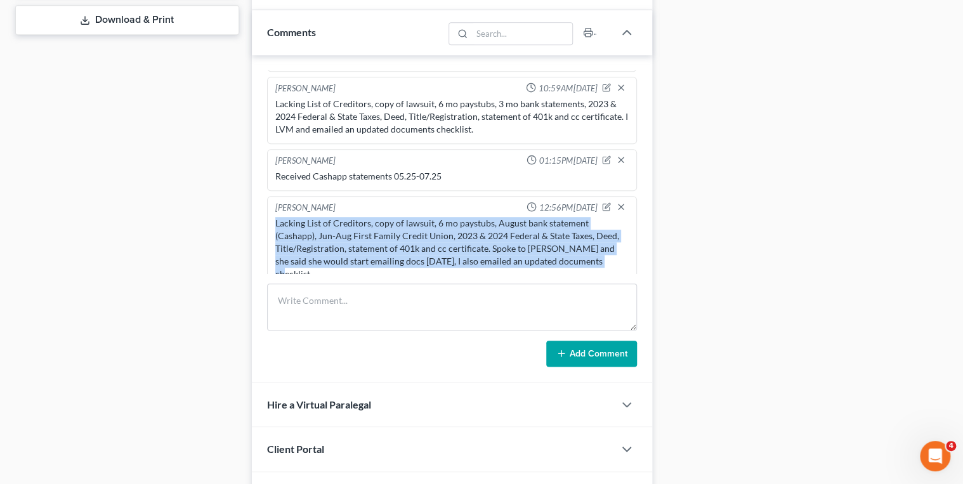
drag, startPoint x: 578, startPoint y: 256, endPoint x: 270, endPoint y: 221, distance: 309.6
click at [270, 221] on div "Stormi Boland 12:56PM, 09/09/2025 Lacking List of Creditors, copy of lawsuit, 6…" at bounding box center [452, 242] width 370 height 93
drag, startPoint x: 270, startPoint y: 221, endPoint x: 278, endPoint y: 221, distance: 7.6
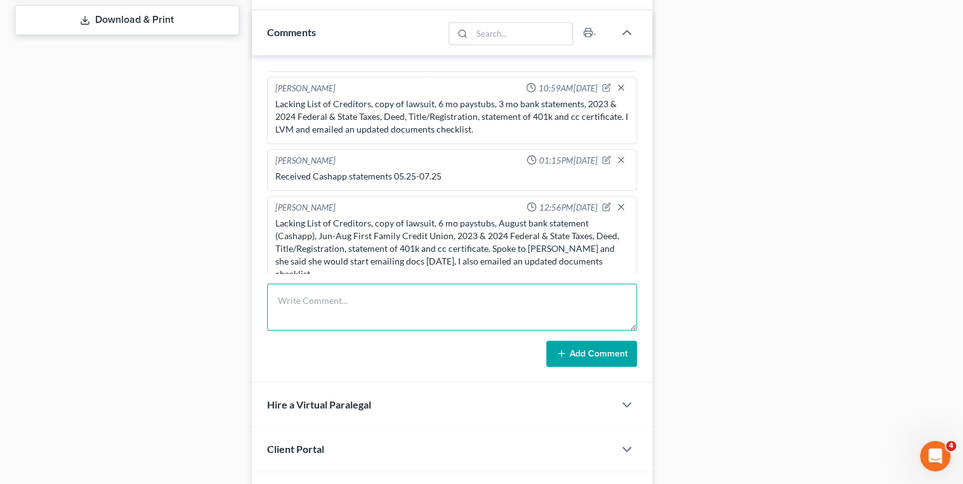
click at [317, 284] on textarea at bounding box center [452, 307] width 370 height 47
paste textarea "Lacking List of Creditors, copy of lawsuit, 6 mo paystubs, August bank statemen…"
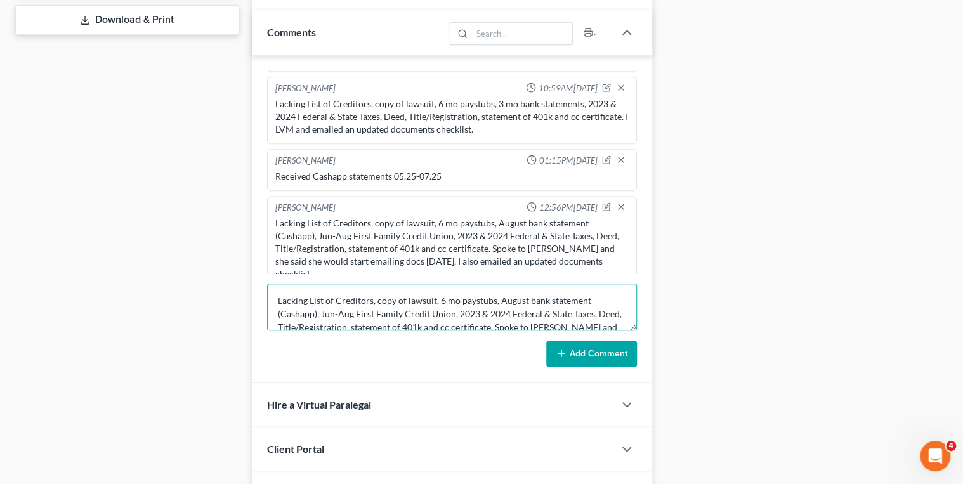
scroll to position [15, 0]
click at [616, 296] on textarea "Lacking List of Creditors, copy of lawsuit, 6 mo paystubs, August bank statemen…" at bounding box center [452, 307] width 370 height 47
click at [277, 310] on textarea "Lacking List of Creditors, copy of lawsuit, 6 mo paystubs, August bank statemen…" at bounding box center [452, 307] width 370 height 47
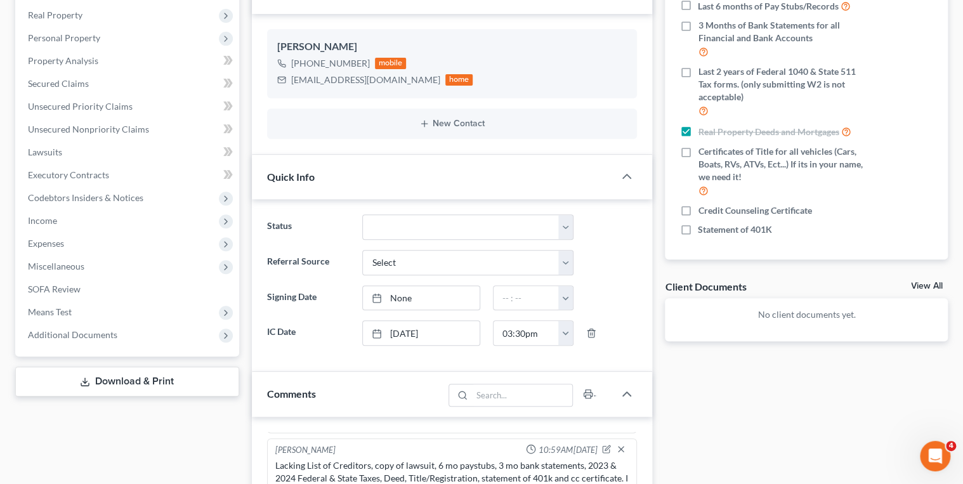
scroll to position [102, 0]
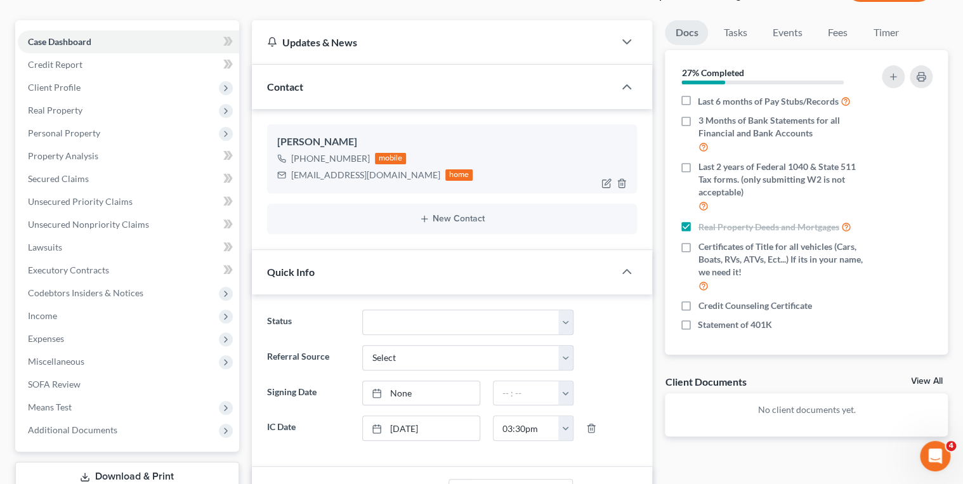
click at [327, 174] on div "39creekchic@gmail.com" at bounding box center [365, 175] width 149 height 13
click at [921, 79] on icon "button" at bounding box center [921, 77] width 10 height 10
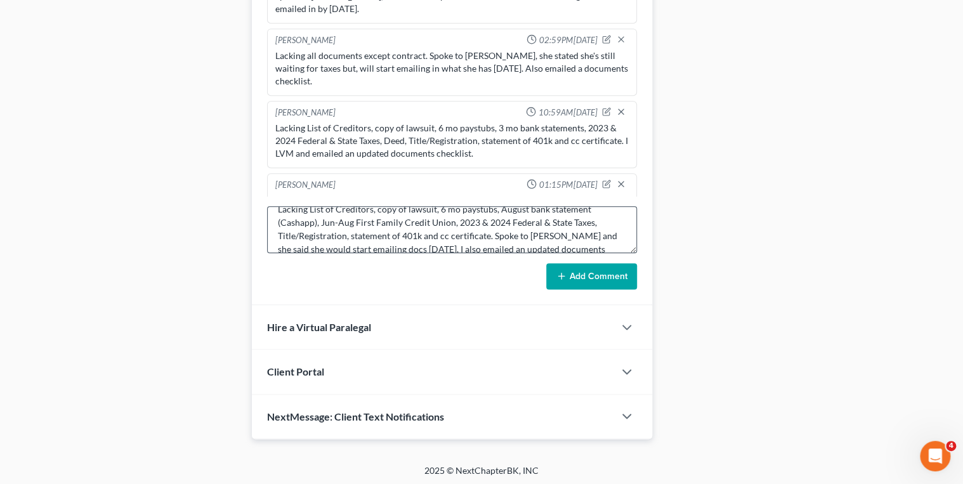
scroll to position [26, 0]
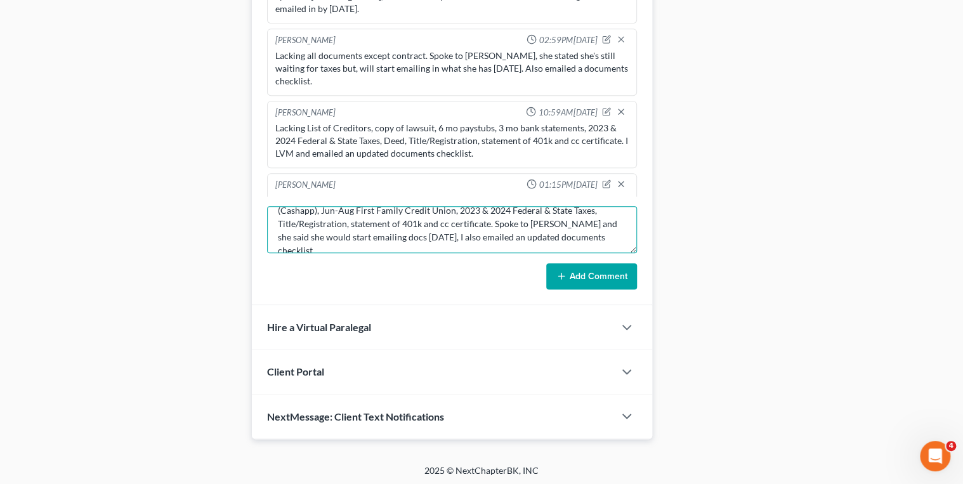
drag, startPoint x: 414, startPoint y: 233, endPoint x: 493, endPoint y: 222, distance: 80.1
click at [493, 222] on textarea "Lacking List of Creditors, copy of lawsuit, 6 mo paystubs, August bank statemen…" at bounding box center [452, 229] width 370 height 47
click at [462, 236] on textarea "Lacking List of Creditors, copy of lawsuit, 6 mo paystubs, August bank statemen…" at bounding box center [452, 229] width 370 height 47
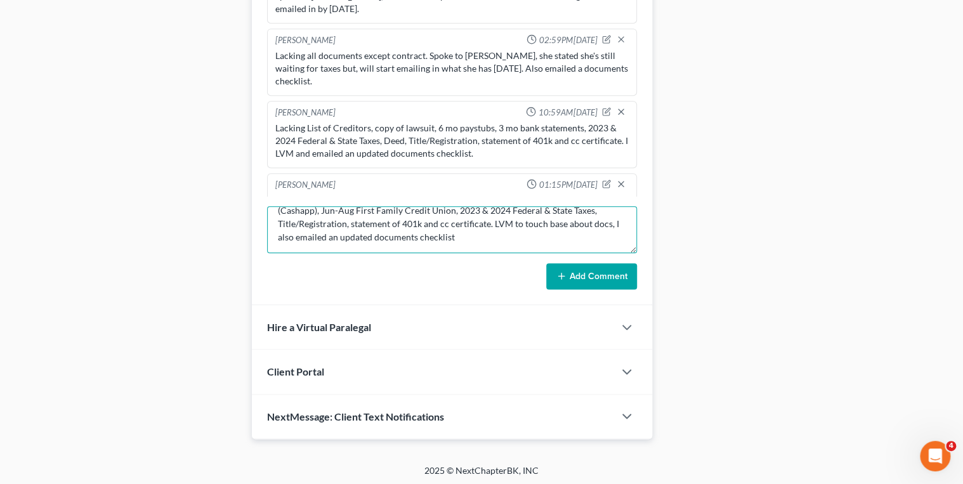
type textarea "Lacking List of Creditors, copy of lawsuit, 6 mo paystubs, August bank statemen…"
click at [599, 267] on button "Add Comment" at bounding box center [591, 276] width 91 height 27
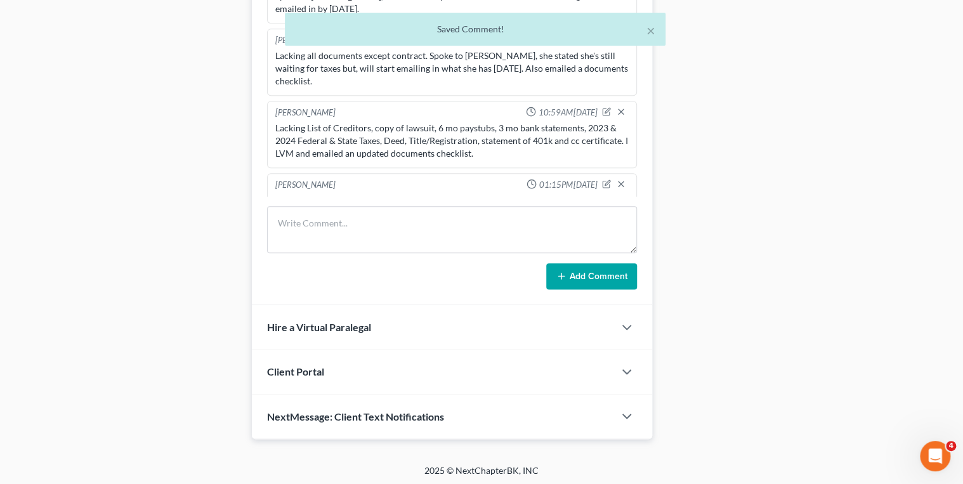
scroll to position [480, 0]
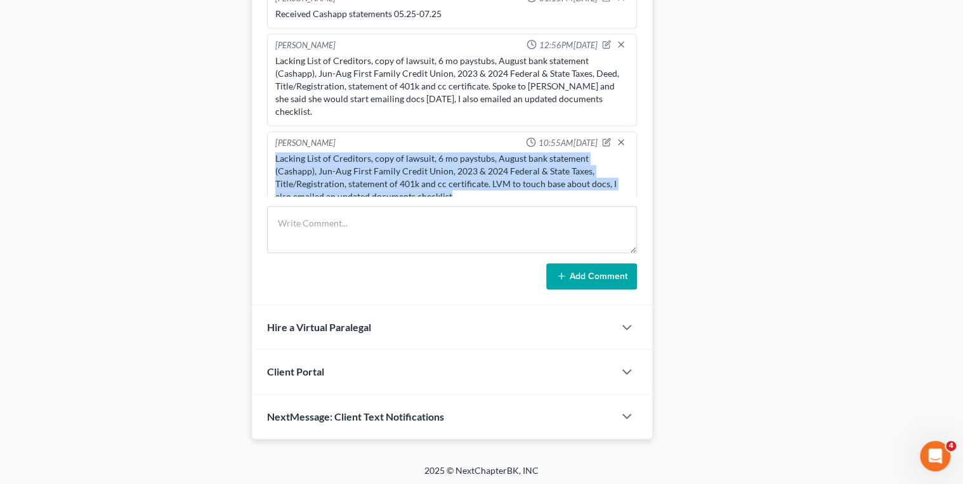
drag, startPoint x: 484, startPoint y: 180, endPoint x: 274, endPoint y: 140, distance: 213.7
click at [274, 150] on div "Lacking List of Creditors, copy of lawsuit, 6 mo paystubs, August bank statemen…" at bounding box center [452, 178] width 359 height 56
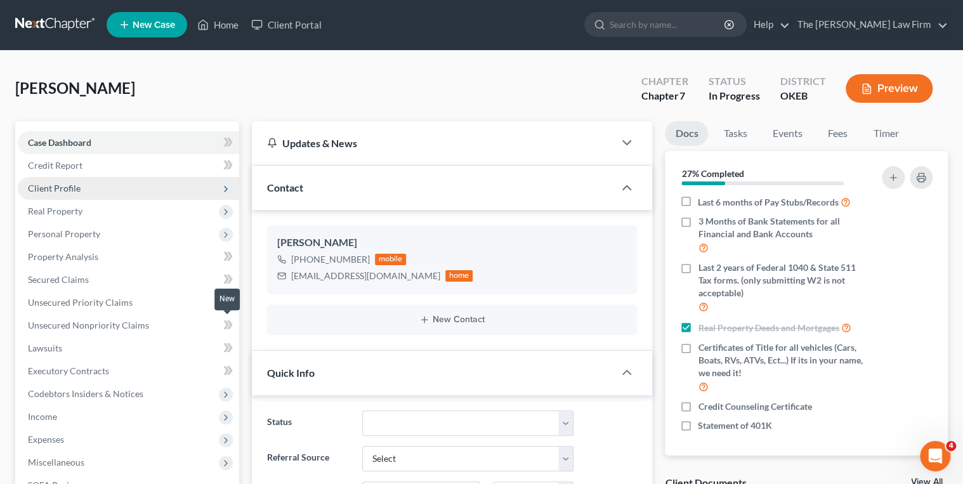
scroll to position [0, 0]
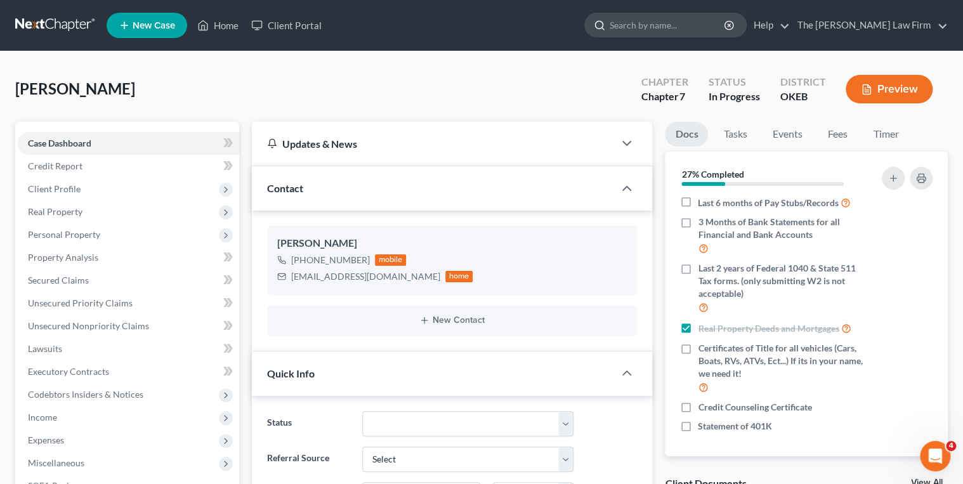
click at [670, 21] on input "search" at bounding box center [668, 24] width 116 height 23
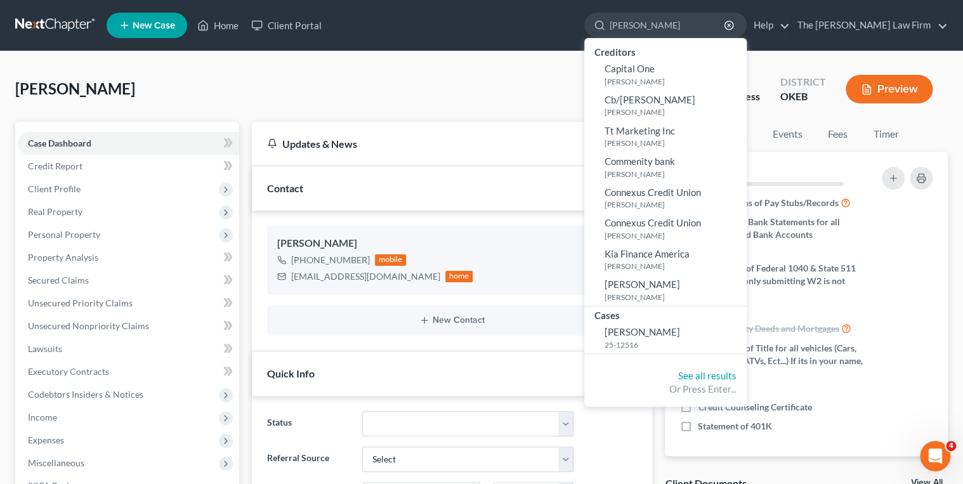
type input "Wright, Abby"
drag, startPoint x: 676, startPoint y: 351, endPoint x: 676, endPoint y: 341, distance: 10.2
click at [676, 341] on small "25-12516" at bounding box center [674, 344] width 139 height 11
select select "4"
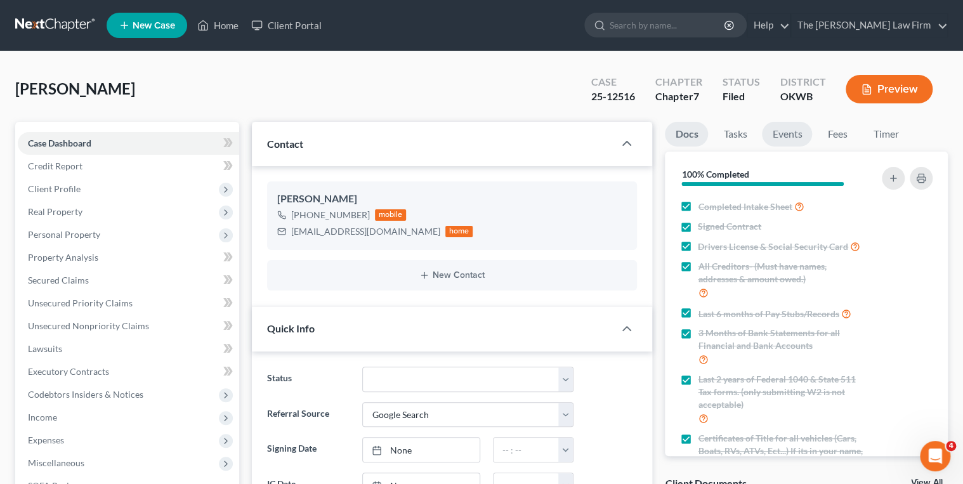
click at [780, 141] on link "Events" at bounding box center [787, 134] width 50 height 25
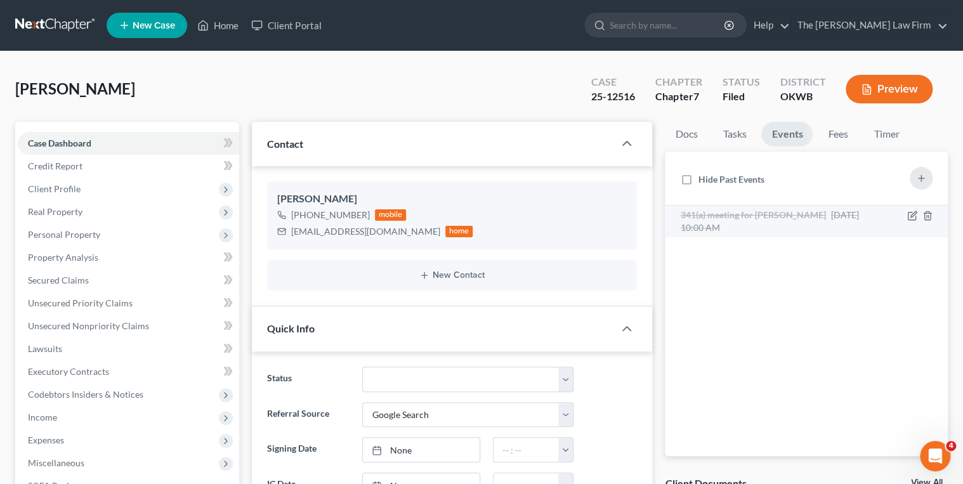
click at [776, 223] on div "341(a) meeting for Abby Wright Sep 16, 2025 10:00 AM" at bounding box center [773, 221] width 186 height 25
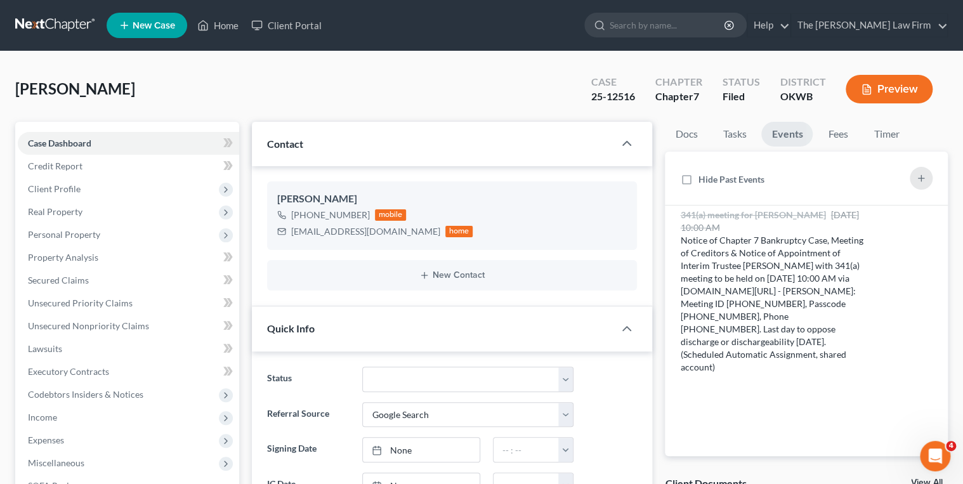
click at [608, 95] on div "25-12516" at bounding box center [613, 96] width 44 height 15
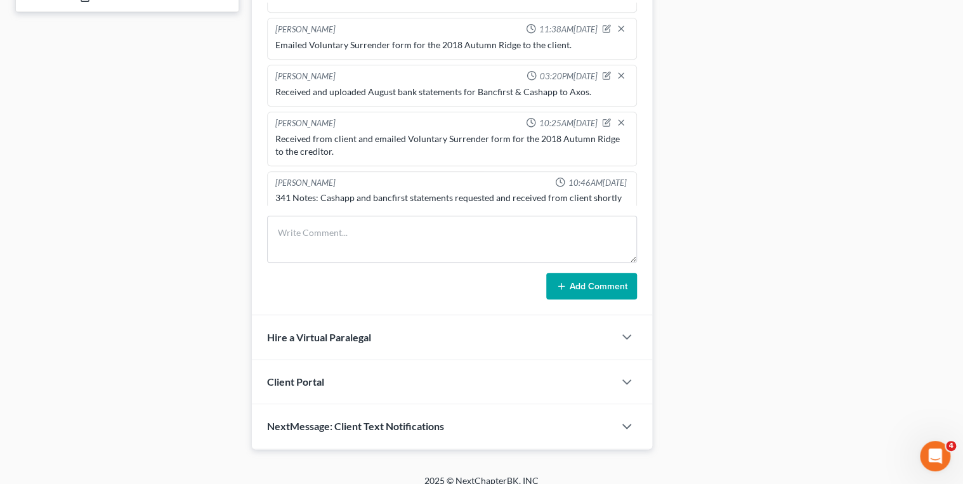
scroll to position [591, 0]
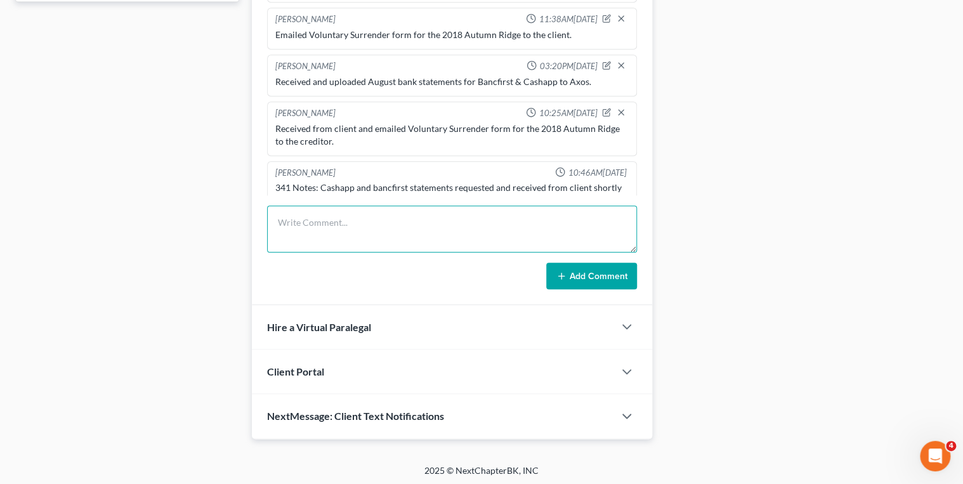
click at [380, 223] on textarea at bounding box center [452, 229] width 370 height 47
type textarea "Received and uploaded Cashapp and Bancfirst statements for Jun, Jul, & Aug to A…"
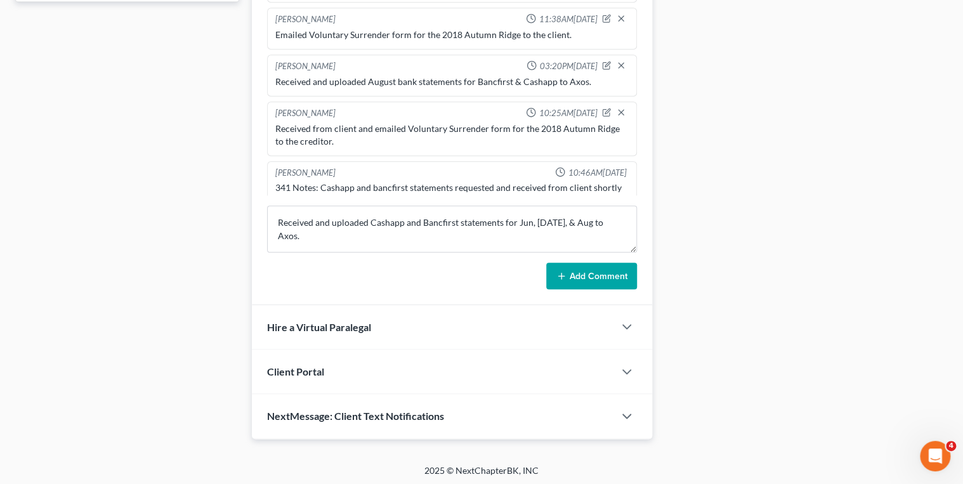
click at [560, 266] on button "Add Comment" at bounding box center [591, 276] width 91 height 27
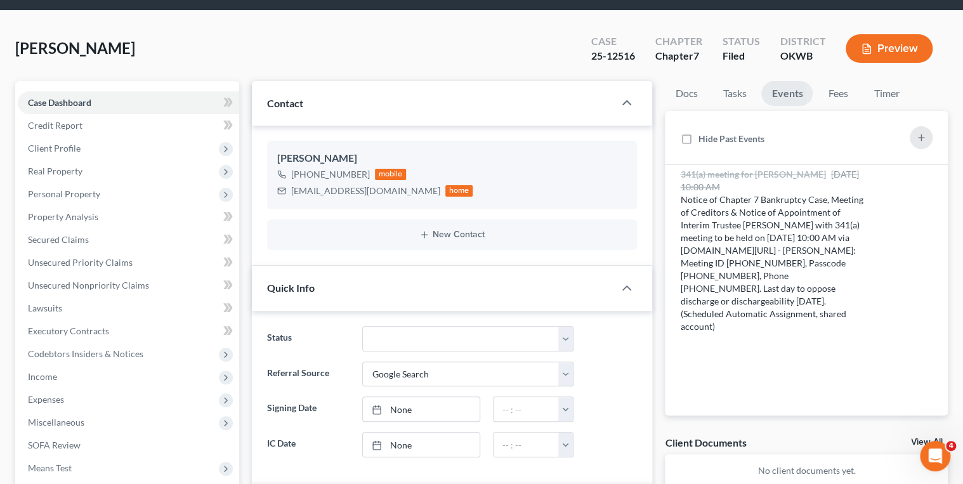
scroll to position [0, 0]
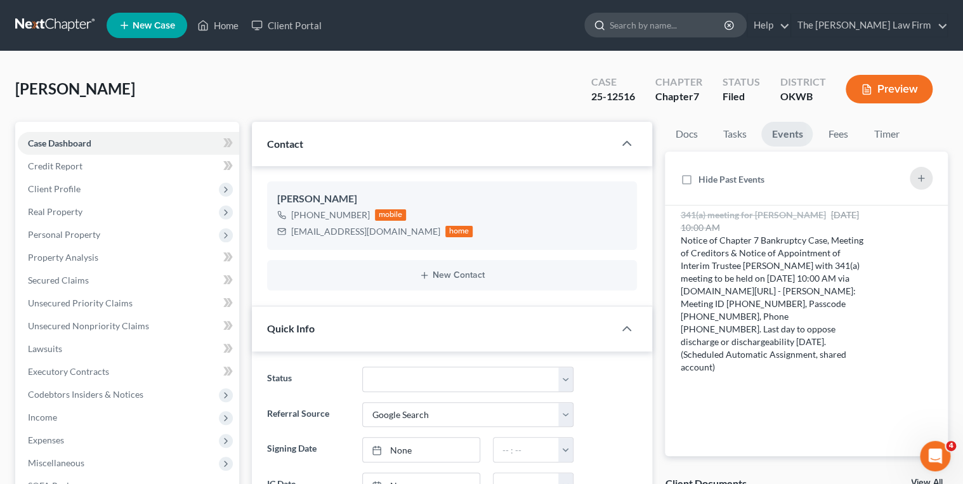
click at [726, 25] on input "search" at bounding box center [668, 24] width 116 height 23
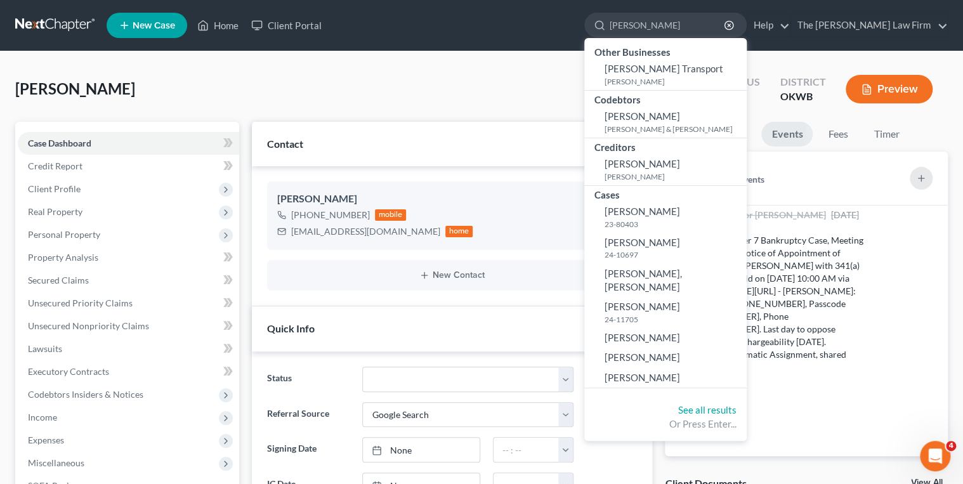
type input "Johnson"
click at [63, 22] on link at bounding box center [55, 25] width 81 height 23
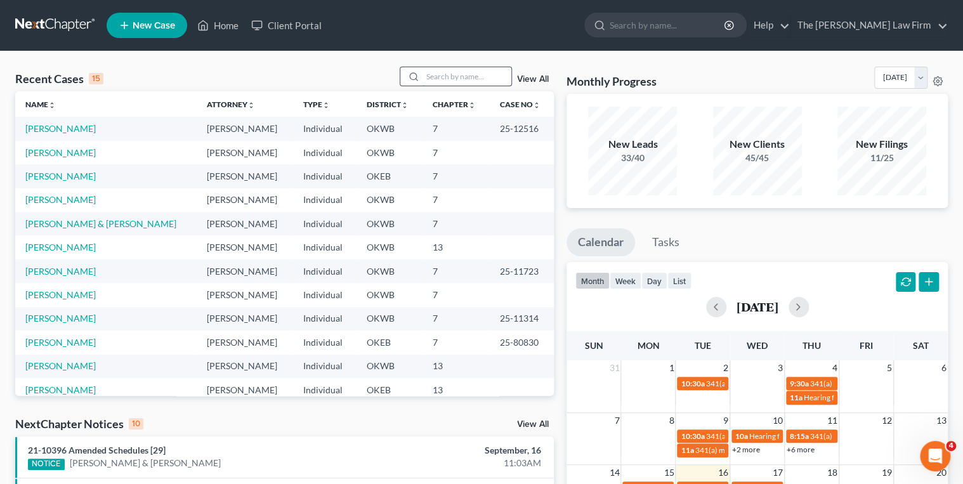
click at [462, 71] on input "search" at bounding box center [466, 76] width 89 height 18
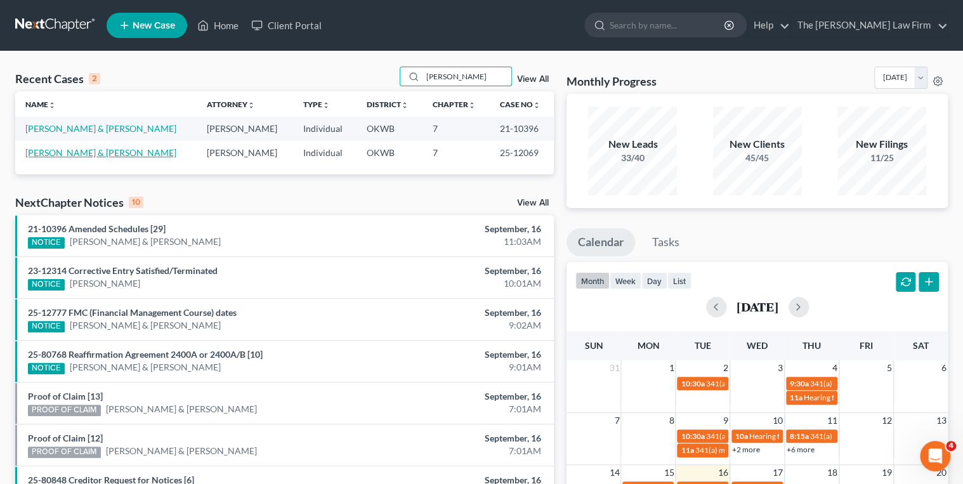
type input "Johnson, Anthony"
click at [107, 152] on link "[PERSON_NAME] & [PERSON_NAME]" at bounding box center [100, 152] width 151 height 11
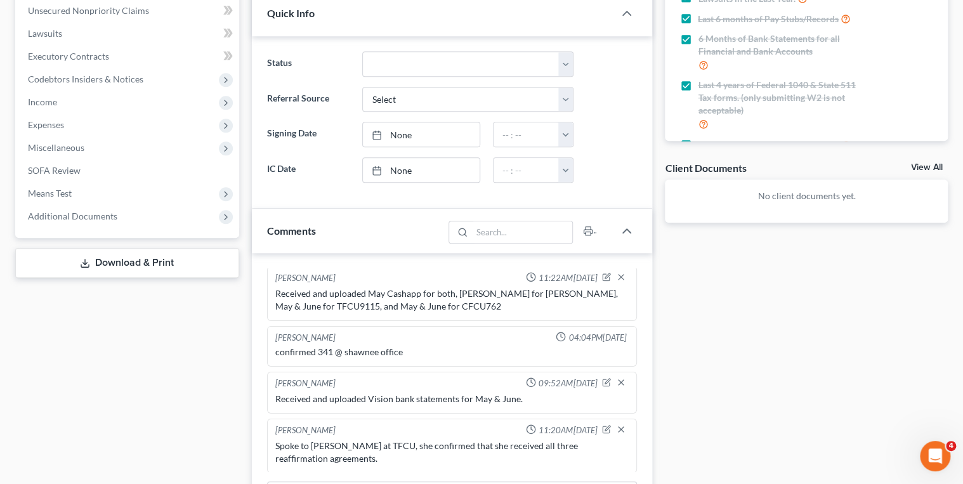
scroll to position [102, 0]
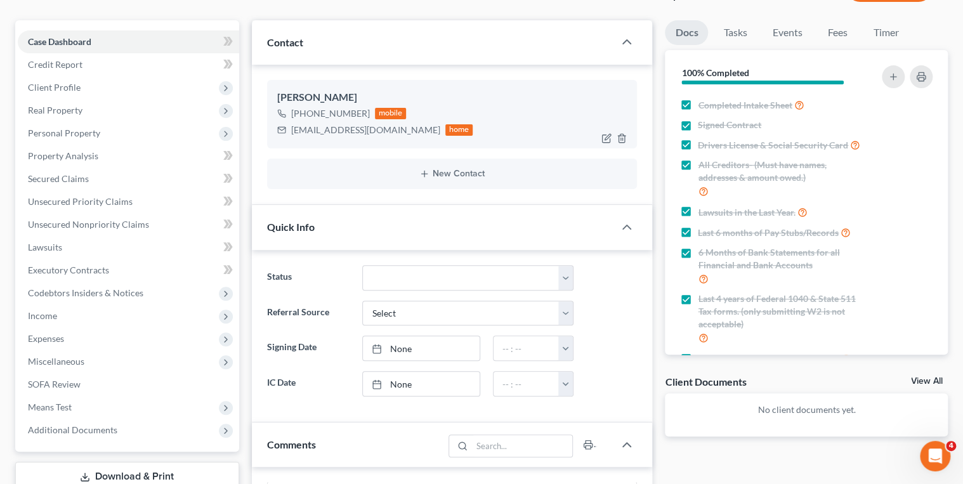
click at [327, 128] on div "jeriberri40@gmail.com" at bounding box center [365, 130] width 149 height 13
copy div "jeriberri40@gmail.com"
click at [797, 34] on link "Events" at bounding box center [787, 32] width 50 height 25
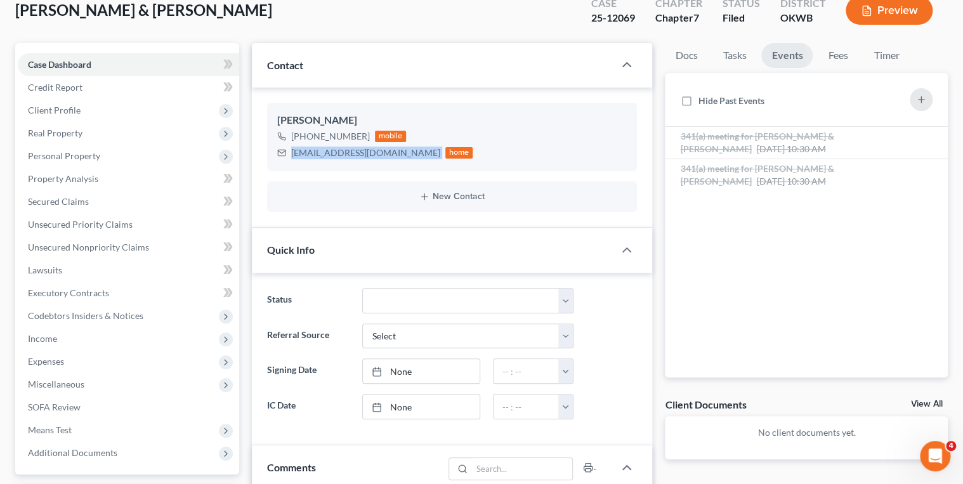
scroll to position [0, 0]
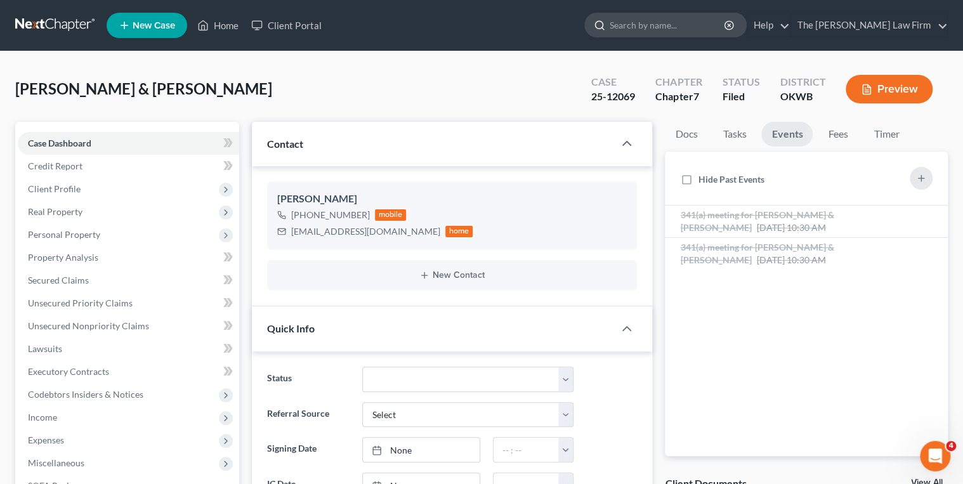
click at [674, 24] on input "search" at bounding box center [668, 24] width 116 height 23
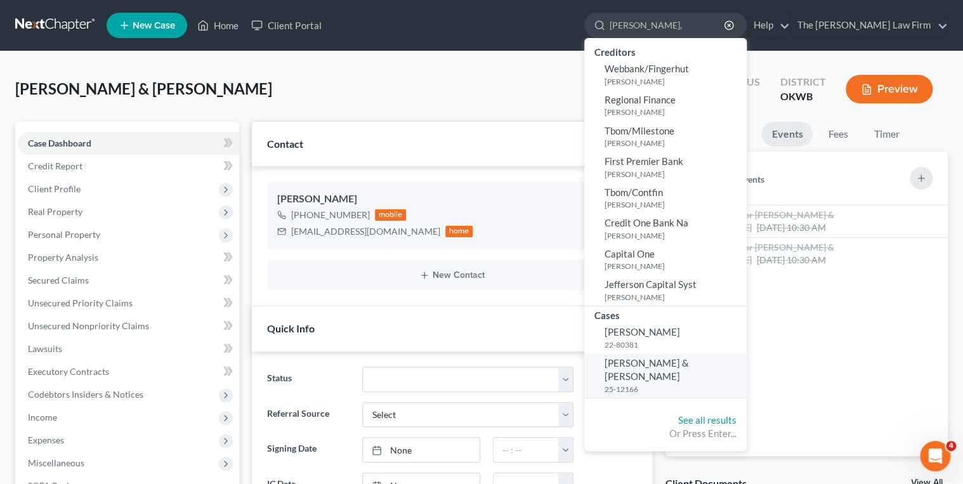
type input "Kennedy,"
click at [689, 367] on span "[PERSON_NAME] & [PERSON_NAME]" at bounding box center [647, 369] width 84 height 25
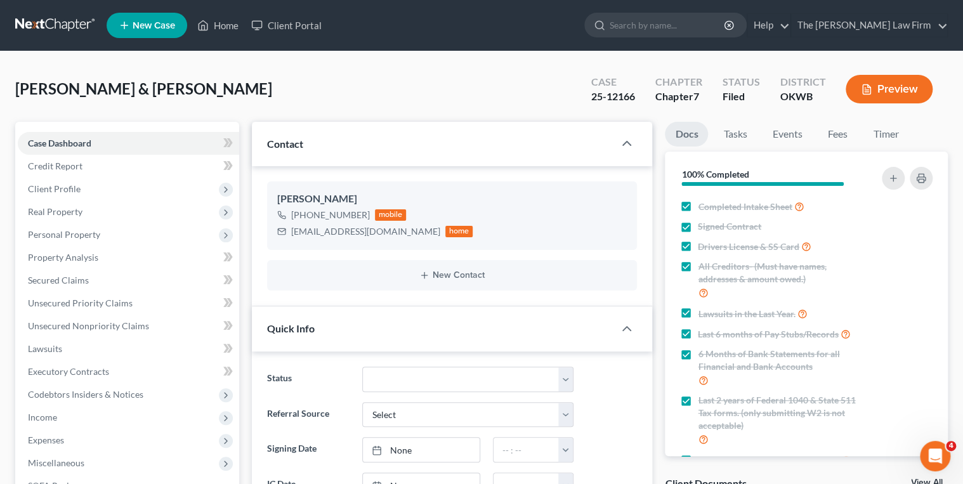
scroll to position [152, 0]
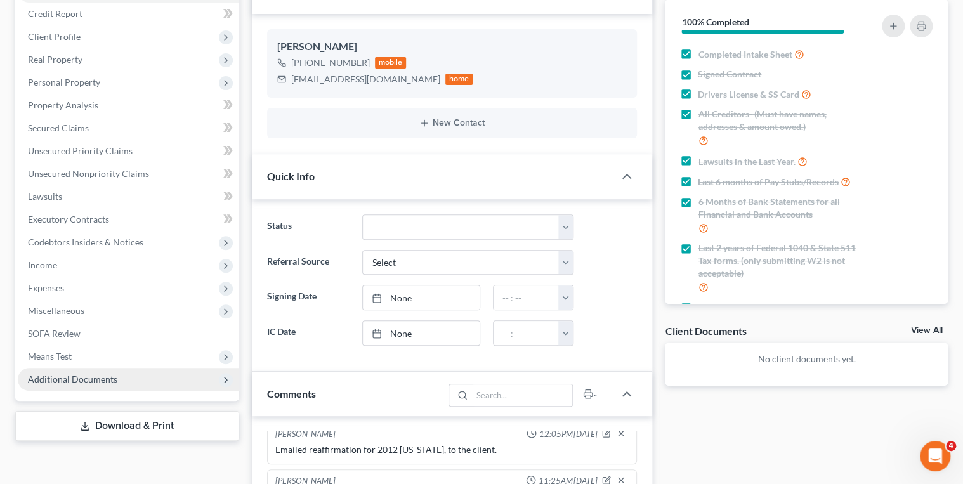
click at [114, 377] on span "Additional Documents" at bounding box center [72, 379] width 89 height 11
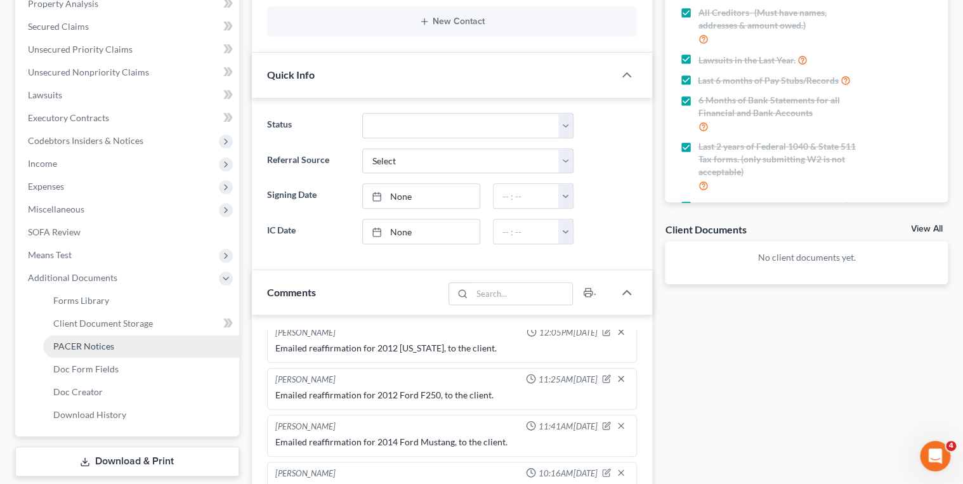
click at [102, 343] on span "PACER Notices" at bounding box center [83, 346] width 61 height 11
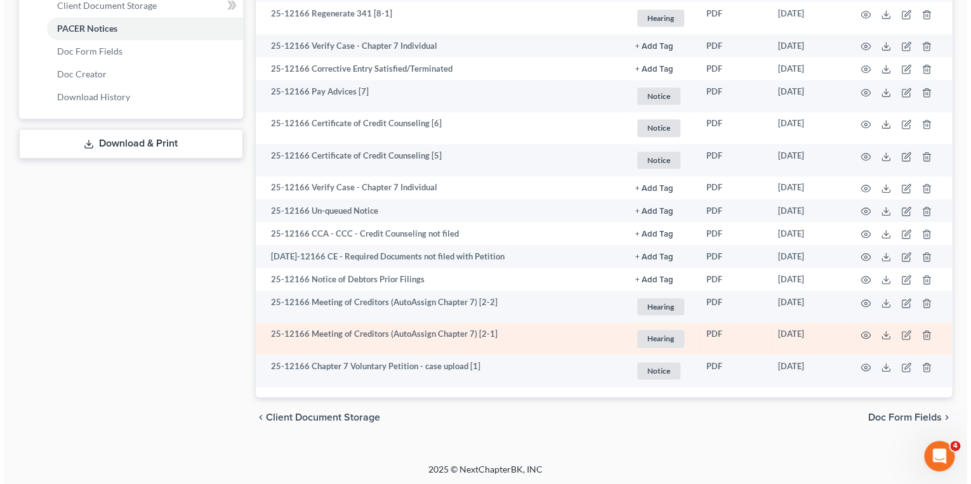
scroll to position [575, 0]
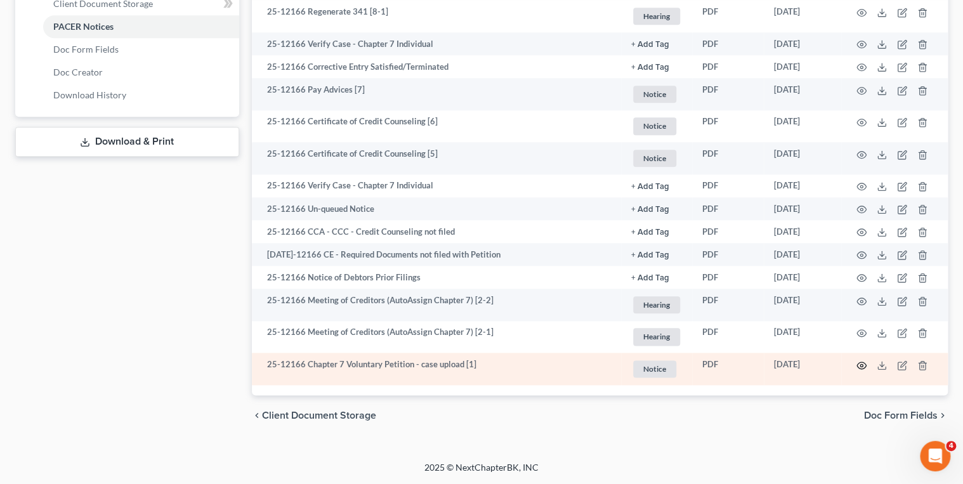
click at [862, 365] on circle "button" at bounding box center [861, 365] width 3 height 3
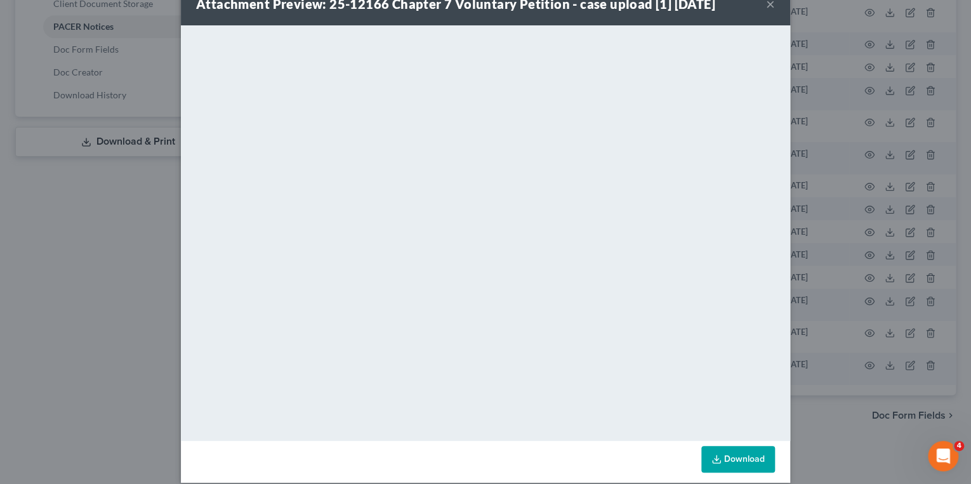
scroll to position [46, 0]
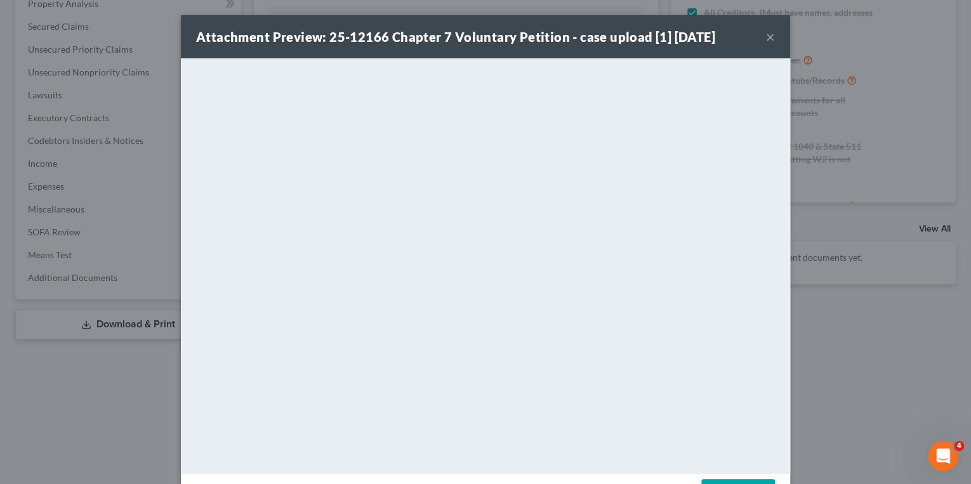
click at [766, 39] on button "×" at bounding box center [770, 36] width 9 height 15
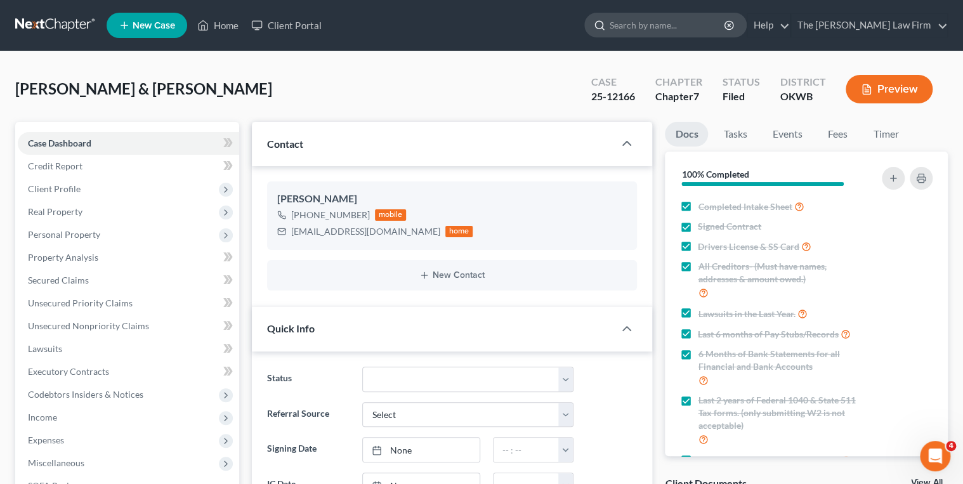
click at [693, 23] on input "search" at bounding box center [668, 24] width 116 height 23
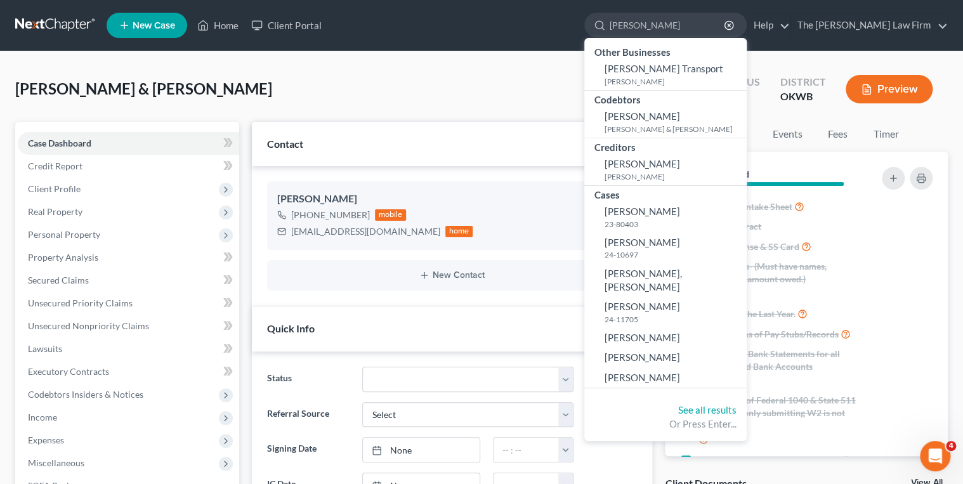
type input "Johnson, Anthony"
click at [77, 24] on link at bounding box center [55, 25] width 81 height 23
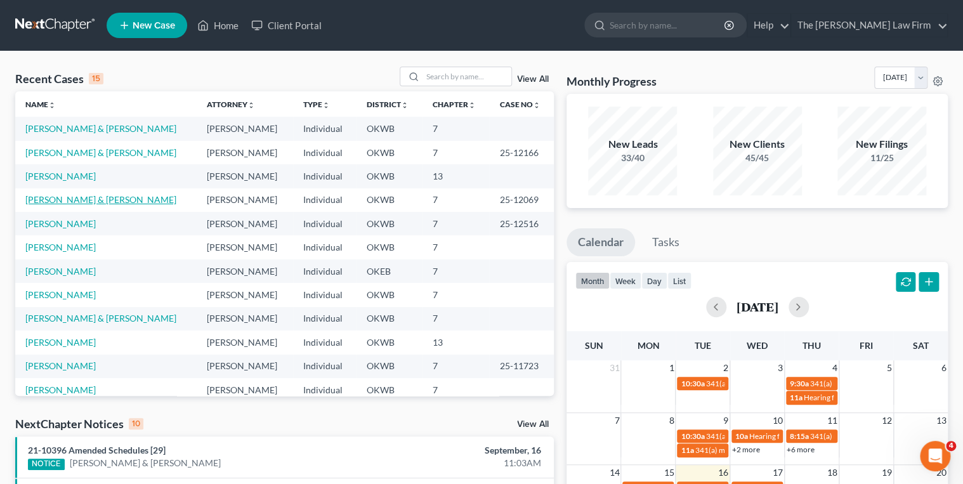
click at [86, 199] on link "[PERSON_NAME] & [PERSON_NAME]" at bounding box center [100, 199] width 151 height 11
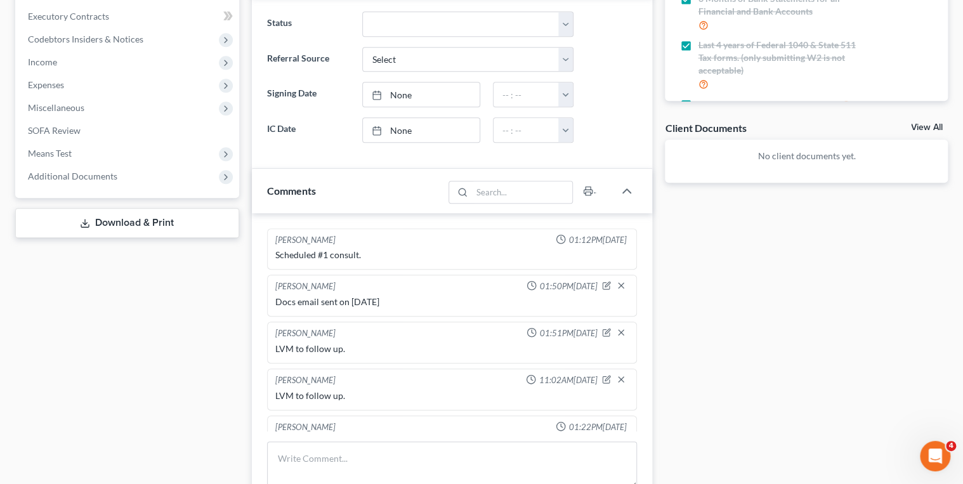
scroll to position [2088, 0]
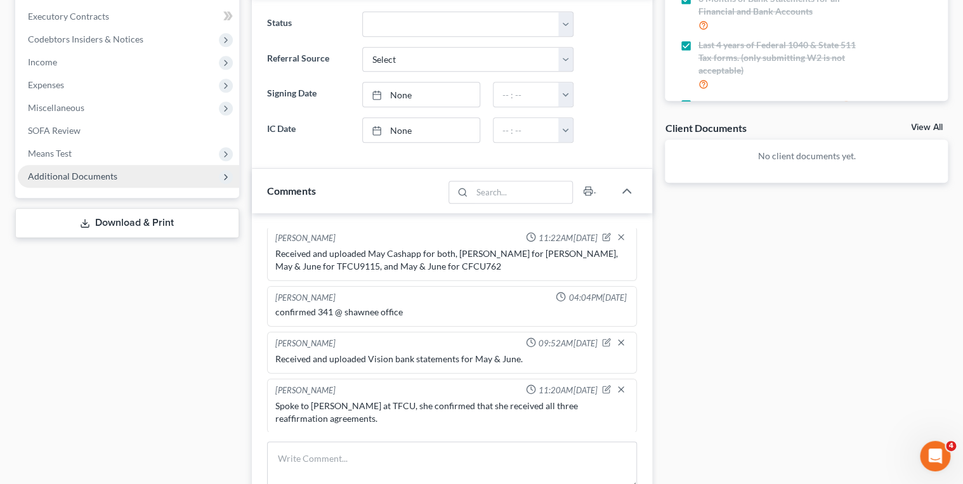
click at [122, 182] on span "Additional Documents" at bounding box center [128, 176] width 221 height 23
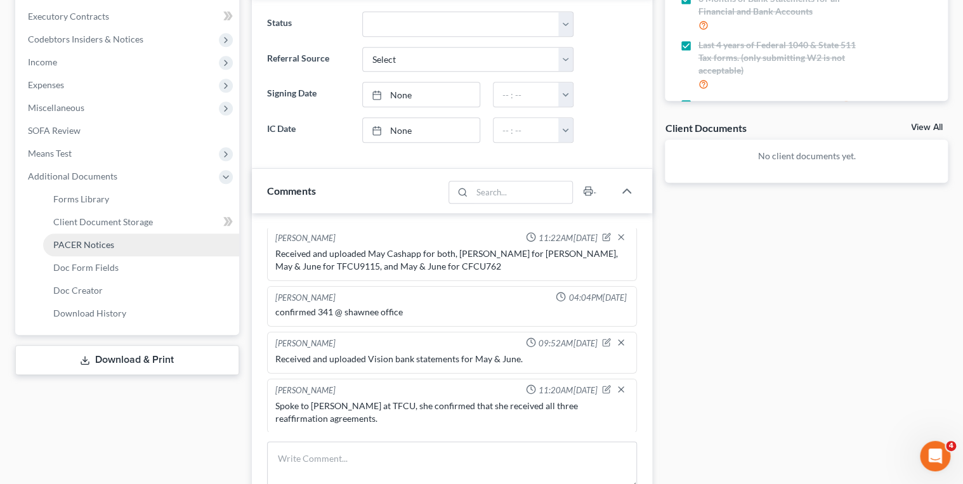
click at [109, 247] on span "PACER Notices" at bounding box center [83, 244] width 61 height 11
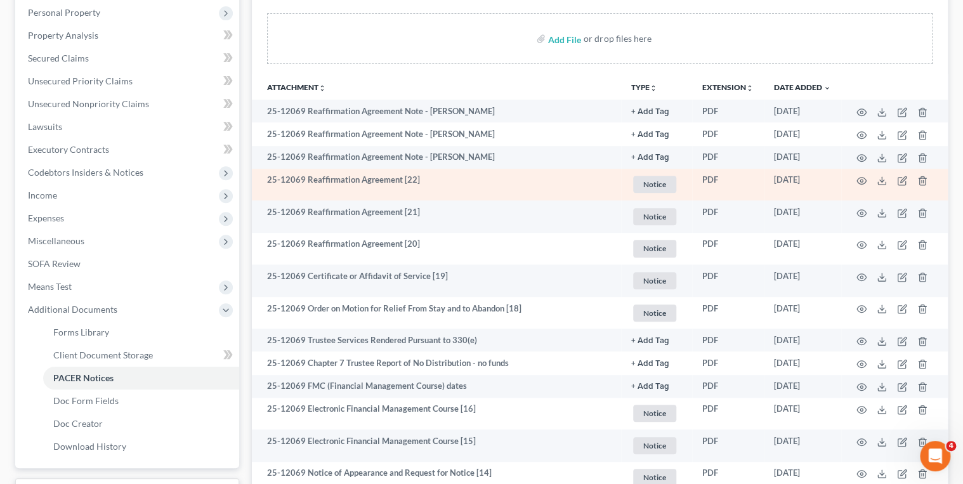
scroll to position [254, 0]
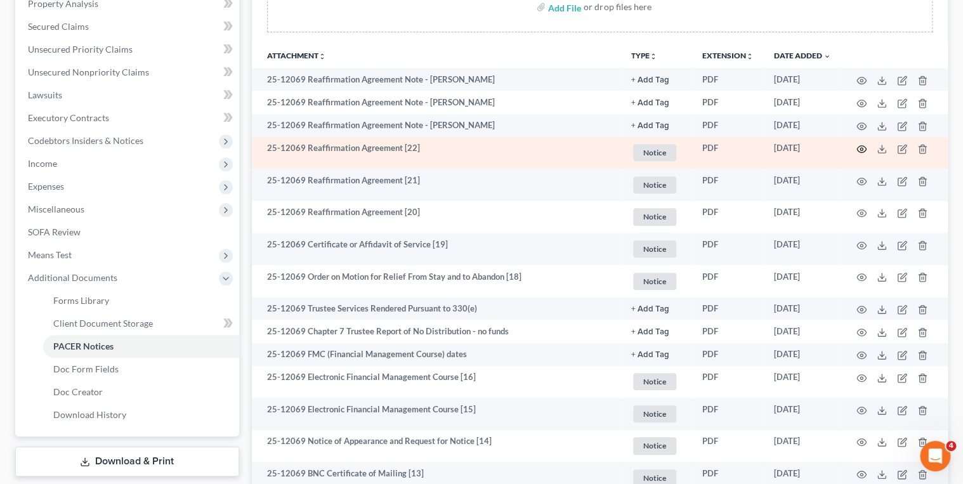
click at [858, 148] on icon "button" at bounding box center [861, 149] width 10 height 10
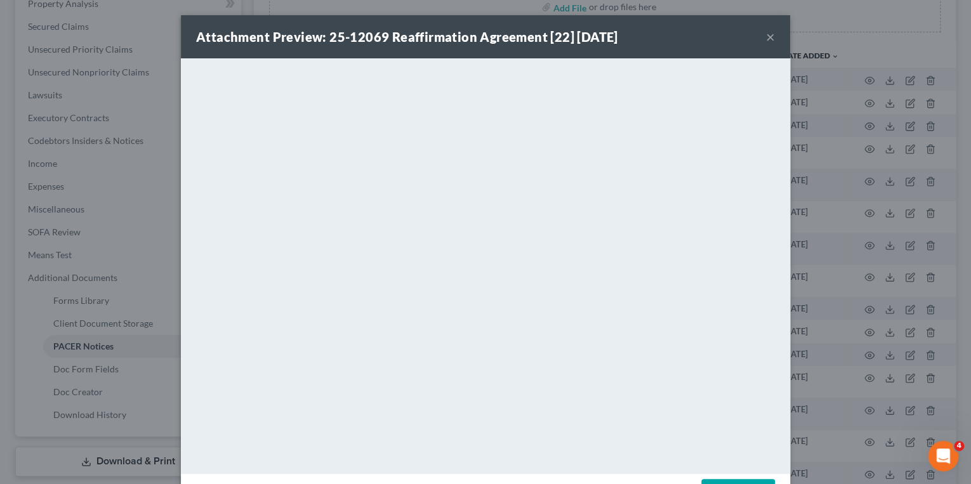
click at [769, 34] on button "×" at bounding box center [770, 36] width 9 height 15
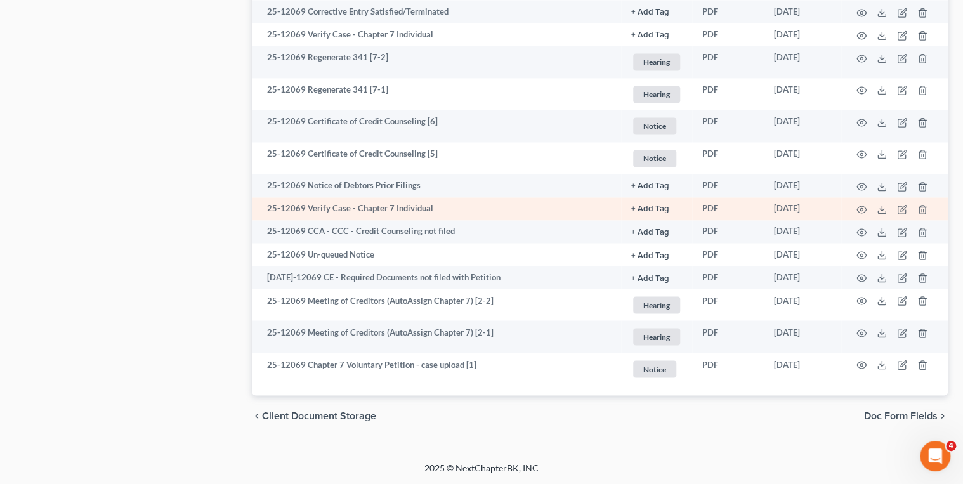
scroll to position [966, 0]
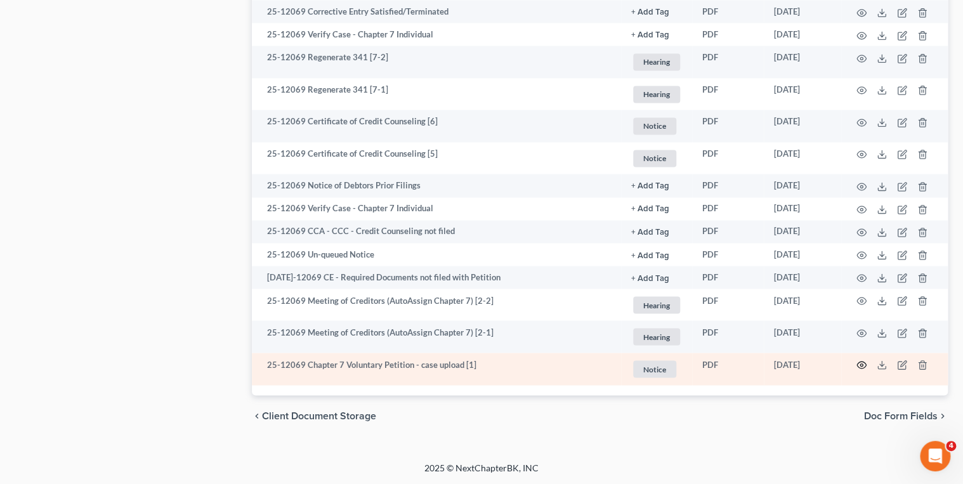
click at [858, 365] on icon "button" at bounding box center [861, 365] width 10 height 10
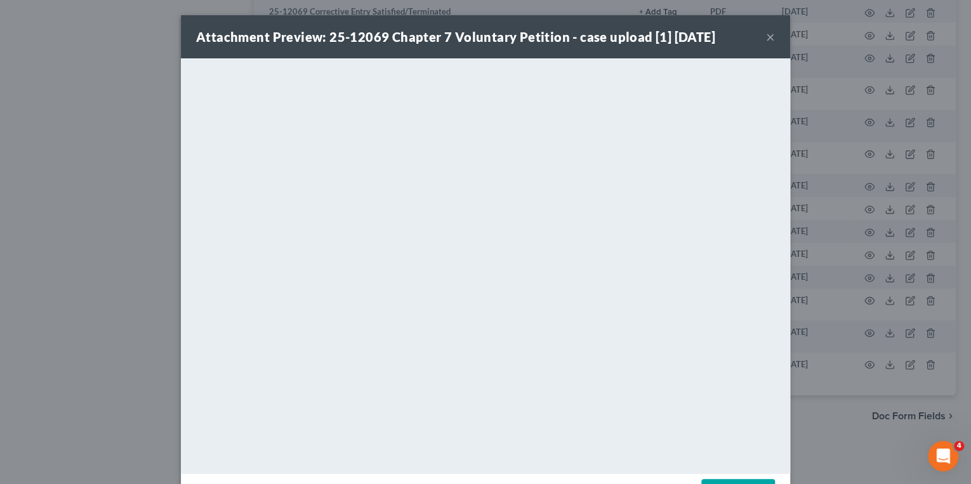
click at [766, 41] on button "×" at bounding box center [770, 36] width 9 height 15
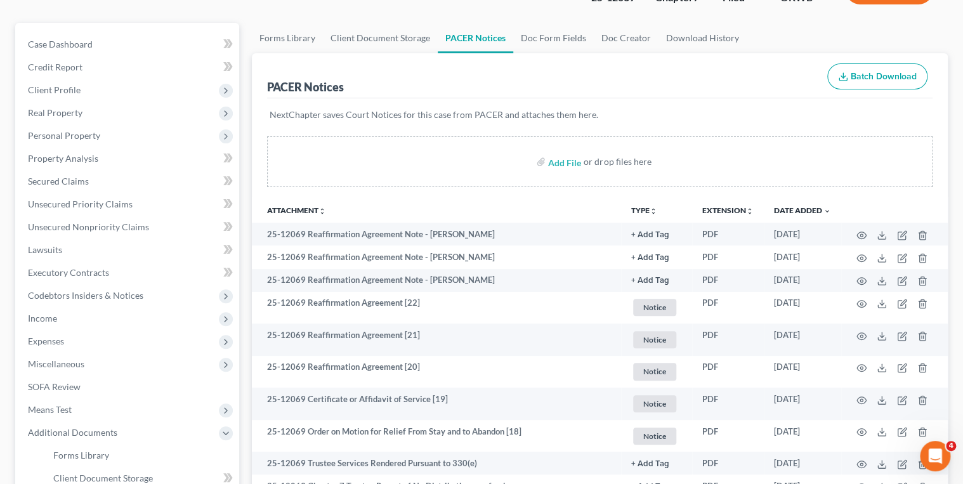
scroll to position [1, 0]
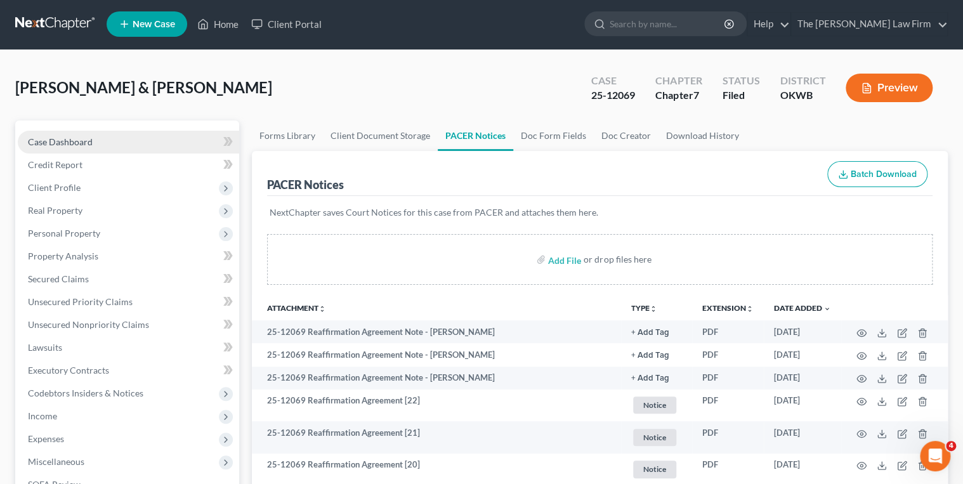
click at [114, 134] on link "Case Dashboard" at bounding box center [128, 142] width 221 height 23
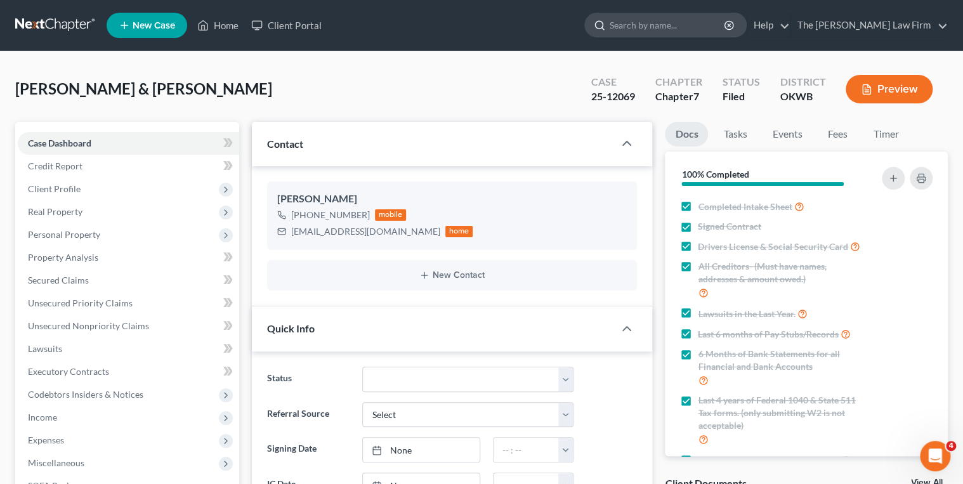
click at [664, 22] on input "search" at bounding box center [668, 24] width 116 height 23
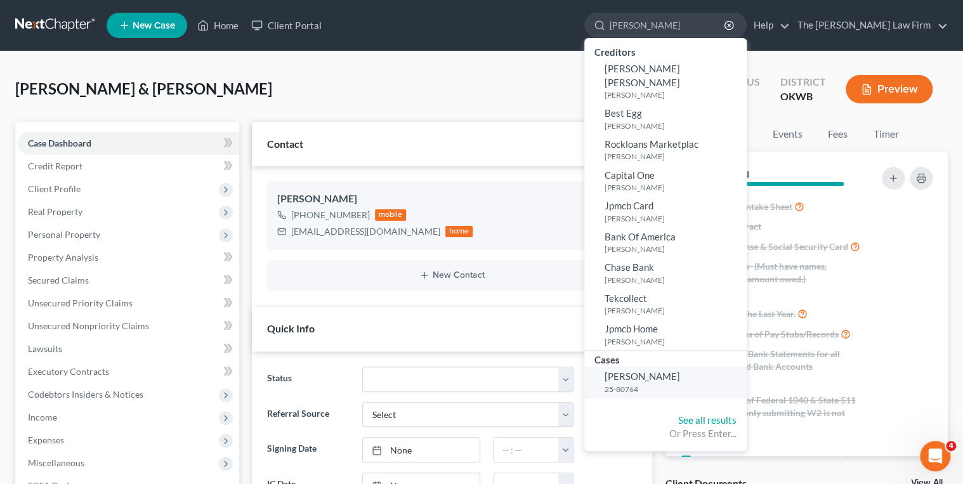
type input "Espinoza"
click at [680, 370] on span "[PERSON_NAME]" at bounding box center [642, 375] width 75 height 11
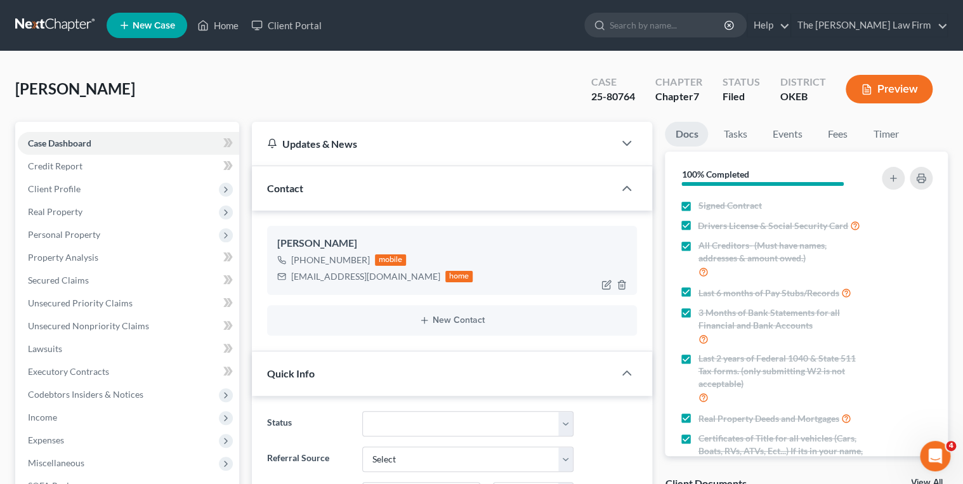
click at [355, 274] on div "behespinoza@gmail.com" at bounding box center [365, 276] width 149 height 13
copy div "behespinoza@gmail.com"
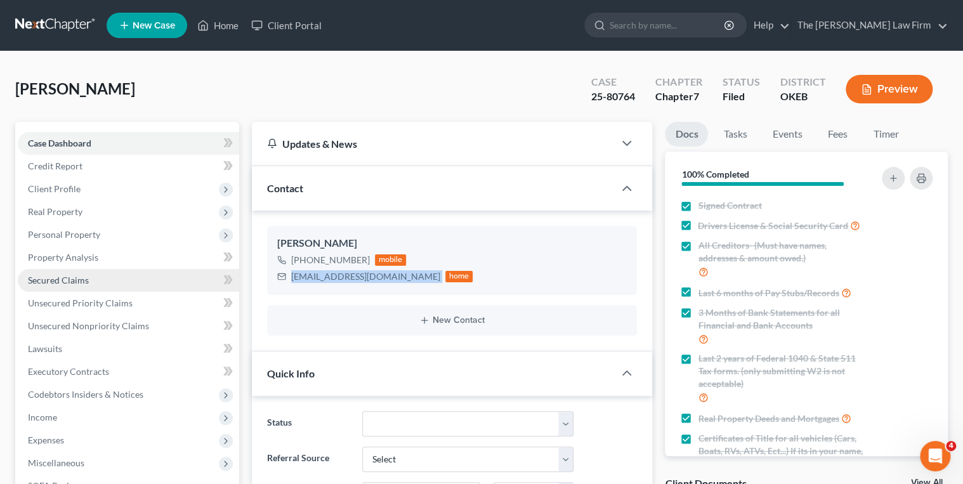
click at [85, 280] on span "Secured Claims" at bounding box center [58, 280] width 61 height 11
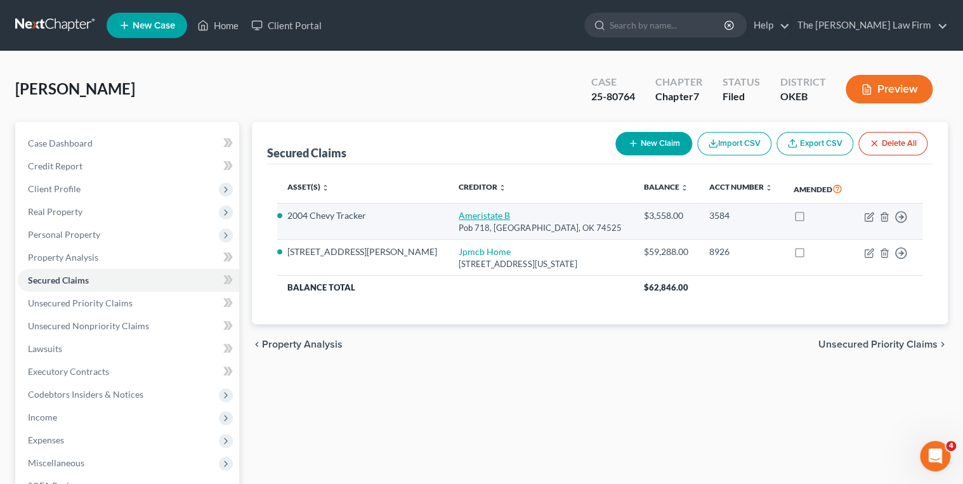
click at [459, 212] on link "Ameristate B" at bounding box center [484, 215] width 51 height 11
select select "37"
select select "2"
select select "0"
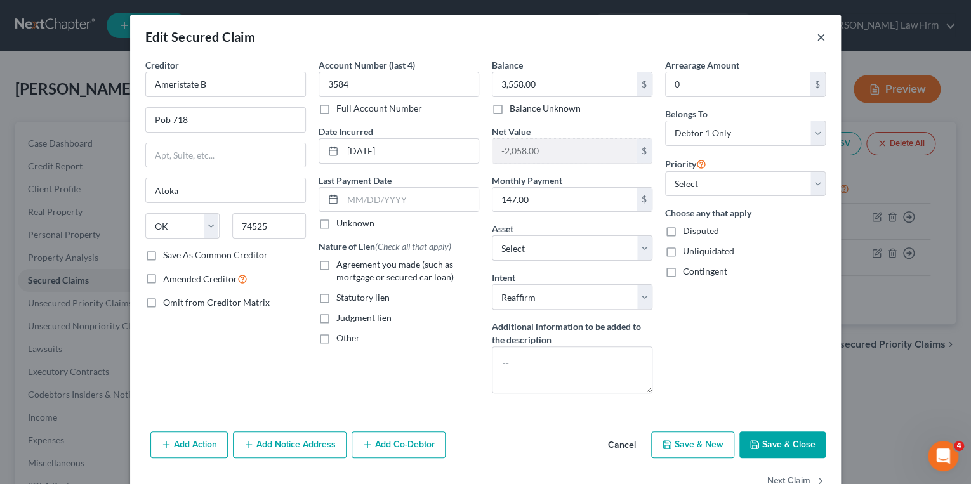
click at [820, 36] on button "×" at bounding box center [820, 36] width 9 height 15
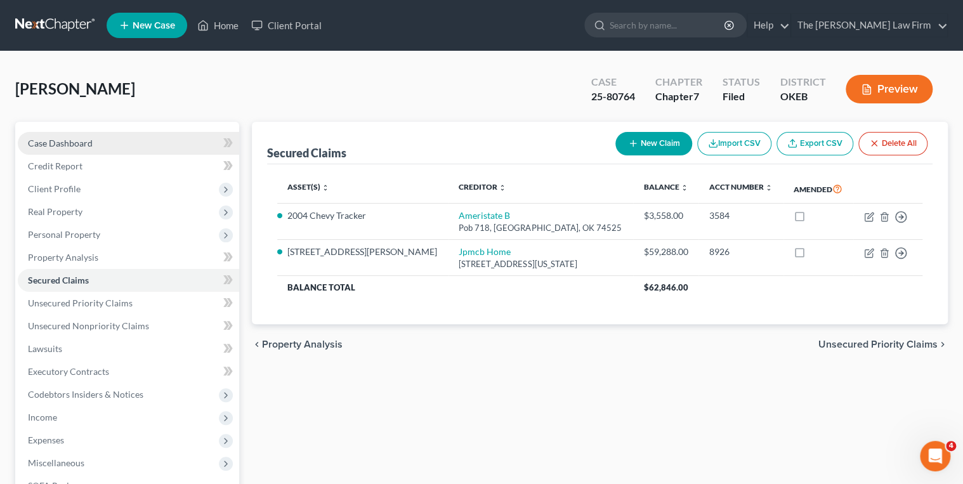
click at [117, 145] on link "Case Dashboard" at bounding box center [128, 143] width 221 height 23
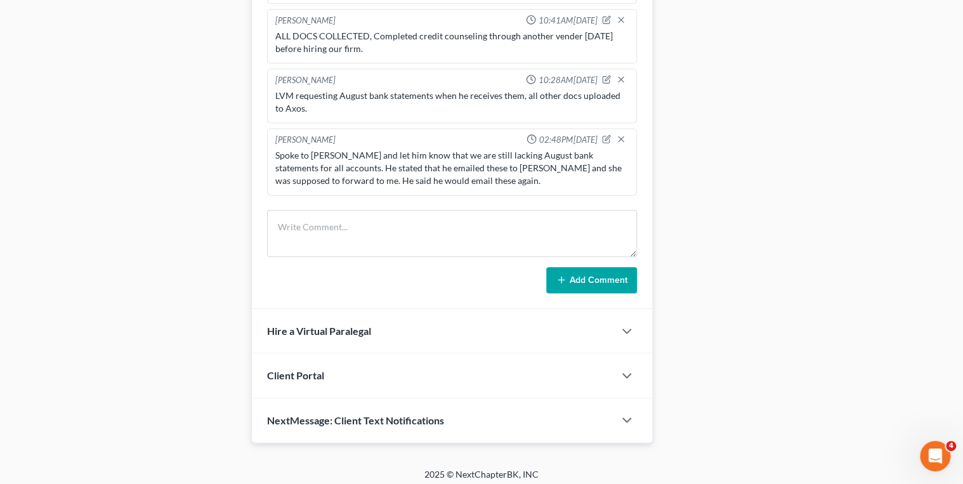
scroll to position [636, 0]
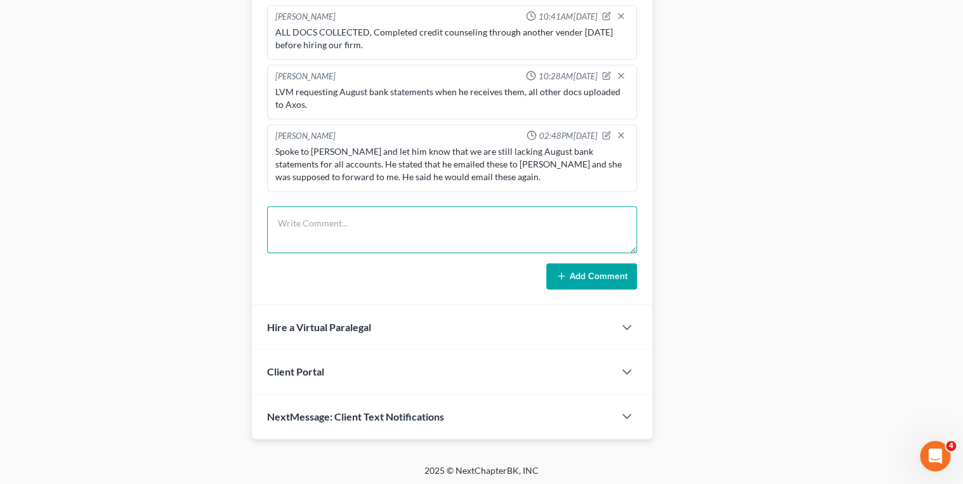
click at [337, 211] on textarea at bounding box center [452, 229] width 370 height 47
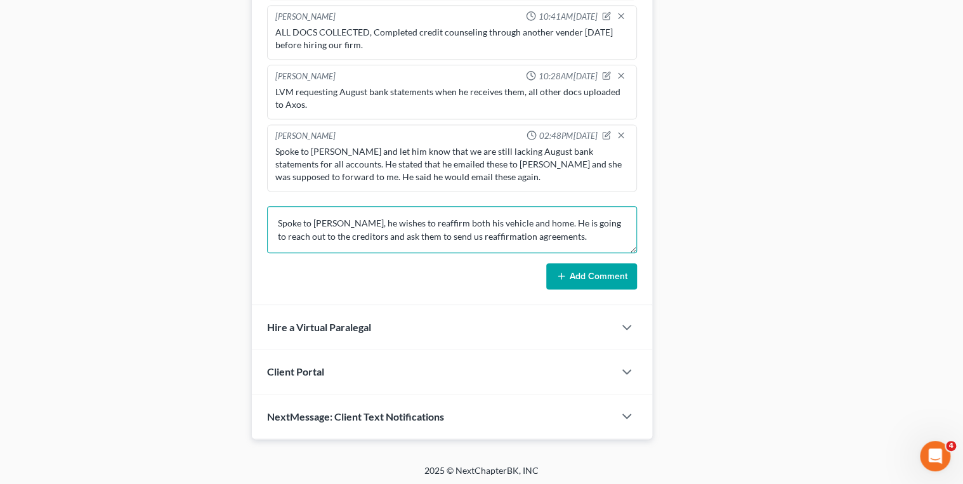
type textarea "Spoke to Hugo, he wishes to reaffirm both his vehicle and home. He is going to …"
click at [571, 264] on button "Add Comment" at bounding box center [591, 276] width 91 height 27
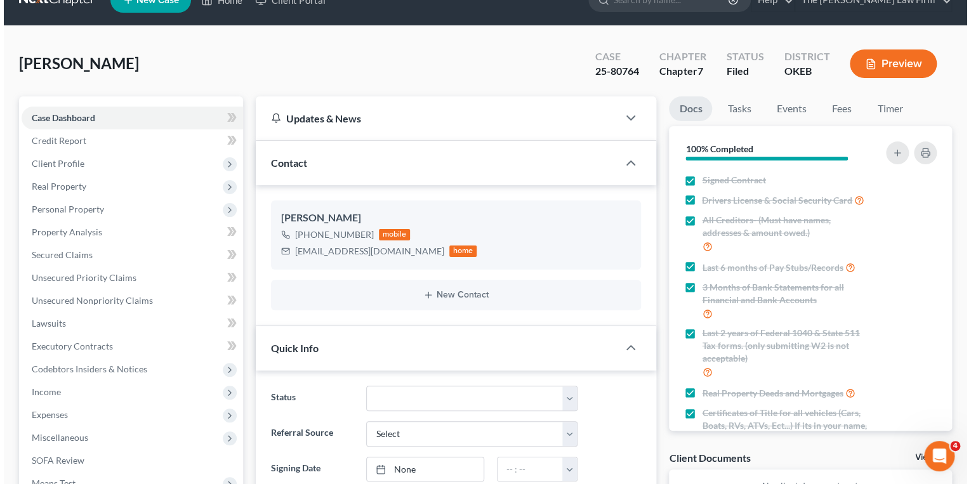
scroll to position [0, 0]
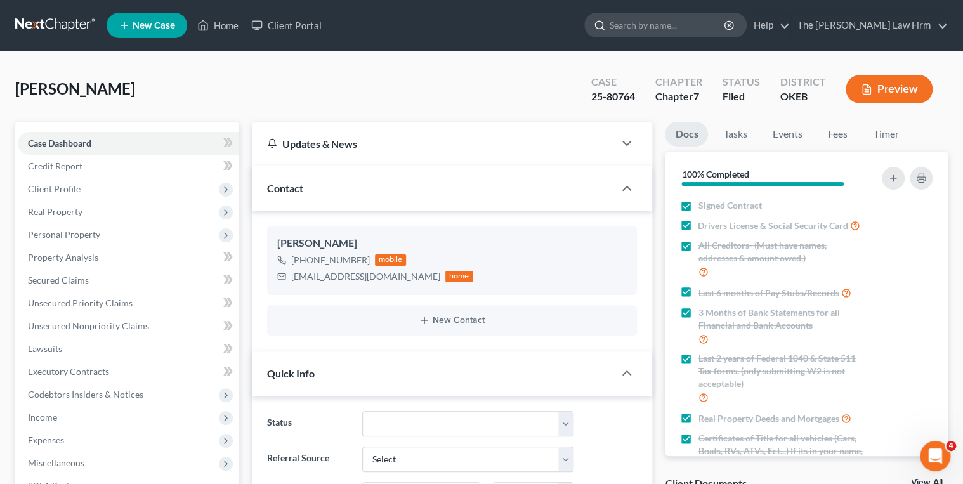
click at [693, 18] on input "search" at bounding box center [668, 24] width 116 height 23
type input "[PERSON_NAME]"
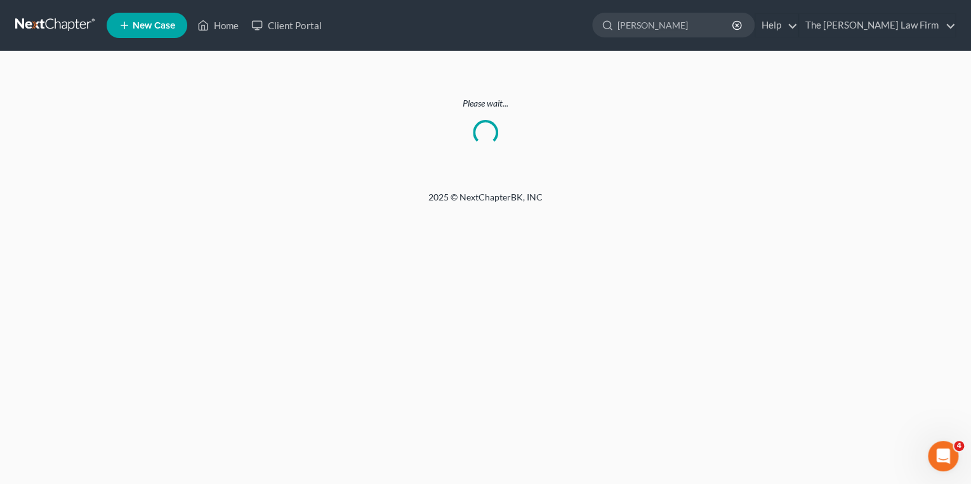
click at [77, 27] on link at bounding box center [55, 25] width 81 height 23
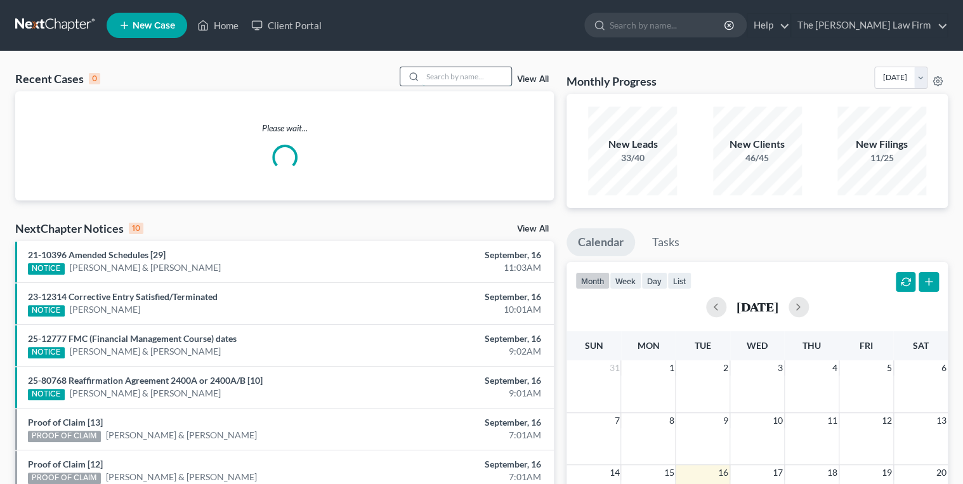
click at [435, 75] on input "search" at bounding box center [466, 76] width 89 height 18
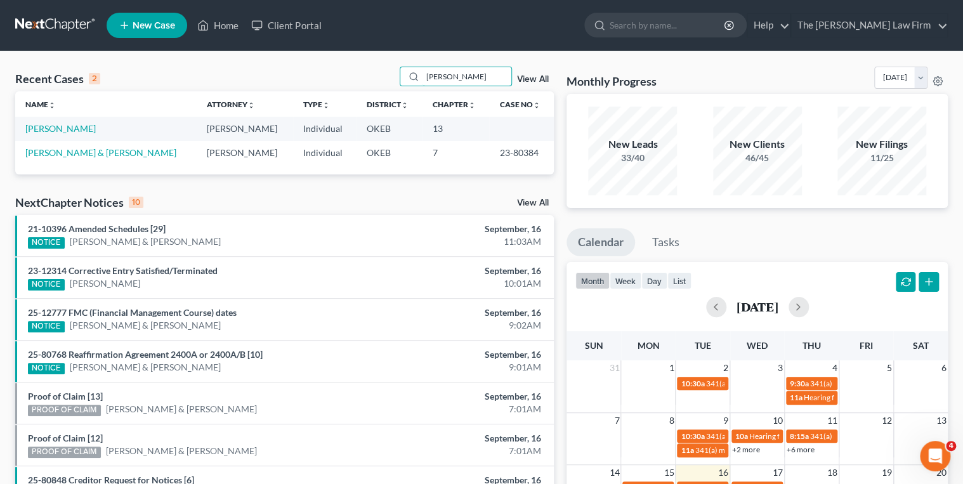
type input "[PERSON_NAME]"
drag, startPoint x: 450, startPoint y: 74, endPoint x: 414, endPoint y: 74, distance: 36.8
click at [414, 74] on div "[PERSON_NAME]" at bounding box center [456, 77] width 113 height 20
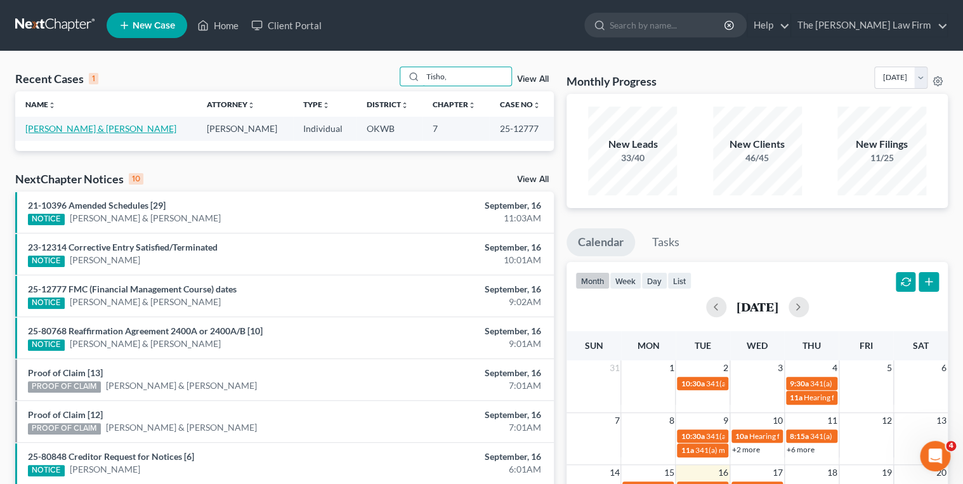
type input "Tisho,"
click at [119, 126] on link "[PERSON_NAME] & [PERSON_NAME]" at bounding box center [100, 128] width 151 height 11
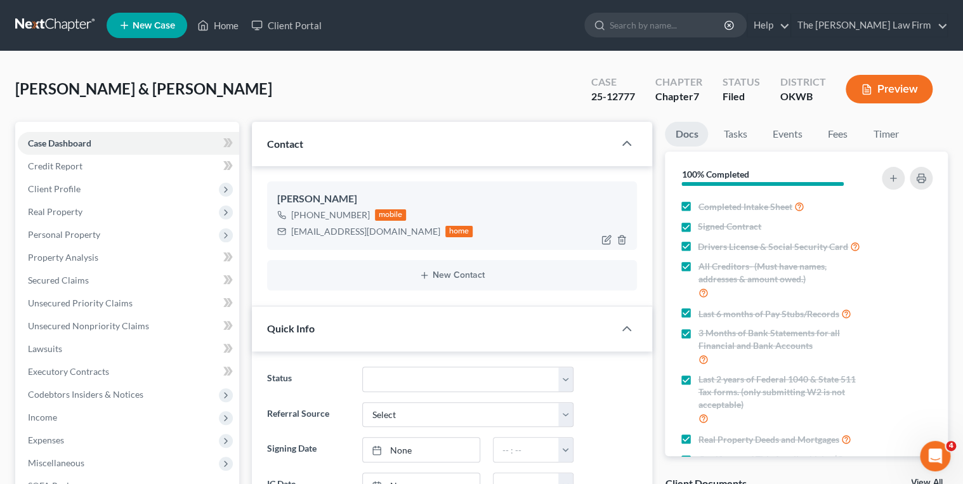
scroll to position [879, 0]
click at [337, 230] on div "[EMAIL_ADDRESS][DOMAIN_NAME]" at bounding box center [365, 231] width 149 height 13
drag, startPoint x: 337, startPoint y: 230, endPoint x: 322, endPoint y: 231, distance: 15.2
click at [322, 231] on div "kennytisho50@gmail.com" at bounding box center [365, 231] width 149 height 13
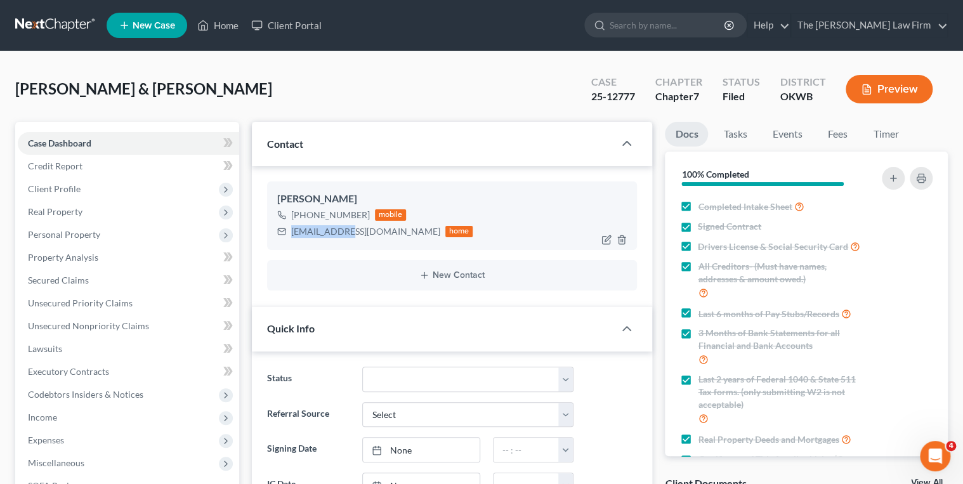
click at [322, 231] on div "kennytisho50@gmail.com" at bounding box center [365, 231] width 149 height 13
copy div "kennytisho50@gmail.com"
click at [676, 24] on input "search" at bounding box center [668, 24] width 116 height 23
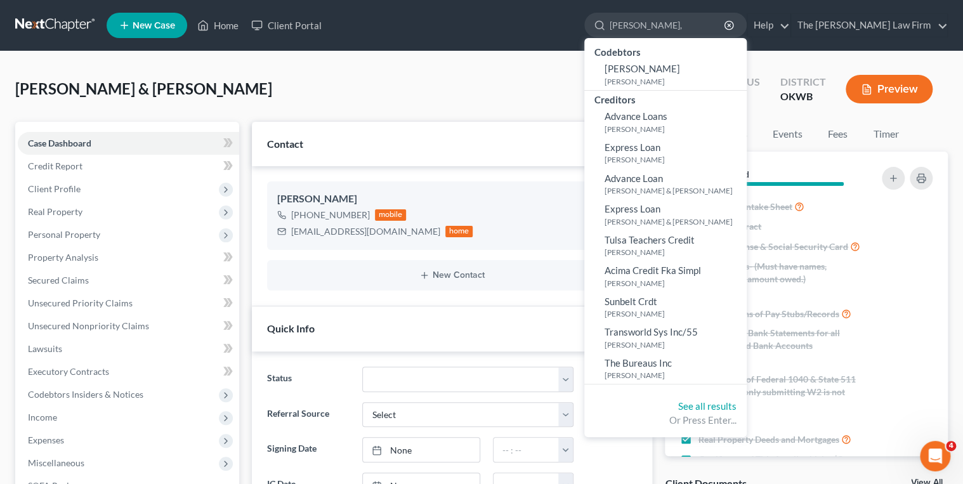
type input "Lowe,"
click at [74, 18] on link at bounding box center [55, 25] width 81 height 23
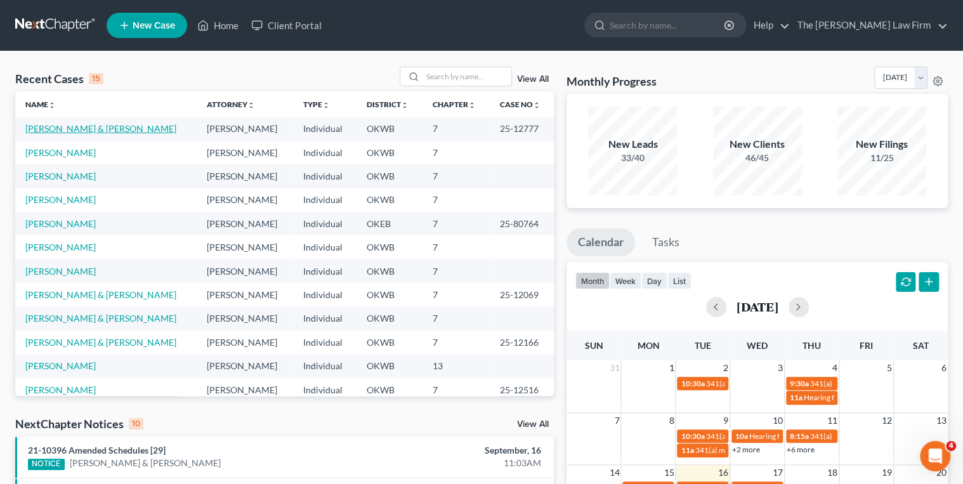
click at [75, 131] on link "[PERSON_NAME] & [PERSON_NAME]" at bounding box center [100, 128] width 151 height 11
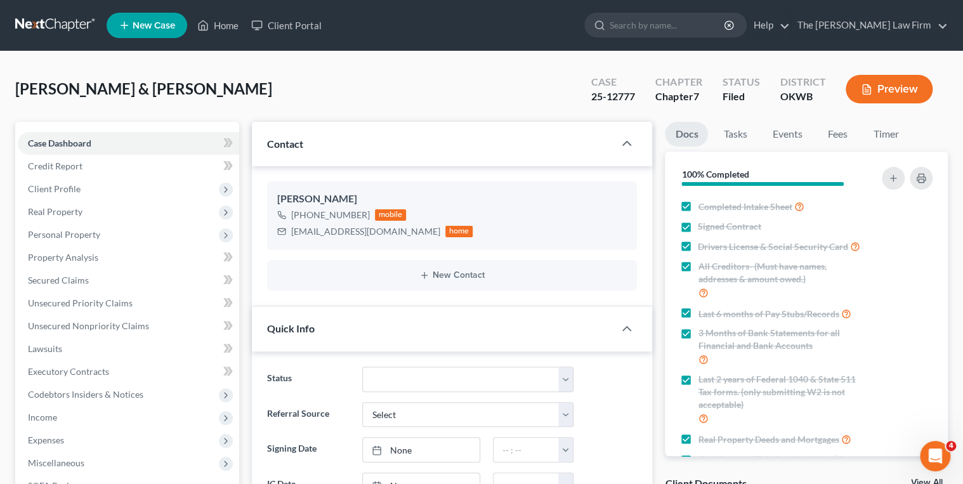
scroll to position [682, 0]
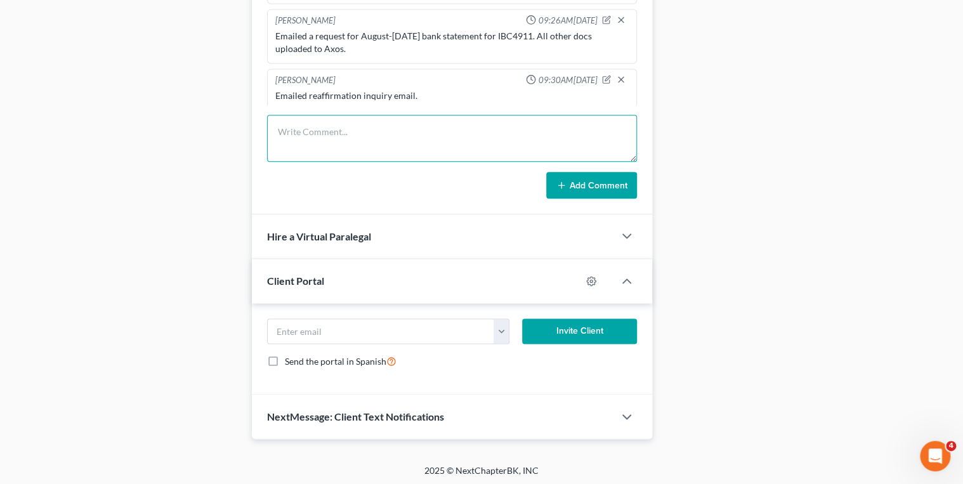
click at [315, 126] on textarea at bounding box center [452, 138] width 370 height 47
type textarea "Emailed reaffirmation for 2022 Chevrolet Silverado to the client."
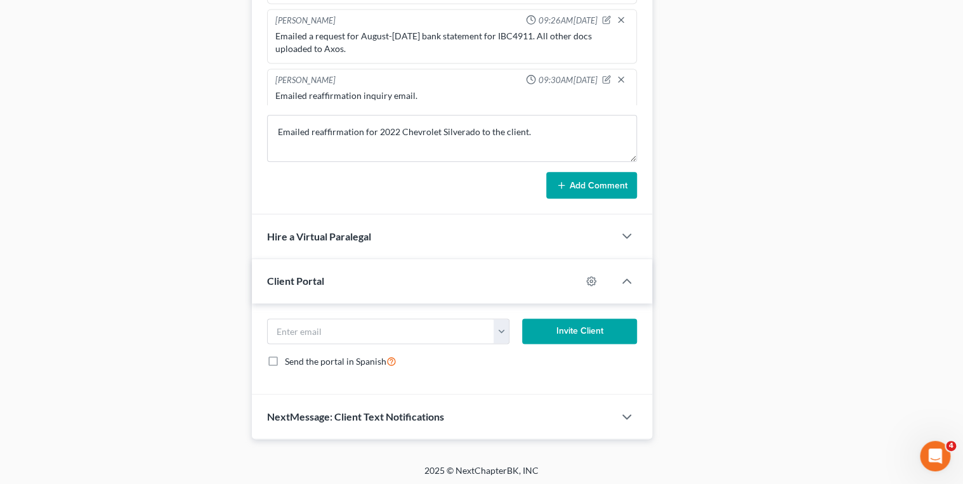
click at [557, 182] on icon at bounding box center [561, 185] width 10 height 10
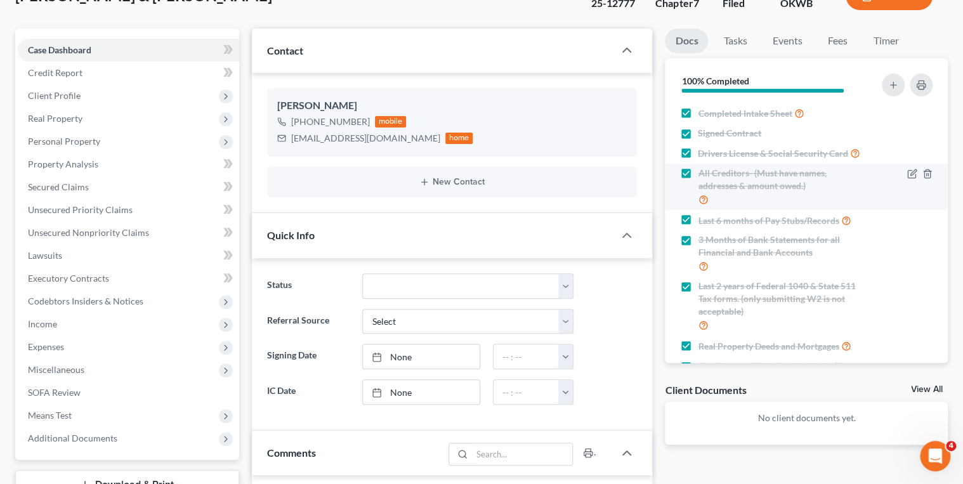
scroll to position [0, 0]
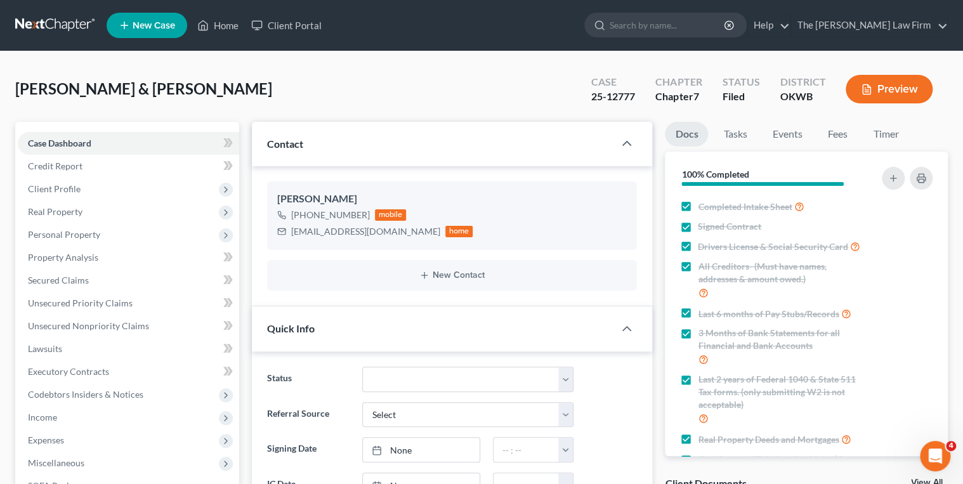
click at [44, 22] on link at bounding box center [55, 25] width 81 height 23
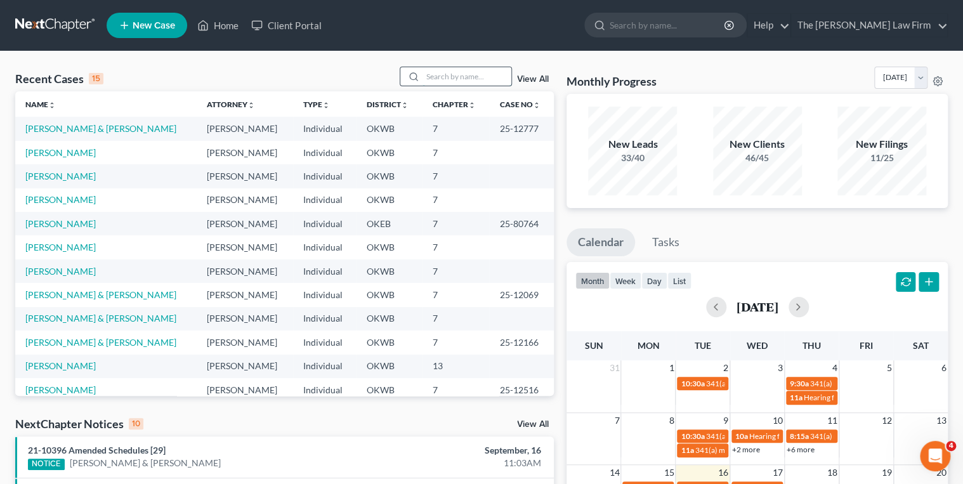
click at [425, 81] on input "search" at bounding box center [466, 76] width 89 height 18
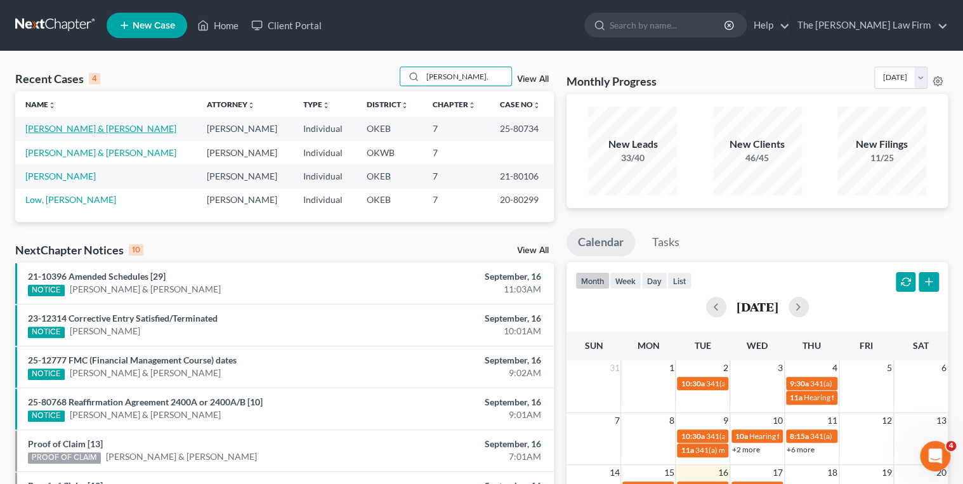
type input "[PERSON_NAME],"
click at [68, 127] on link "[PERSON_NAME] & [PERSON_NAME]" at bounding box center [100, 128] width 151 height 11
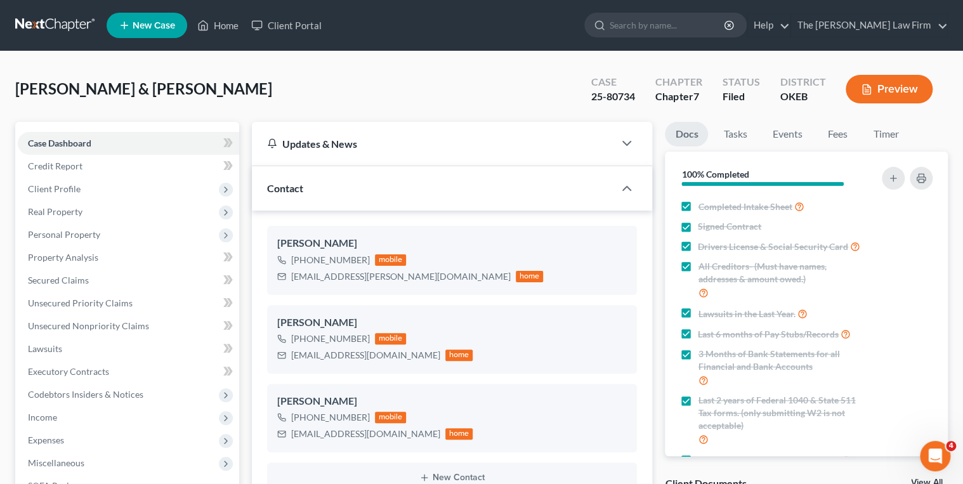
scroll to position [1007, 0]
click at [780, 138] on link "Events" at bounding box center [787, 134] width 50 height 25
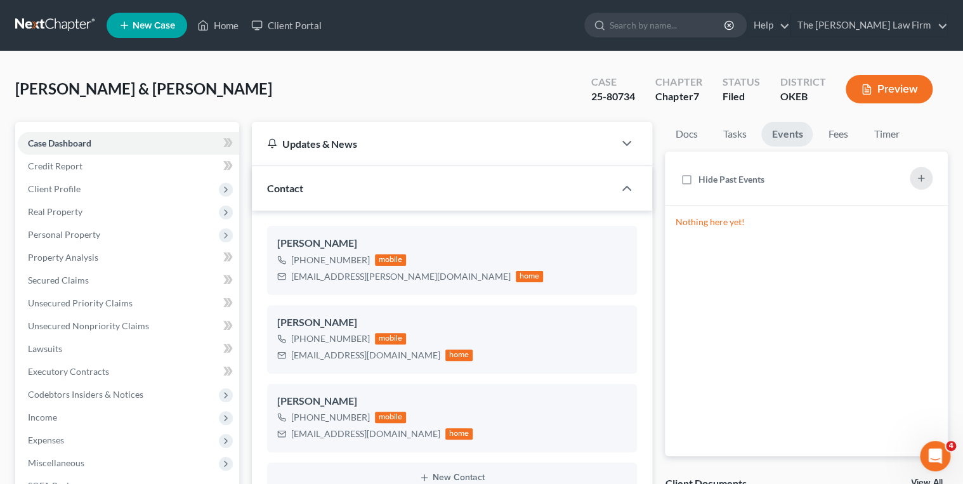
click at [784, 136] on link "Events" at bounding box center [786, 134] width 51 height 25
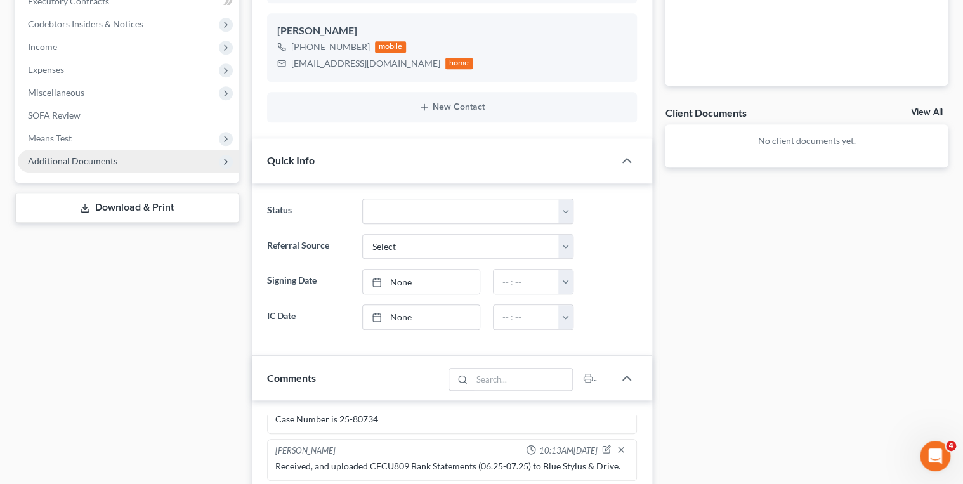
scroll to position [337, 0]
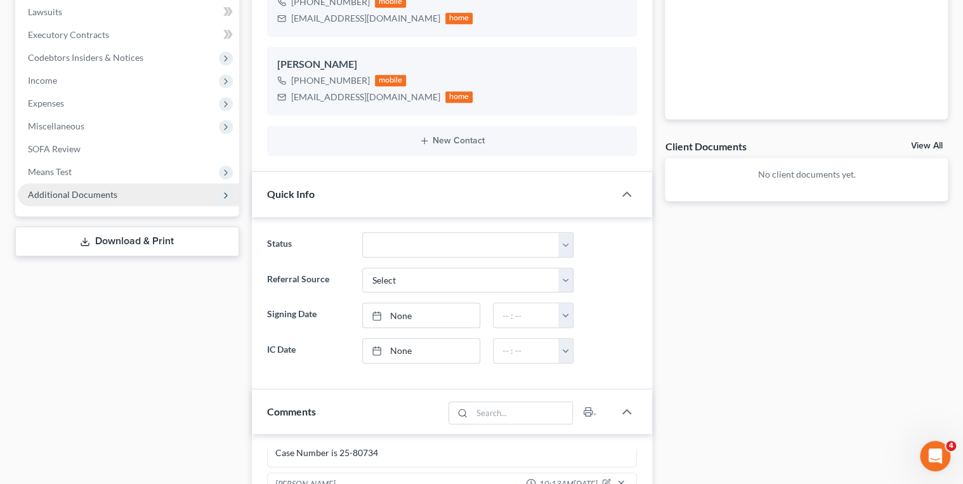
click at [116, 188] on span "Additional Documents" at bounding box center [128, 194] width 221 height 23
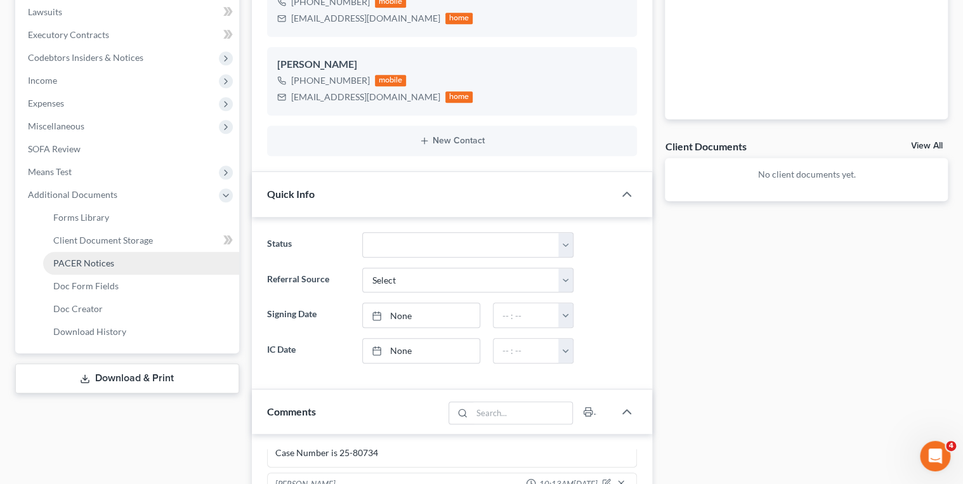
click at [89, 263] on span "PACER Notices" at bounding box center [83, 263] width 61 height 11
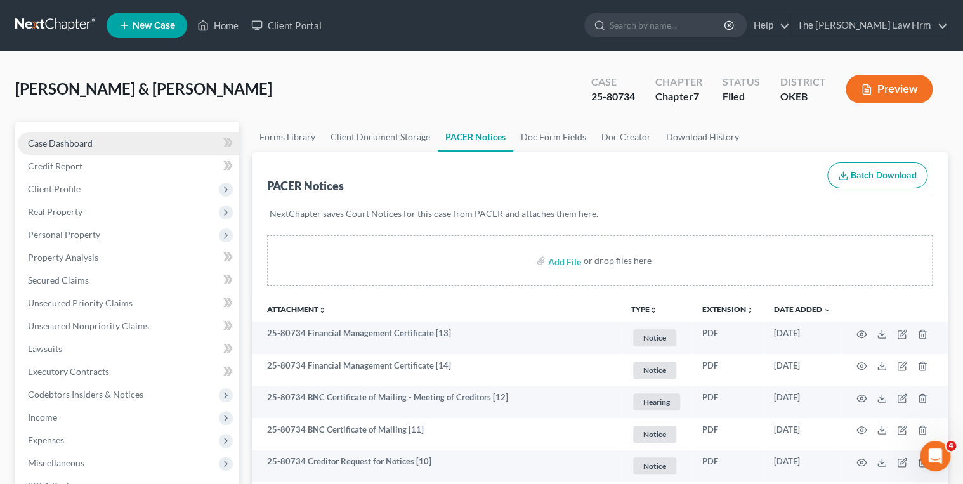
click at [145, 145] on link "Case Dashboard" at bounding box center [128, 143] width 221 height 23
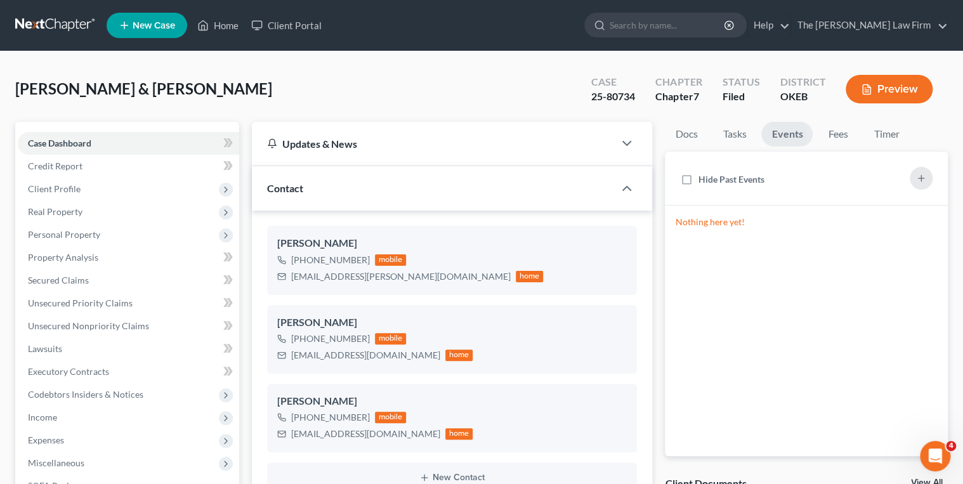
scroll to position [1007, 0]
click at [680, 29] on input "search" at bounding box center [668, 24] width 116 height 23
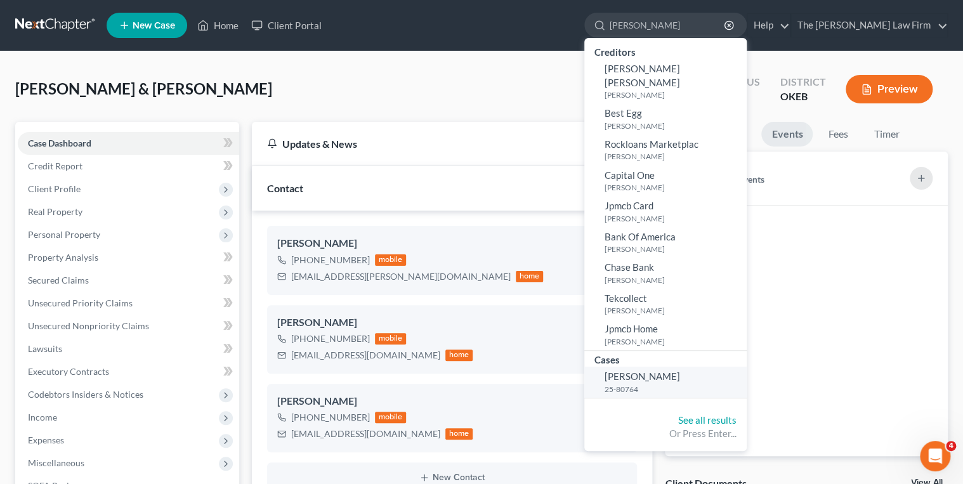
type input "[PERSON_NAME]"
click at [659, 370] on span "[PERSON_NAME]" at bounding box center [642, 375] width 75 height 11
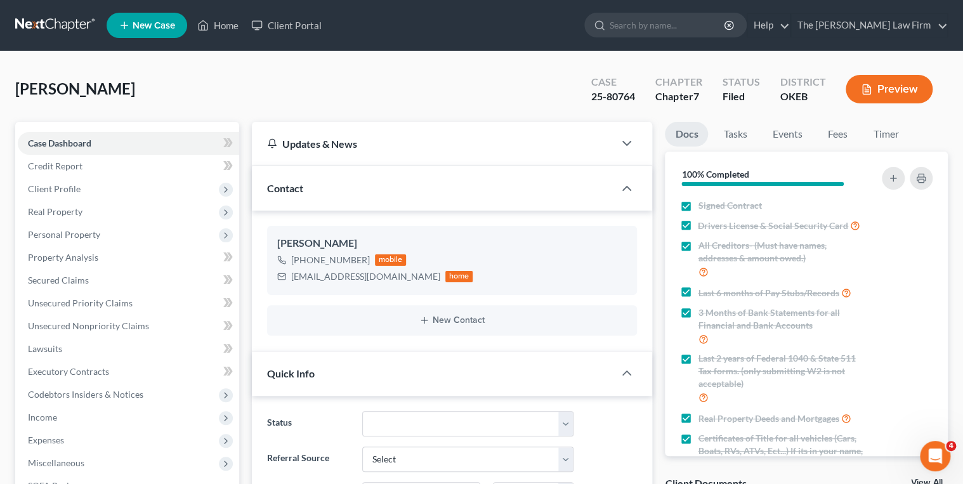
scroll to position [873, 0]
click at [679, 24] on input "search" at bounding box center [668, 24] width 116 height 23
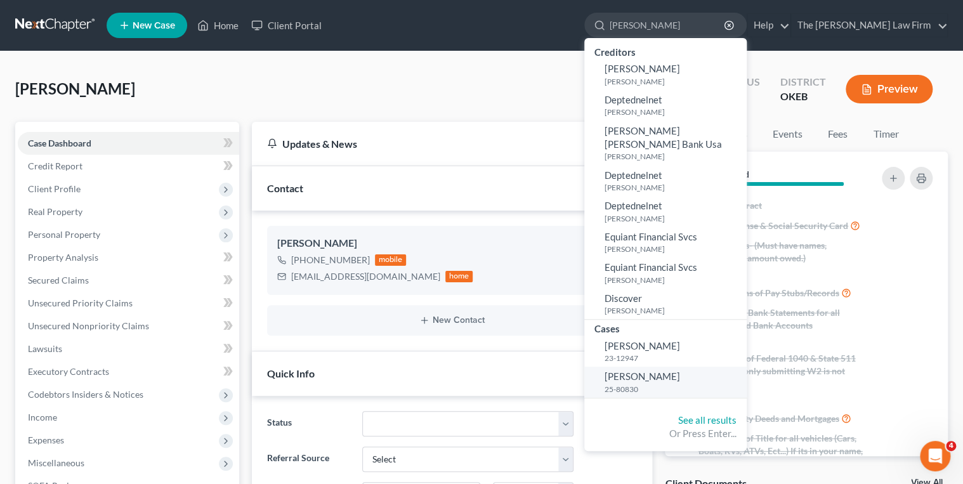
type input "Burnell, Jenn"
click at [680, 370] on span "[PERSON_NAME]" at bounding box center [642, 375] width 75 height 11
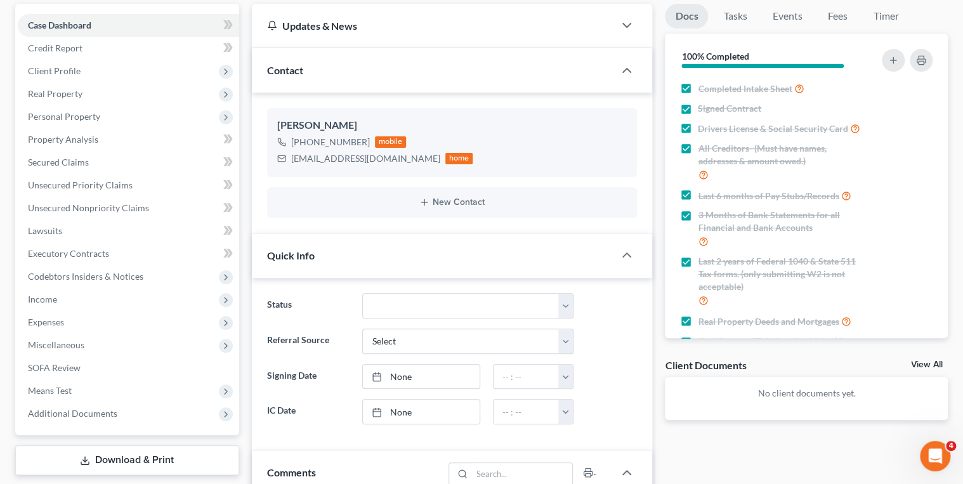
scroll to position [102, 0]
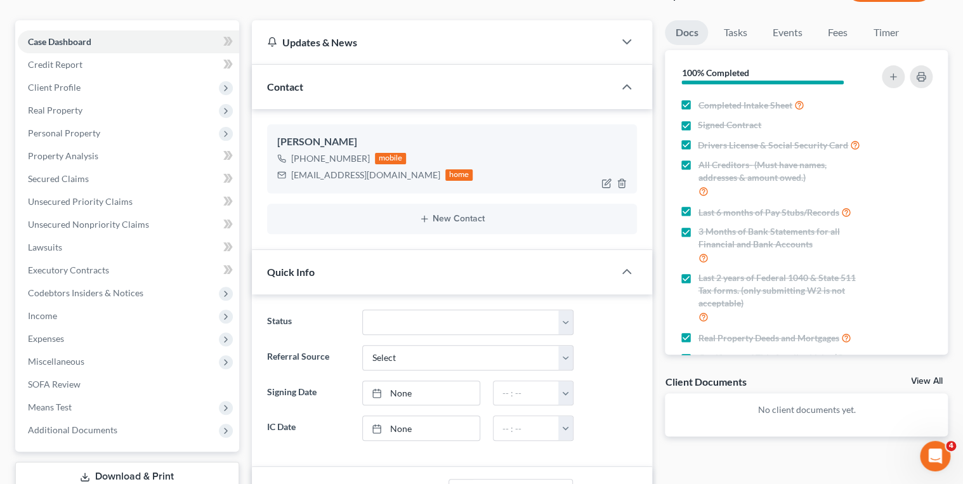
click at [322, 176] on div "jcartet4045408@gmail.com" at bounding box center [365, 175] width 149 height 13
copy div "jcartet4045408@gmail.com"
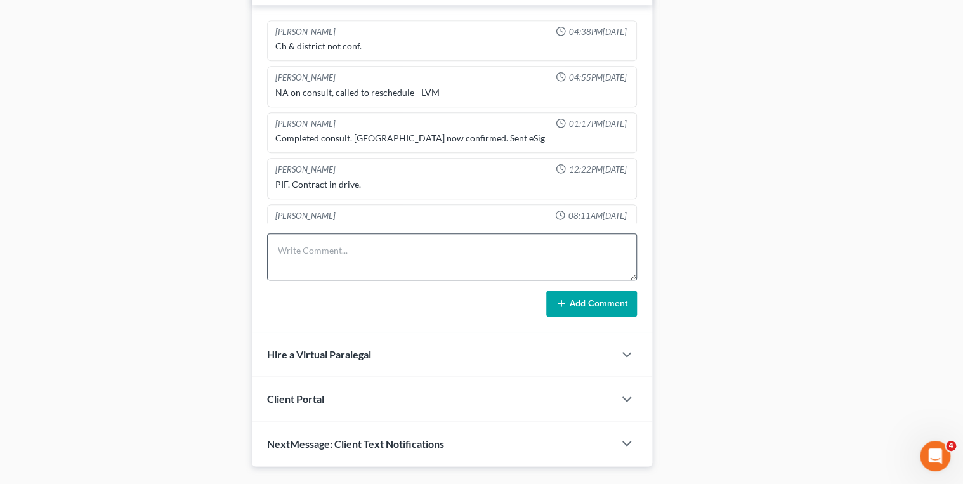
scroll to position [636, 0]
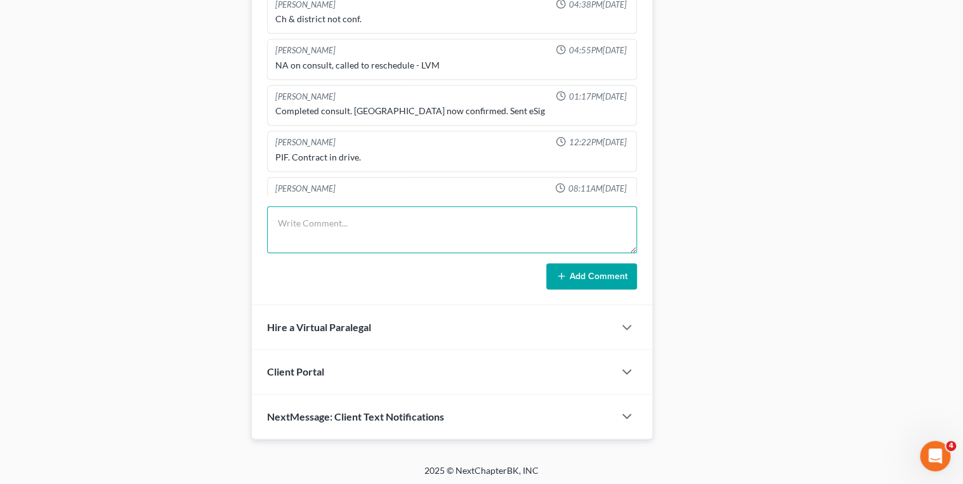
click at [373, 223] on textarea at bounding box center [452, 229] width 370 height 47
type textarea "Emailed reaffirmation agreement for 2019 Jeep Cherokee to Client."
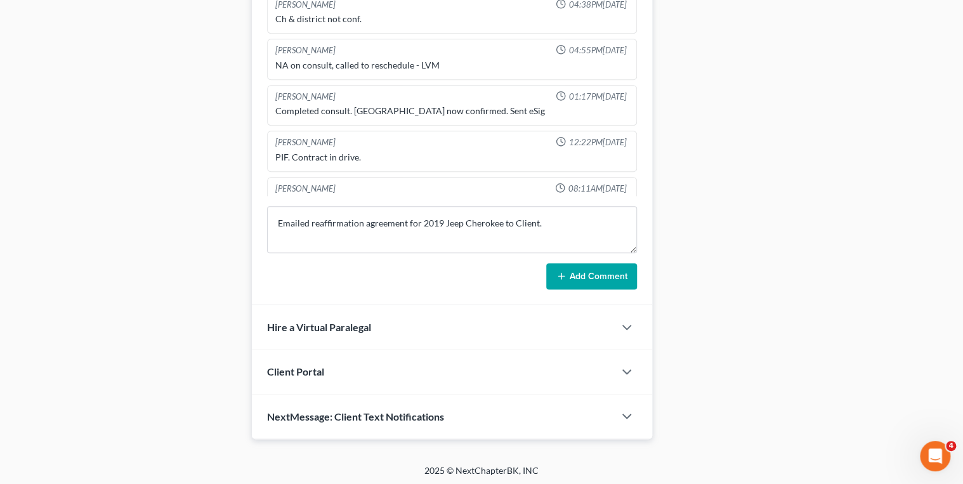
click at [574, 275] on button "Add Comment" at bounding box center [591, 276] width 91 height 27
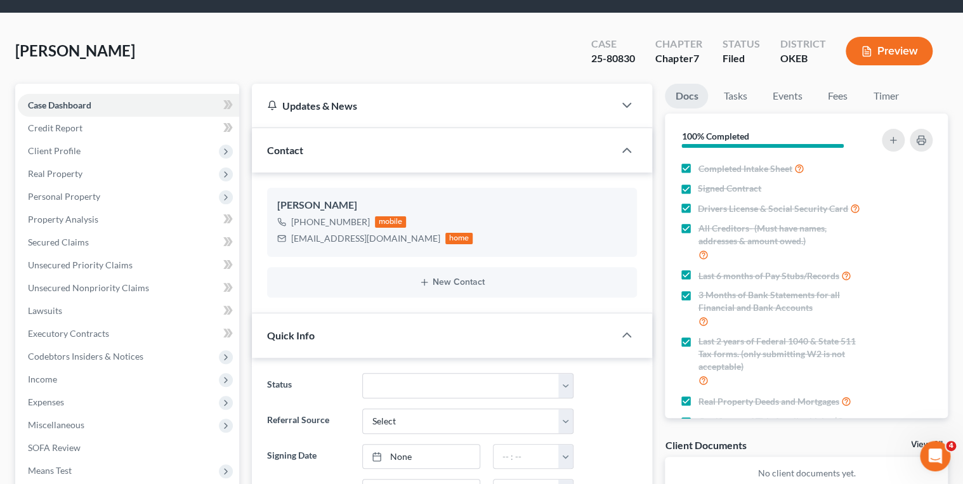
scroll to position [0, 0]
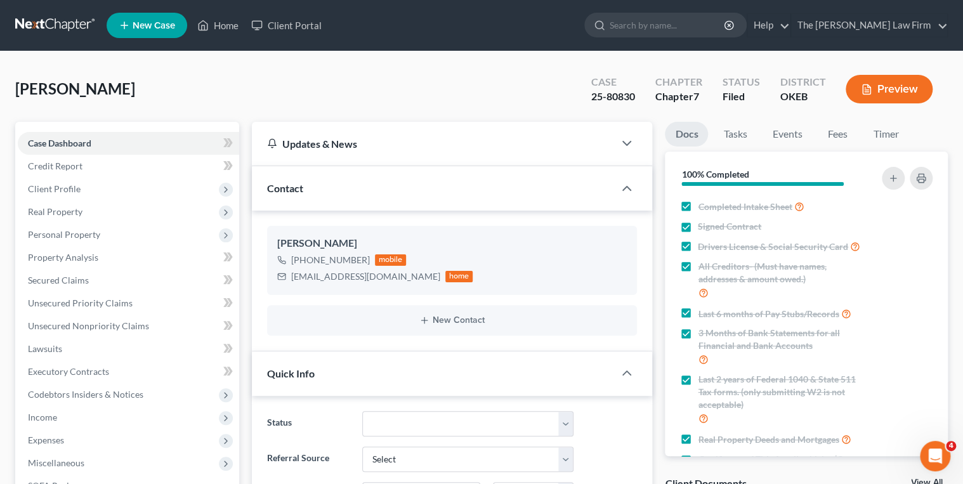
click at [30, 25] on link at bounding box center [55, 25] width 81 height 23
